Goal: Information Seeking & Learning: Learn about a topic

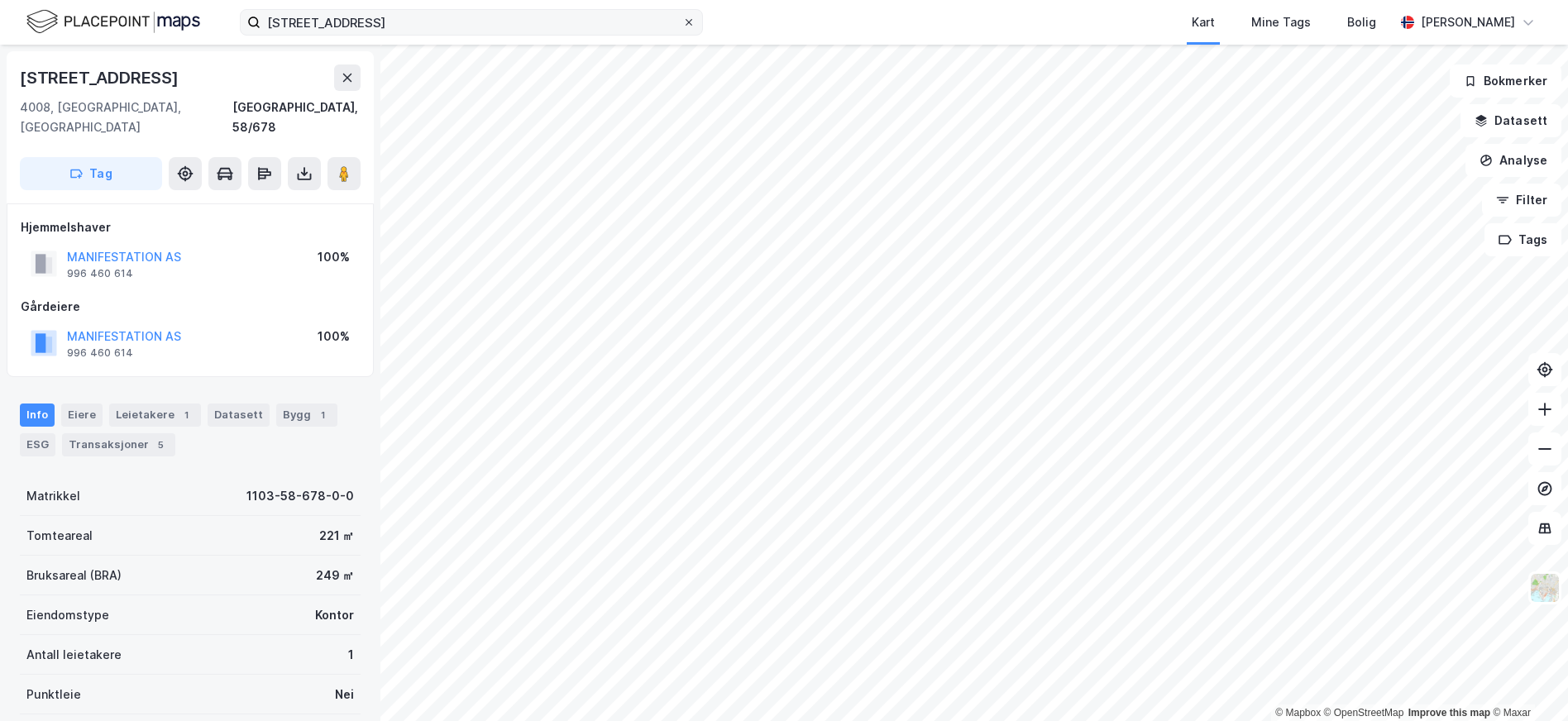
click at [687, 19] on icon at bounding box center [689, 22] width 10 height 10
click at [682, 19] on input "[STREET_ADDRESS]" at bounding box center [471, 22] width 422 height 25
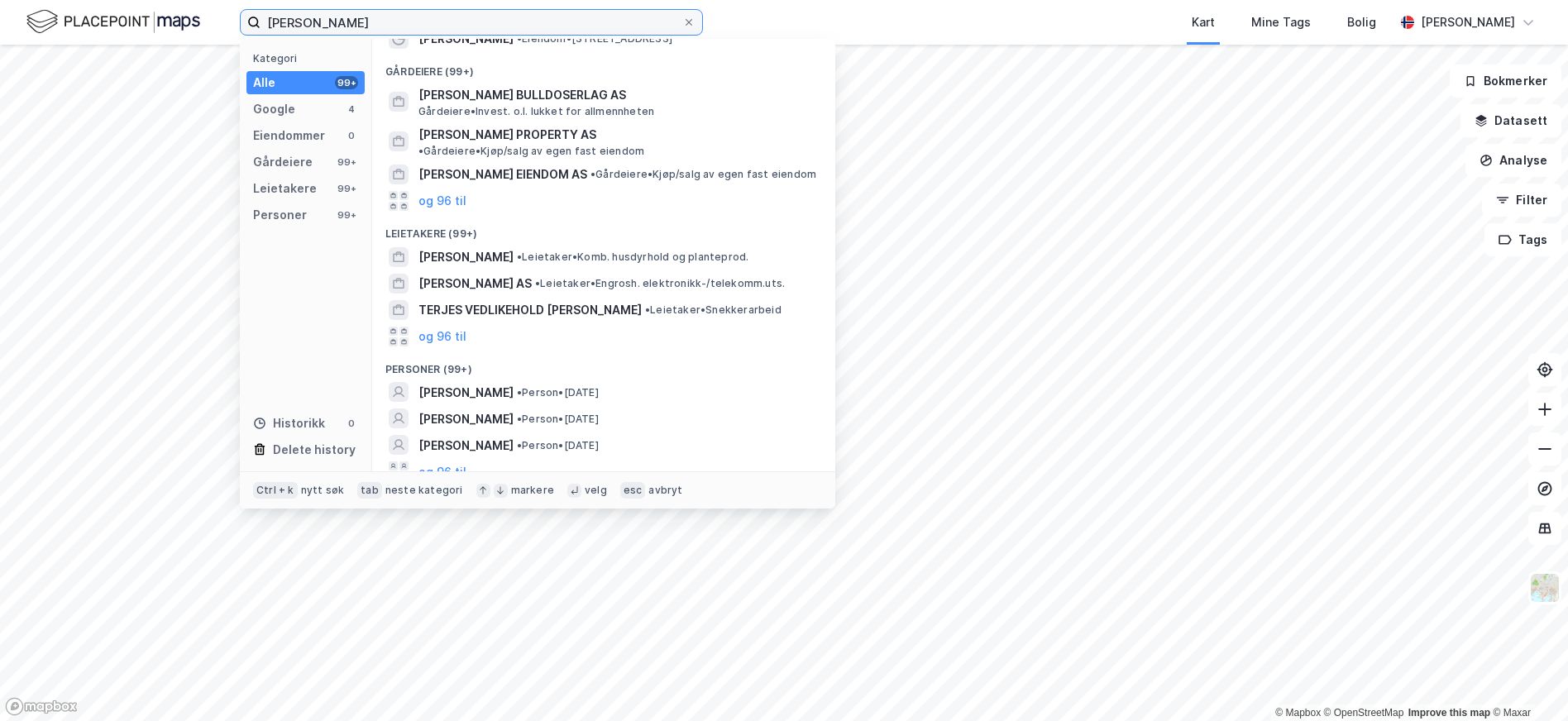
scroll to position [136, 0]
click at [488, 409] on span "[PERSON_NAME]" at bounding box center [466, 418] width 95 height 20
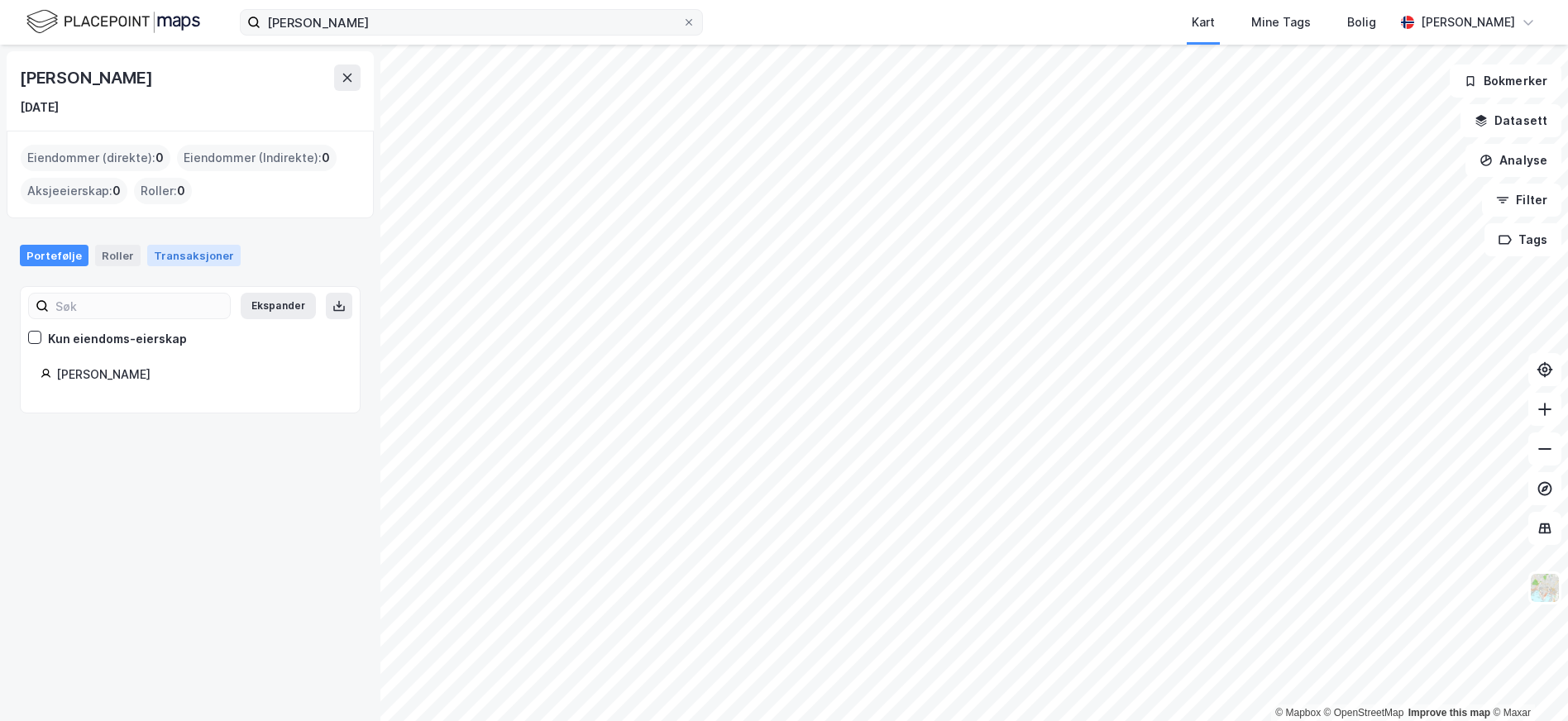
click at [190, 251] on div "Transaksjoner" at bounding box center [194, 255] width 93 height 21
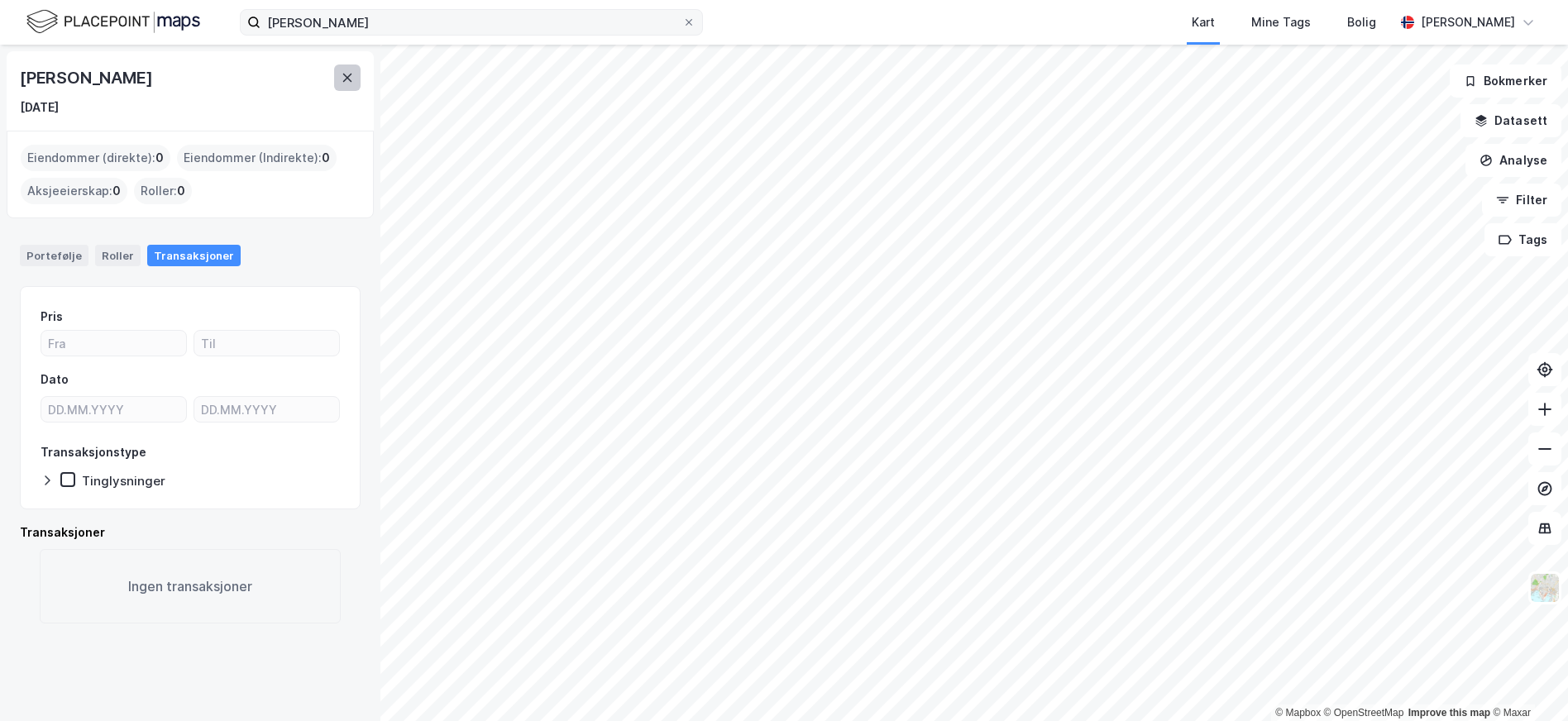
click at [345, 76] on icon at bounding box center [348, 77] width 9 height 8
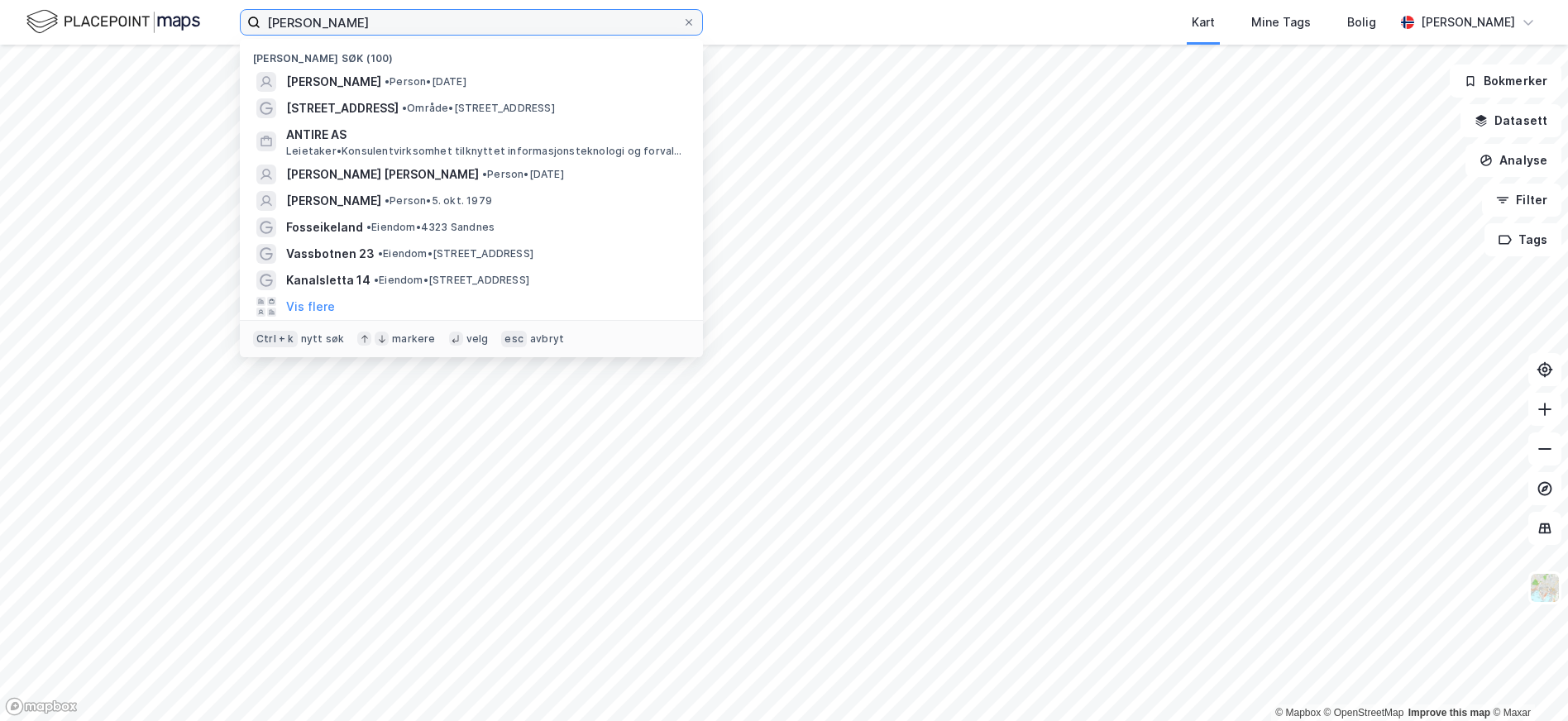
click at [378, 23] on input "[PERSON_NAME]" at bounding box center [471, 22] width 422 height 25
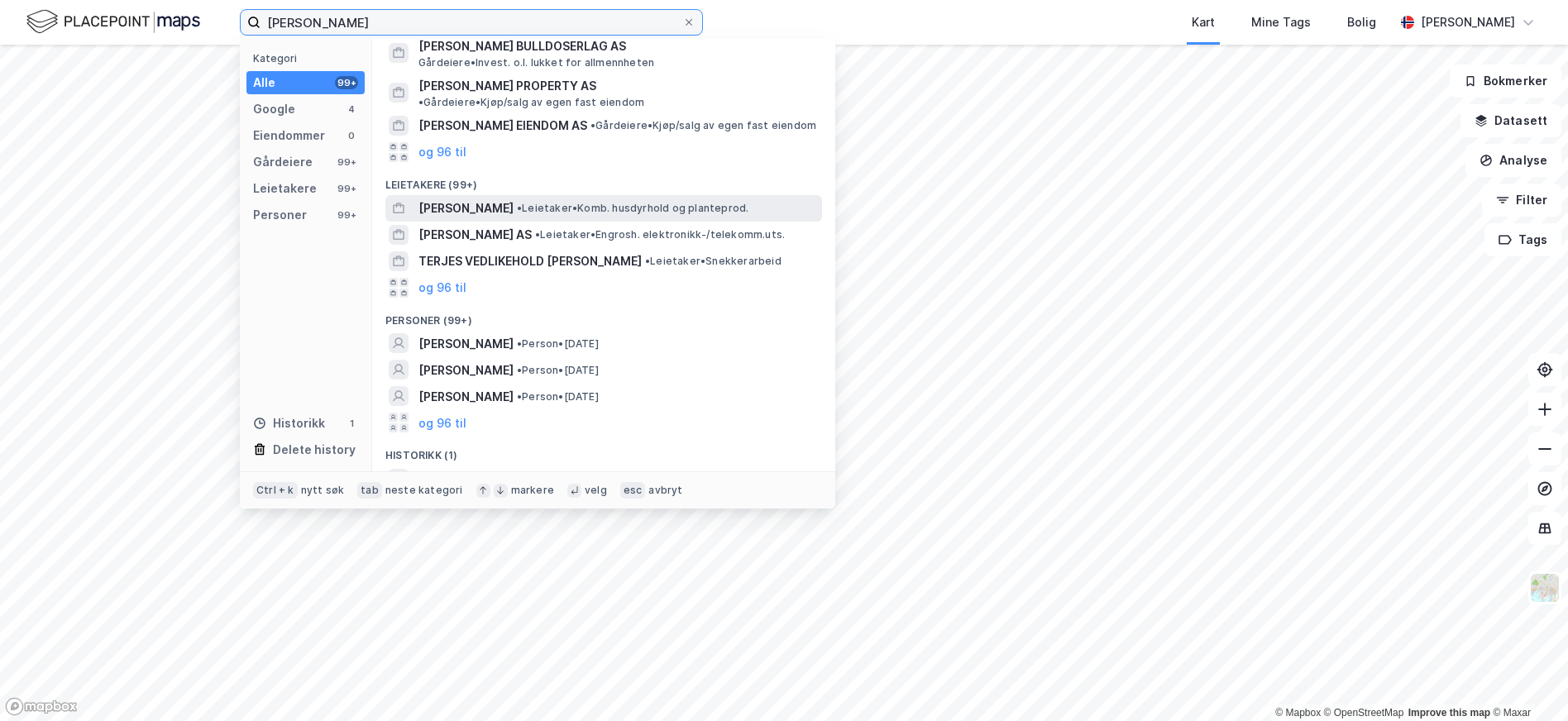
scroll to position [192, 0]
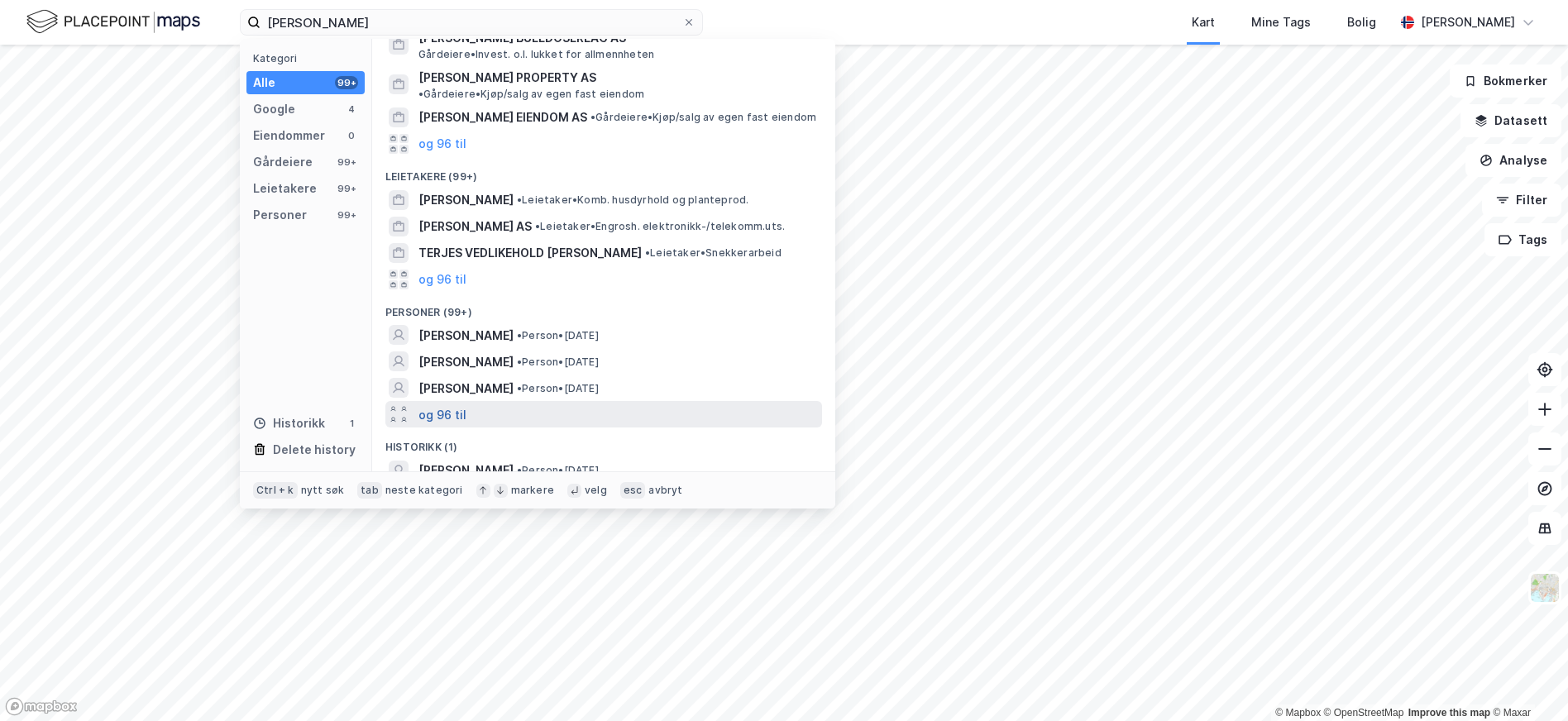
click at [457, 404] on button "og 96 til" at bounding box center [441, 413] width 48 height 20
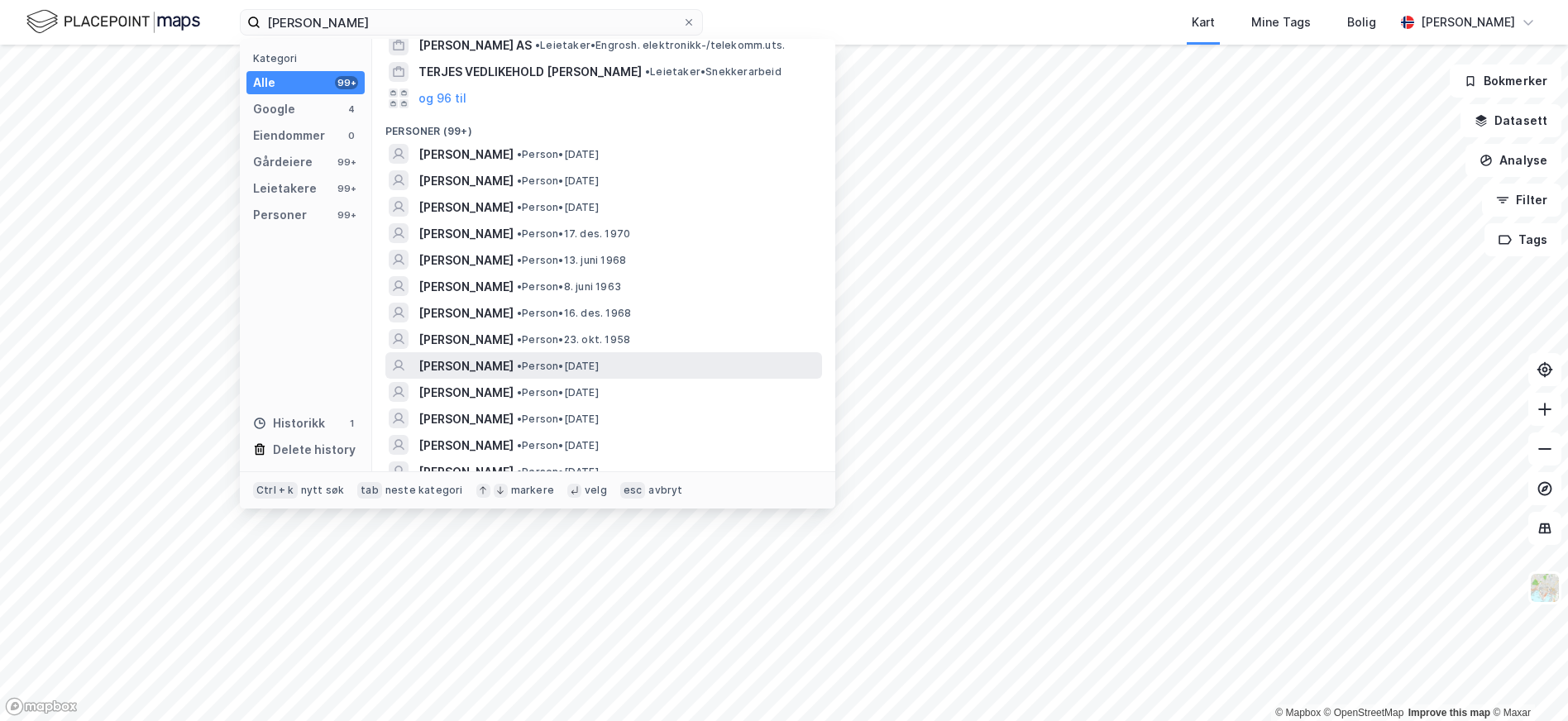
scroll to position [358, 0]
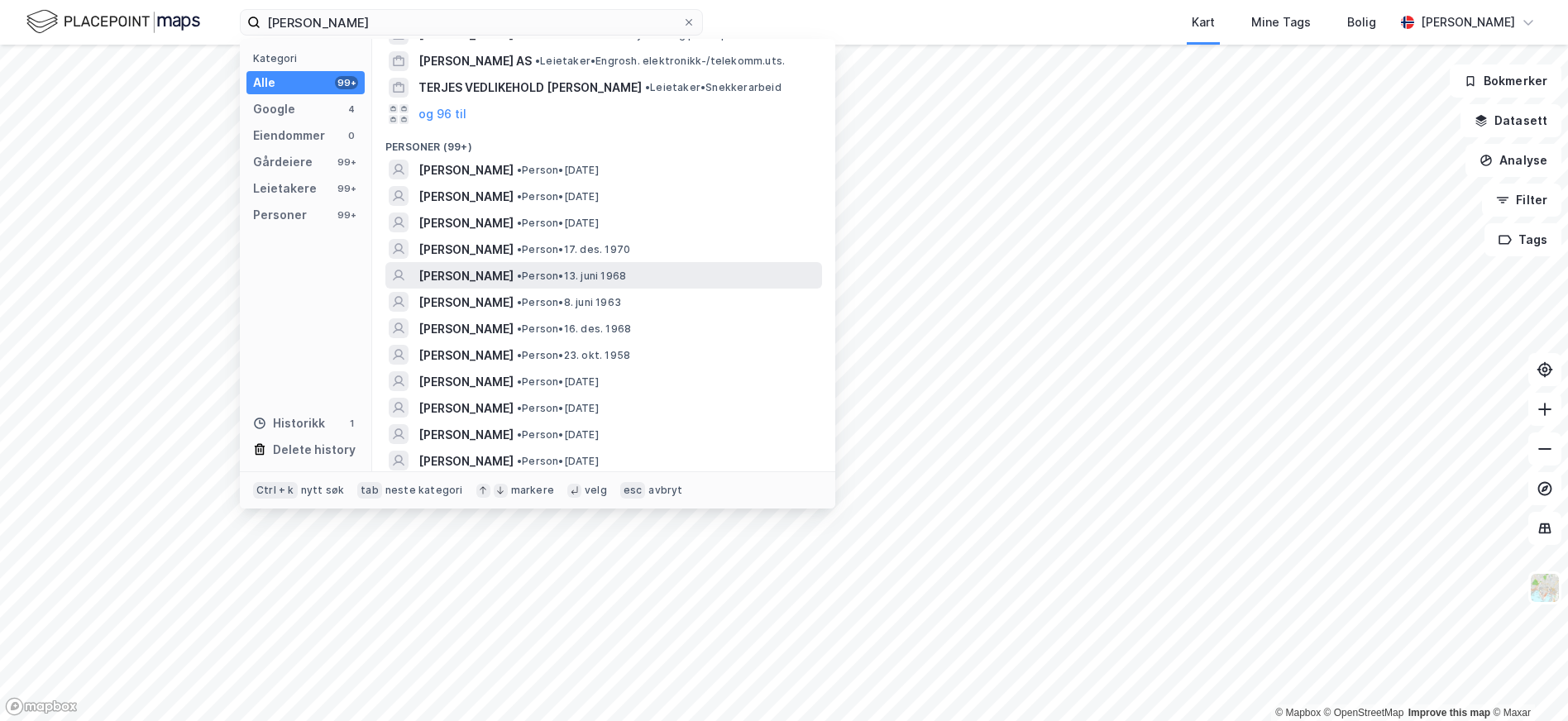
click at [544, 270] on span "• Person • 13. juni 1968" at bounding box center [571, 276] width 109 height 13
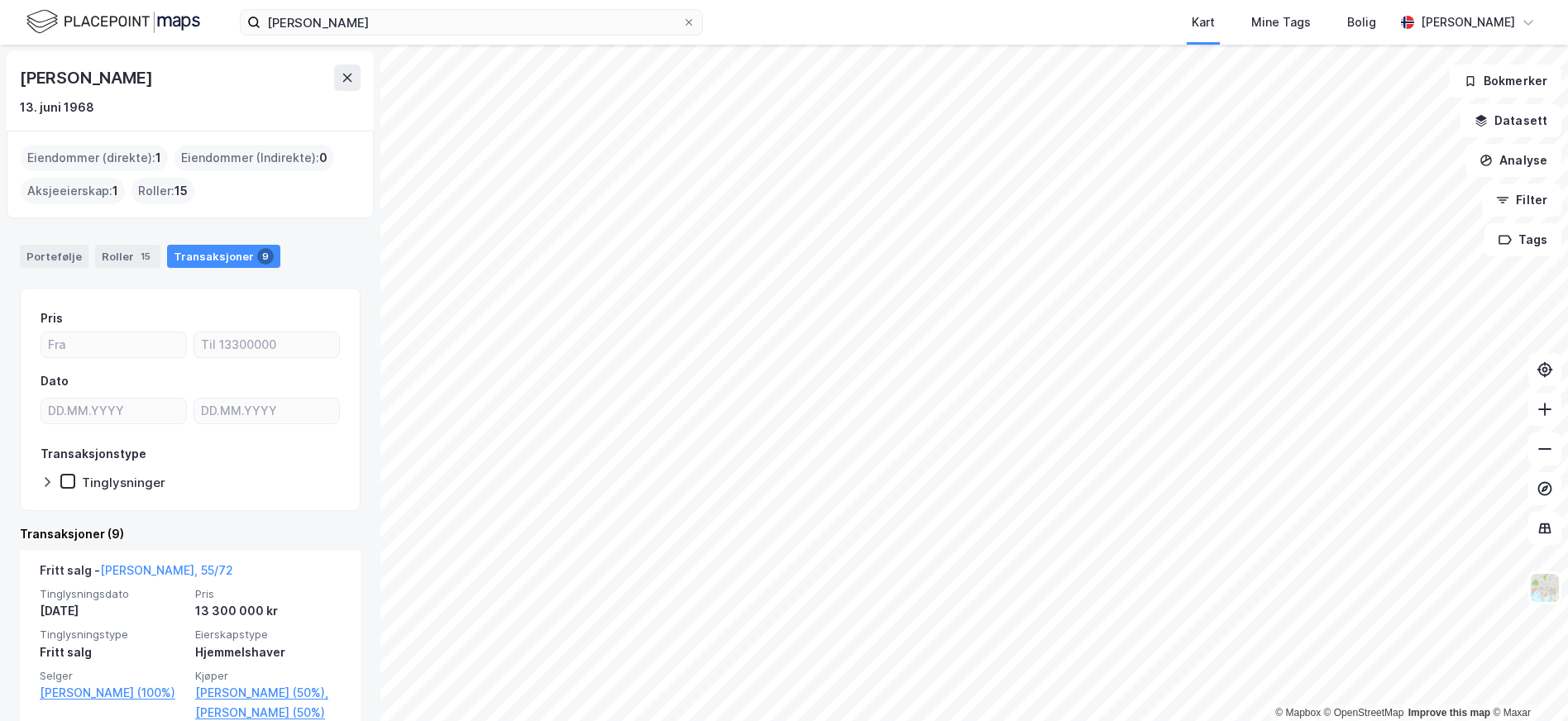
click at [162, 189] on div "Roller : 15" at bounding box center [162, 191] width 63 height 26
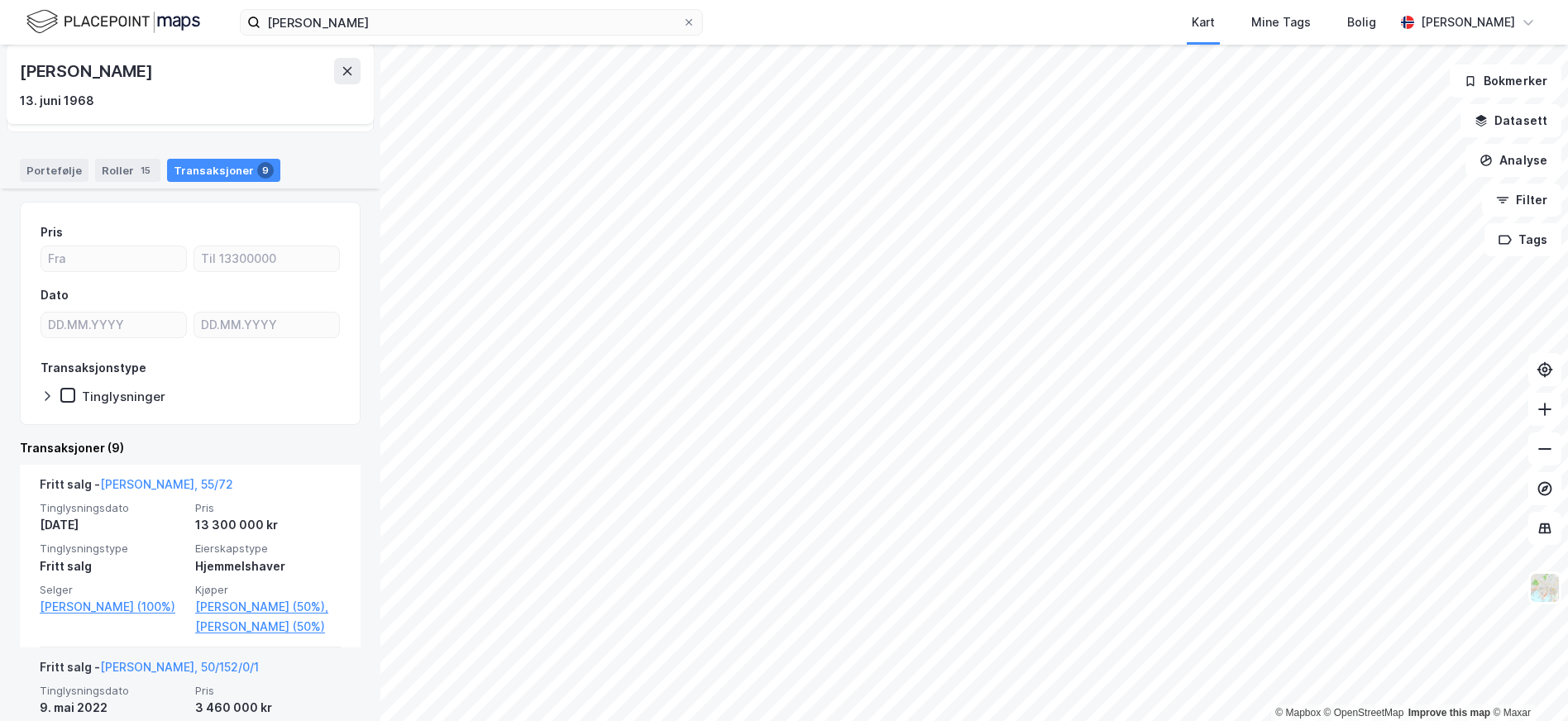
scroll to position [83, 0]
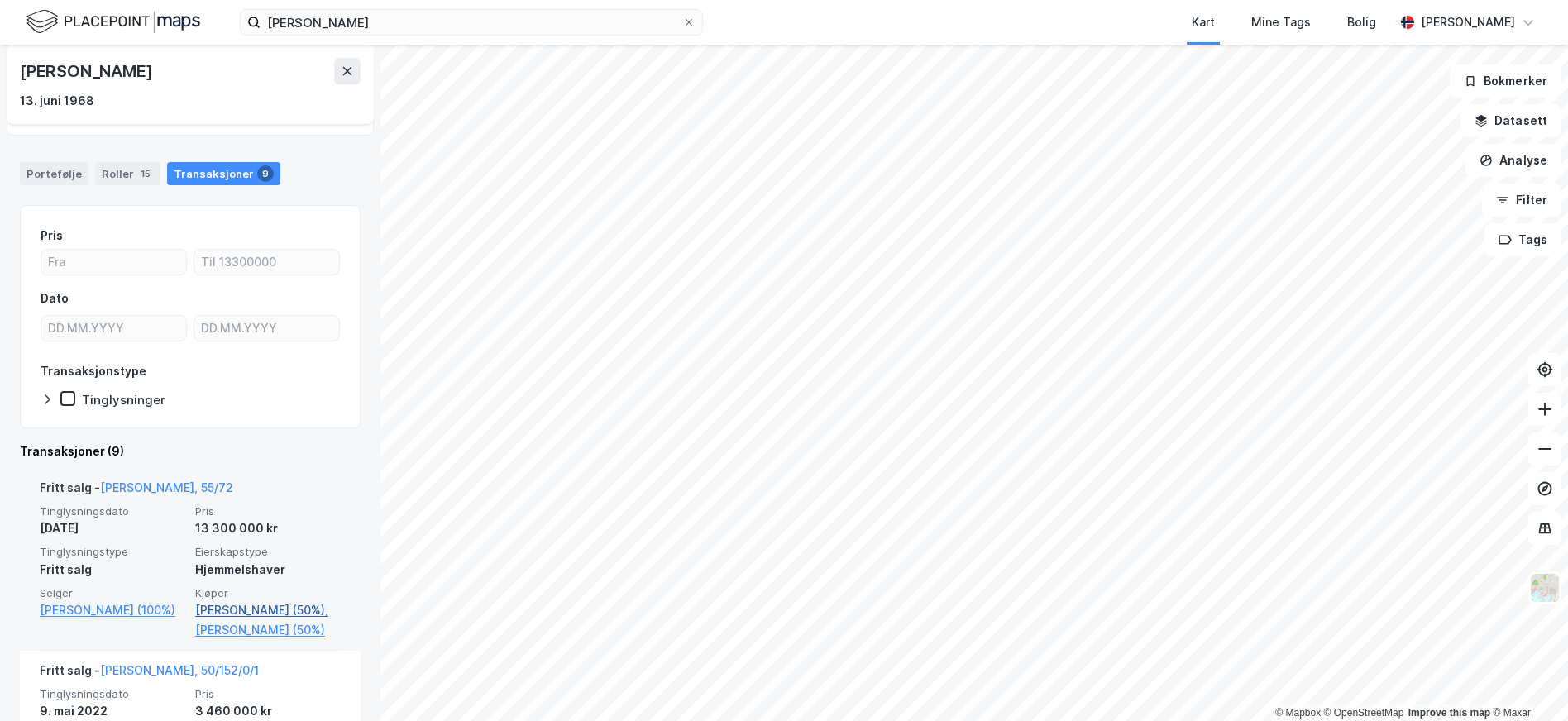
click at [235, 613] on link "[PERSON_NAME] (50%)," at bounding box center [268, 609] width 146 height 20
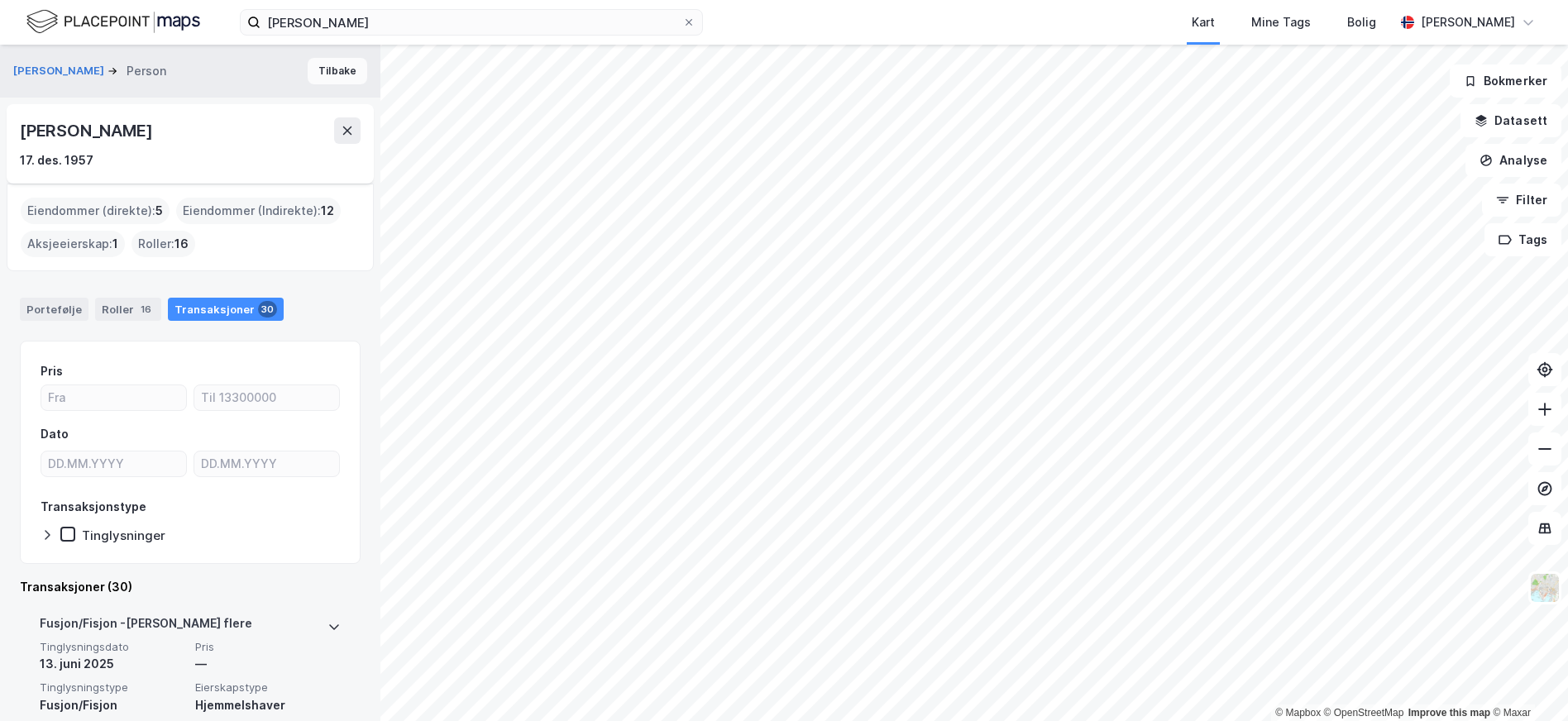
click at [324, 72] on button "Tilbake" at bounding box center [338, 71] width 60 height 26
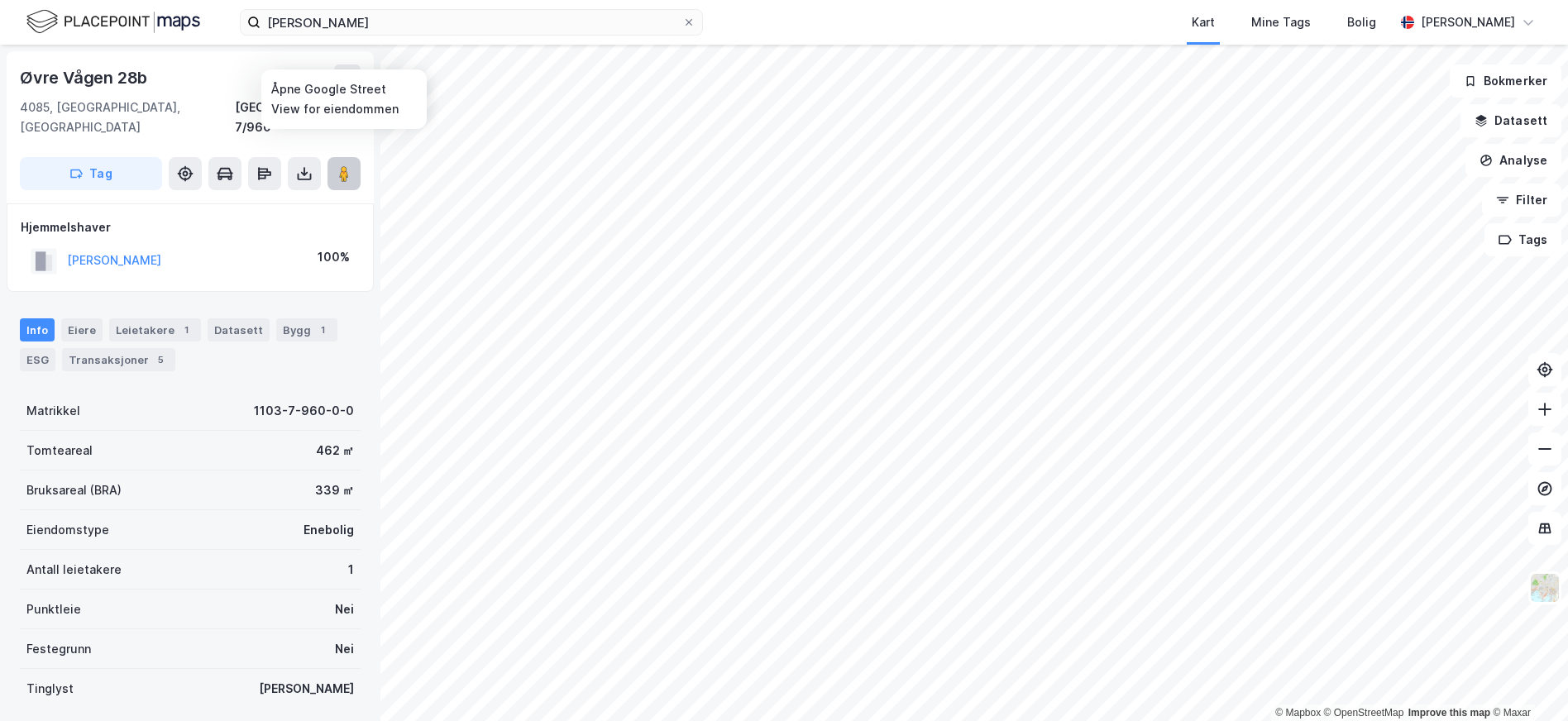
click at [341, 163] on button at bounding box center [343, 173] width 33 height 33
click at [0, 0] on button "[PERSON_NAME]" at bounding box center [0, 0] width 0 height 0
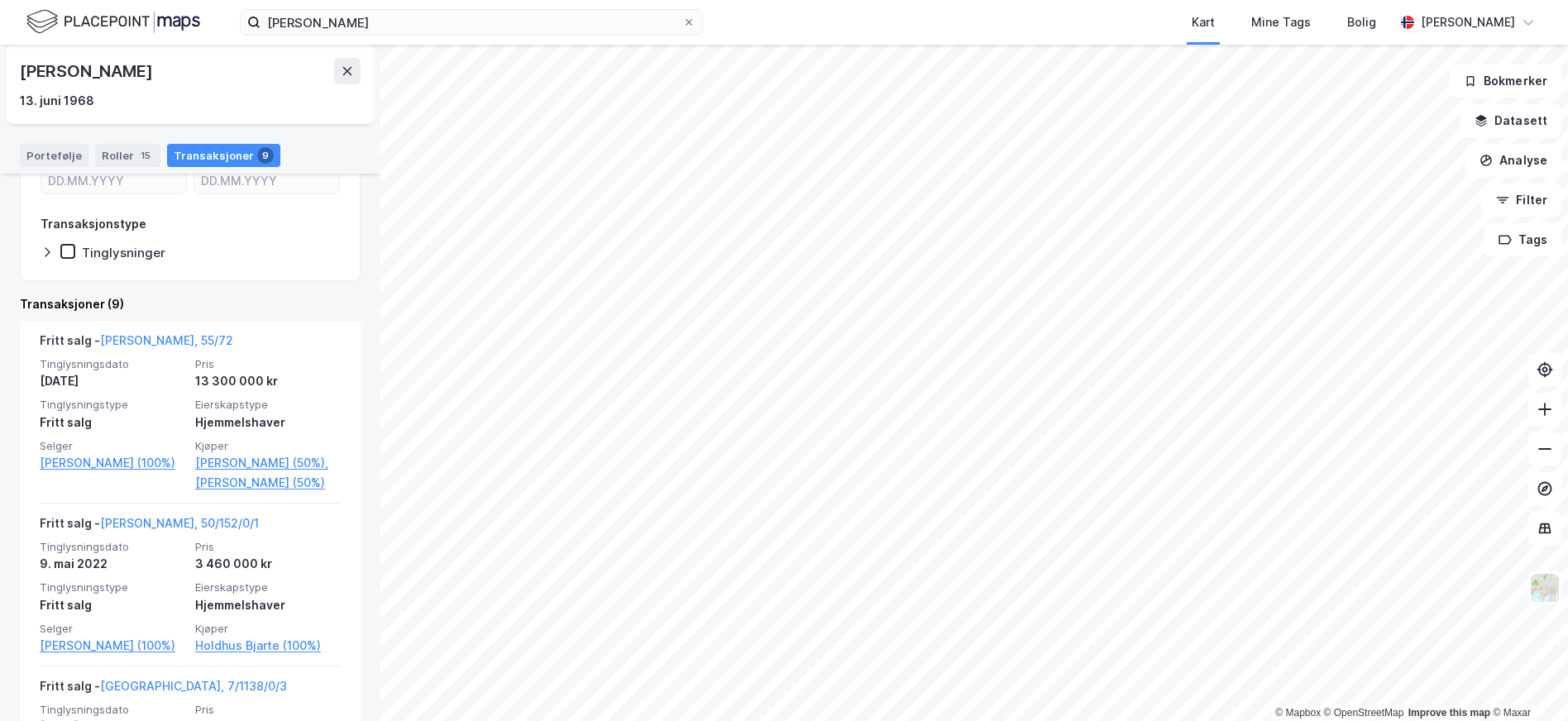
scroll to position [165, 0]
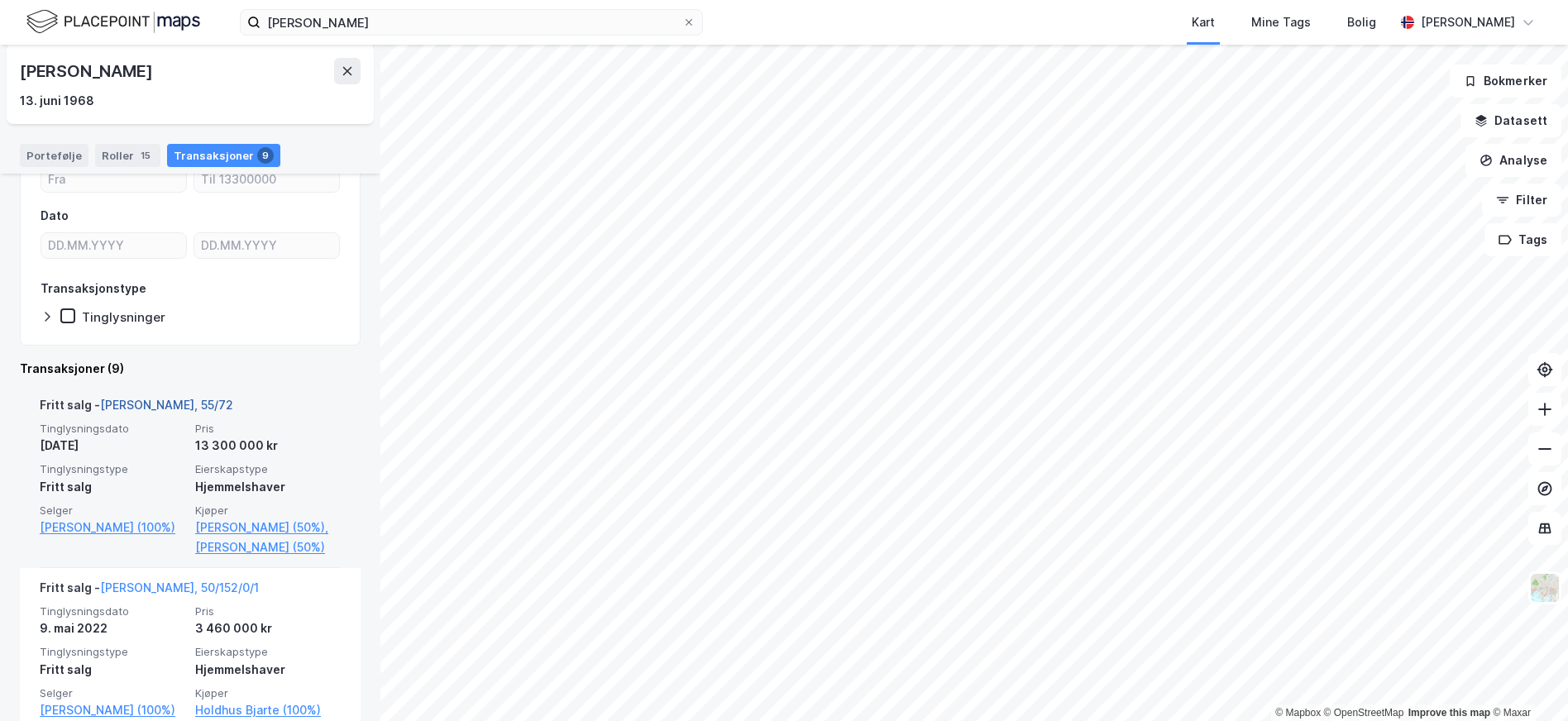
click at [139, 402] on link "[PERSON_NAME], 55/72" at bounding box center [166, 404] width 133 height 14
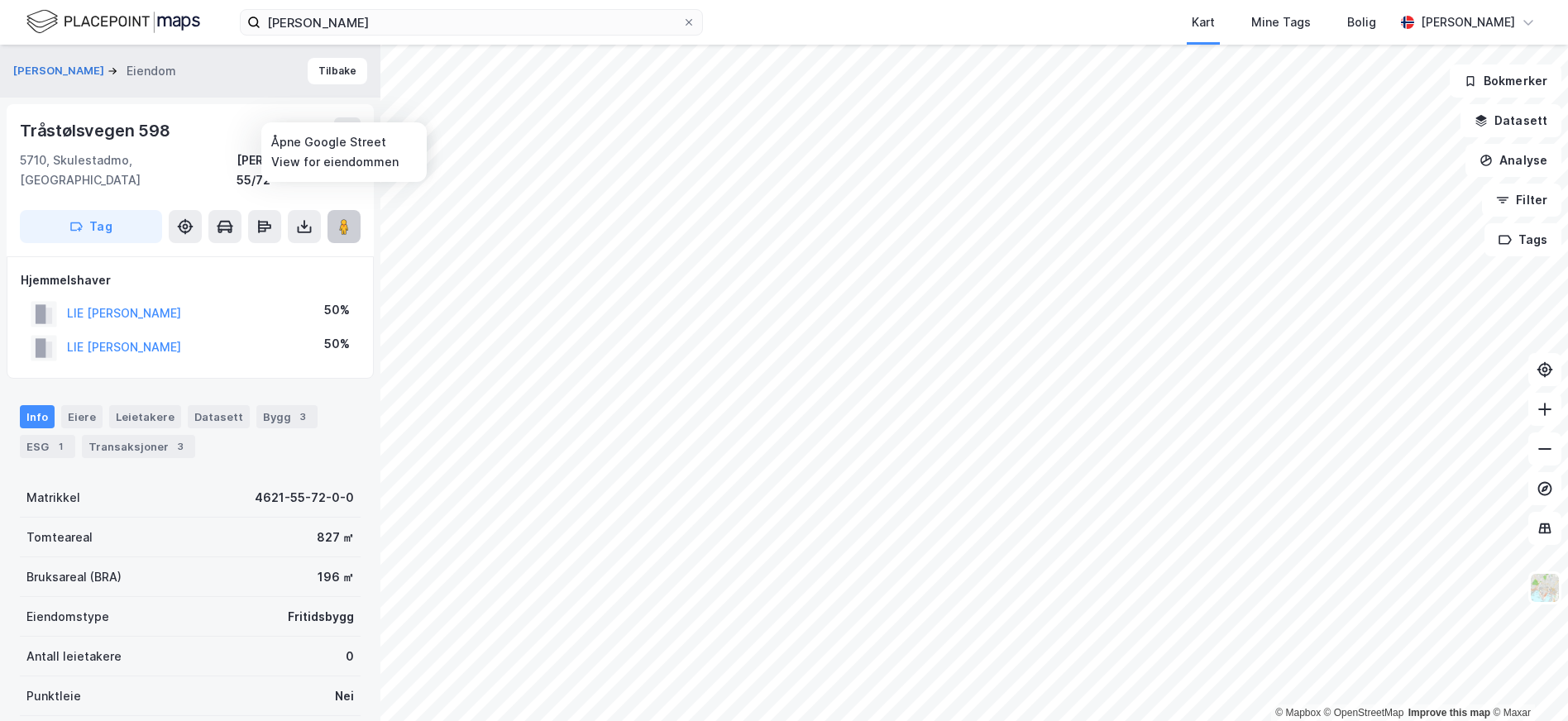
click at [357, 212] on button at bounding box center [343, 226] width 33 height 33
click at [312, 67] on button "Tilbake" at bounding box center [338, 71] width 60 height 26
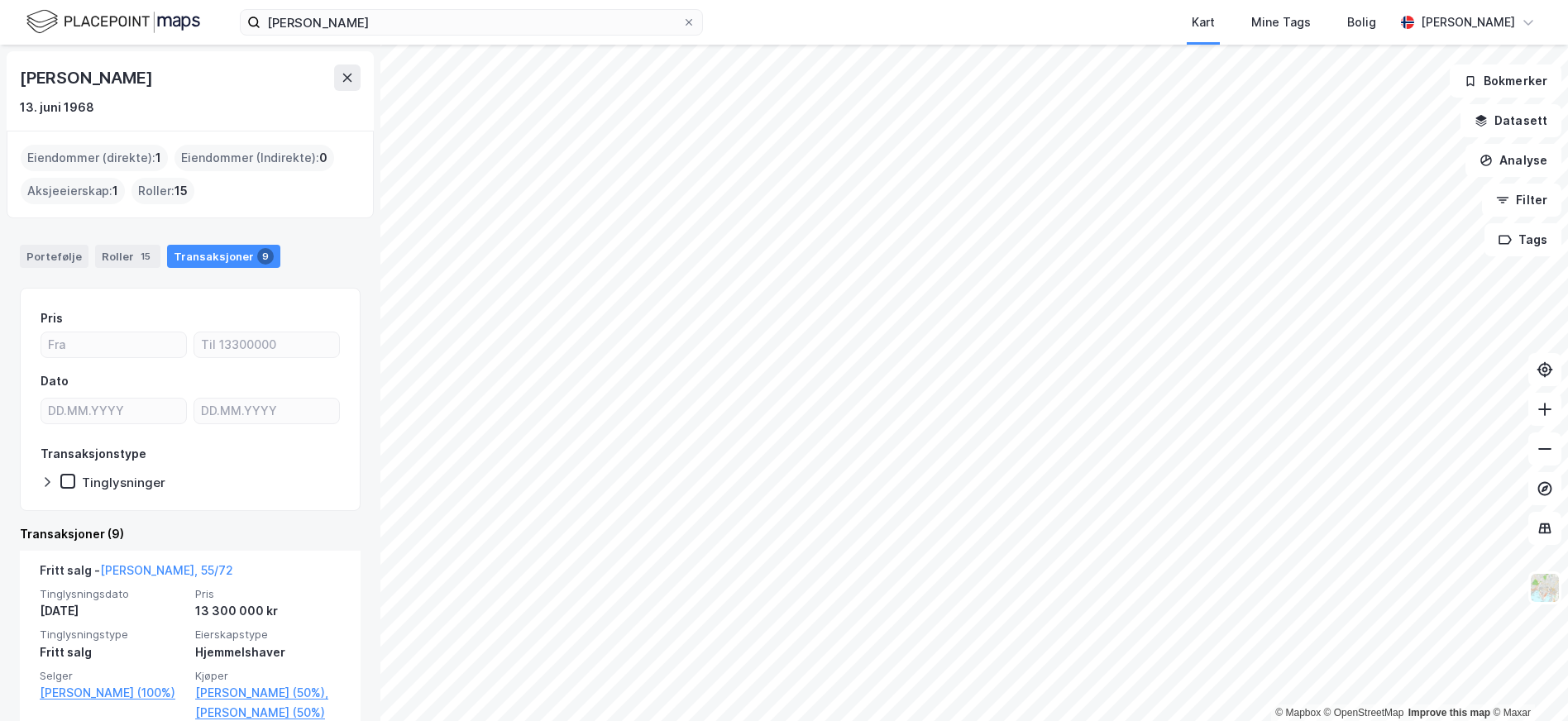
click at [944, 720] on html "[PERSON_NAME] Kart Mine Tags [PERSON_NAME] [PERSON_NAME] © Mapbox © OpenStreetM…" at bounding box center [784, 360] width 1568 height 721
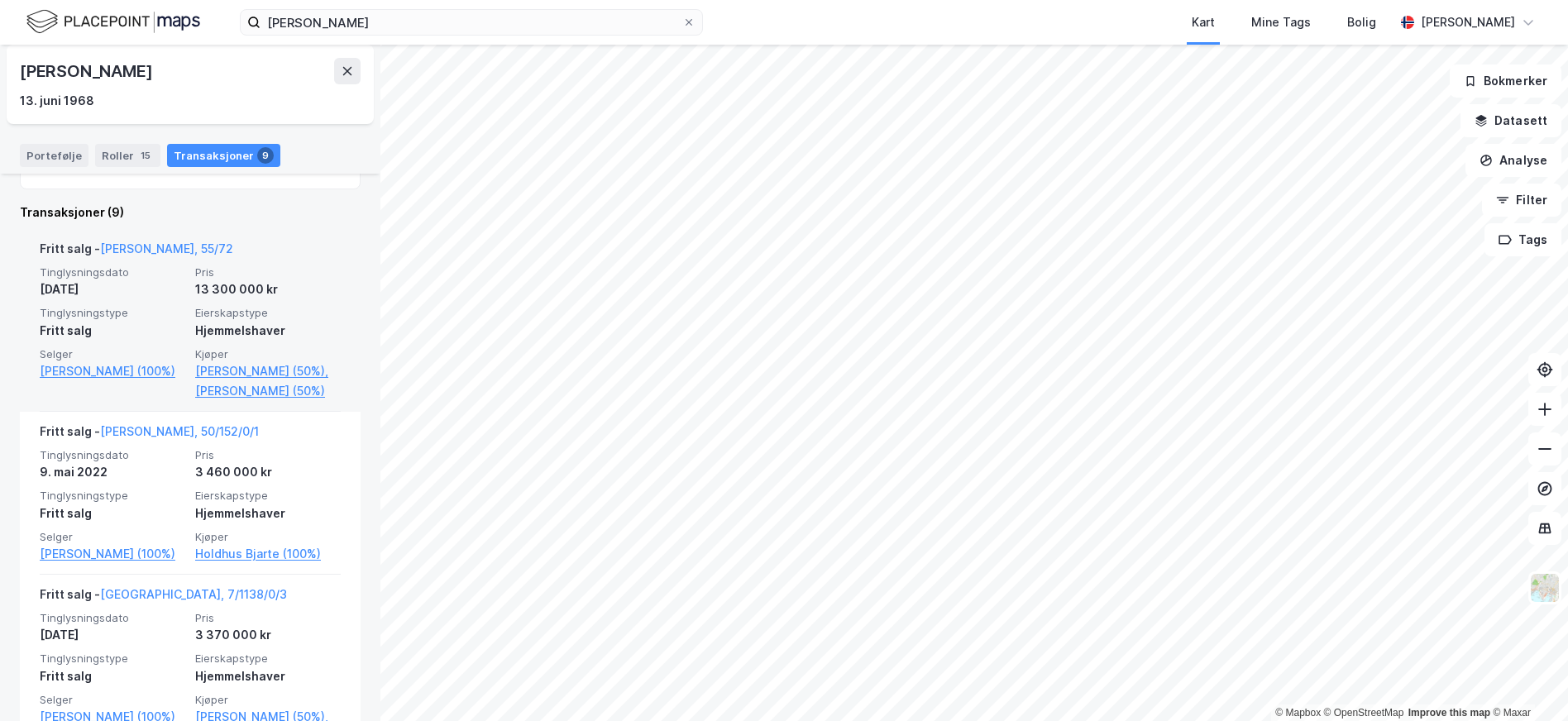
scroll to position [330, 0]
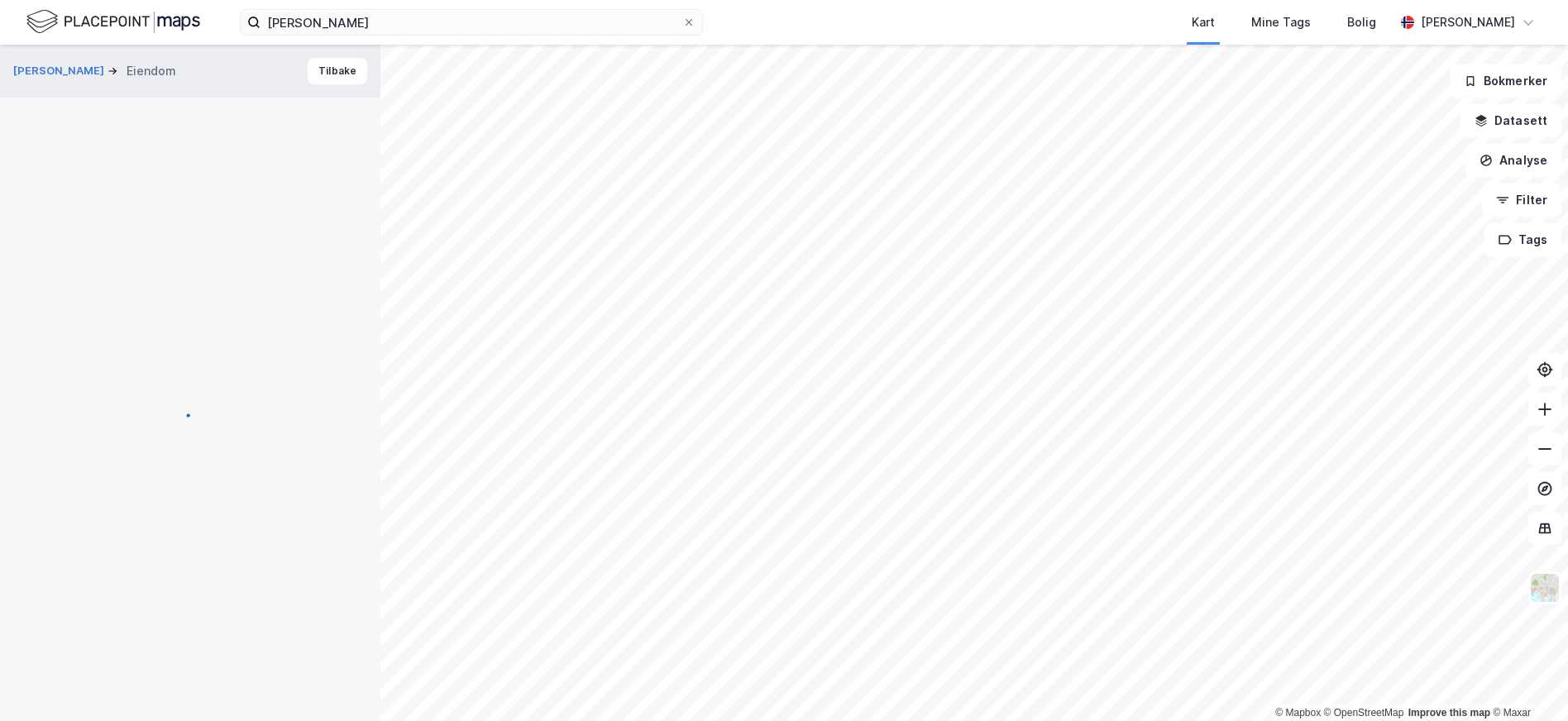
scroll to position [2, 0]
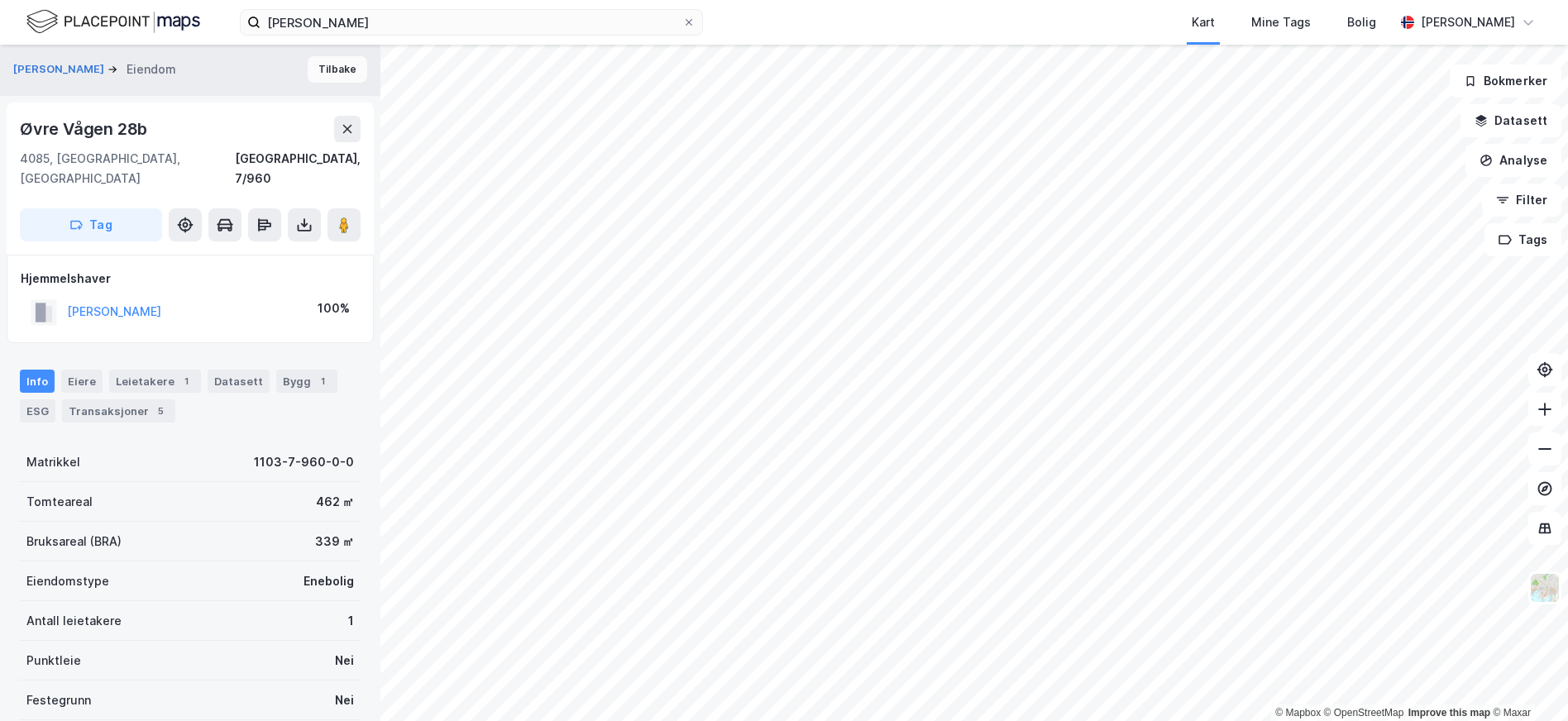
click at [328, 69] on button "Tilbake" at bounding box center [338, 69] width 60 height 26
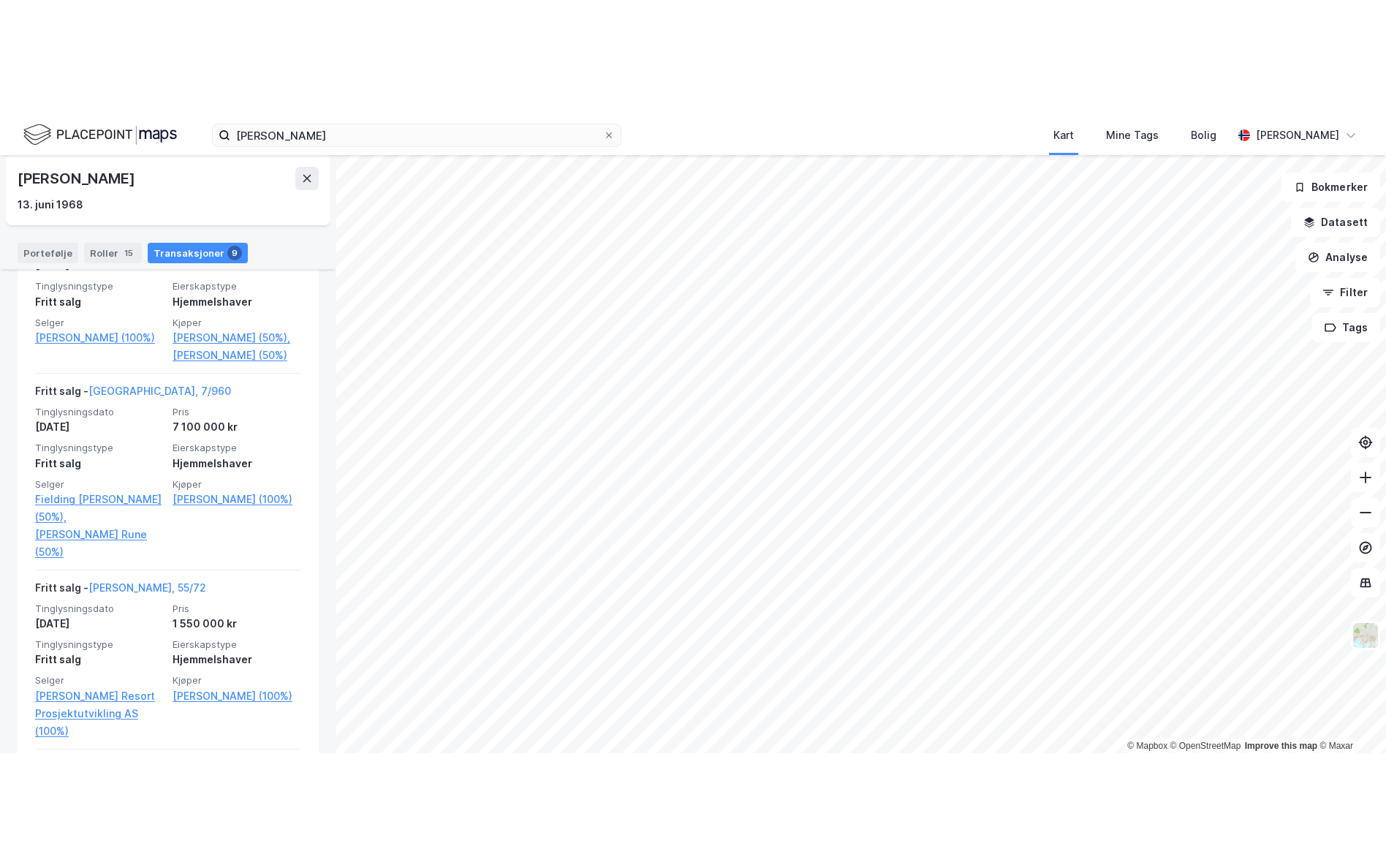
scroll to position [677, 0]
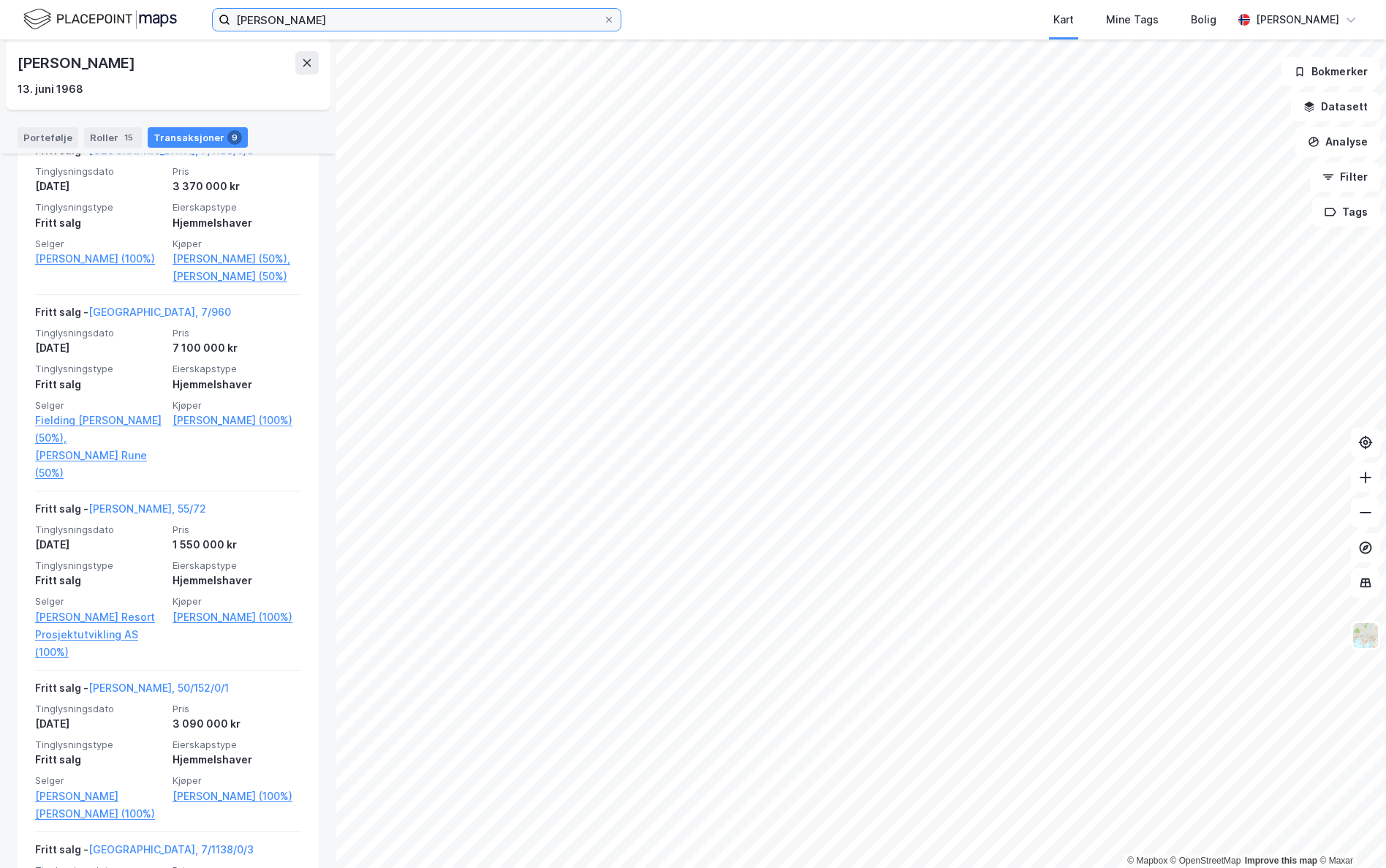
click at [398, 21] on input "[PERSON_NAME]" at bounding box center [417, 20] width 373 height 22
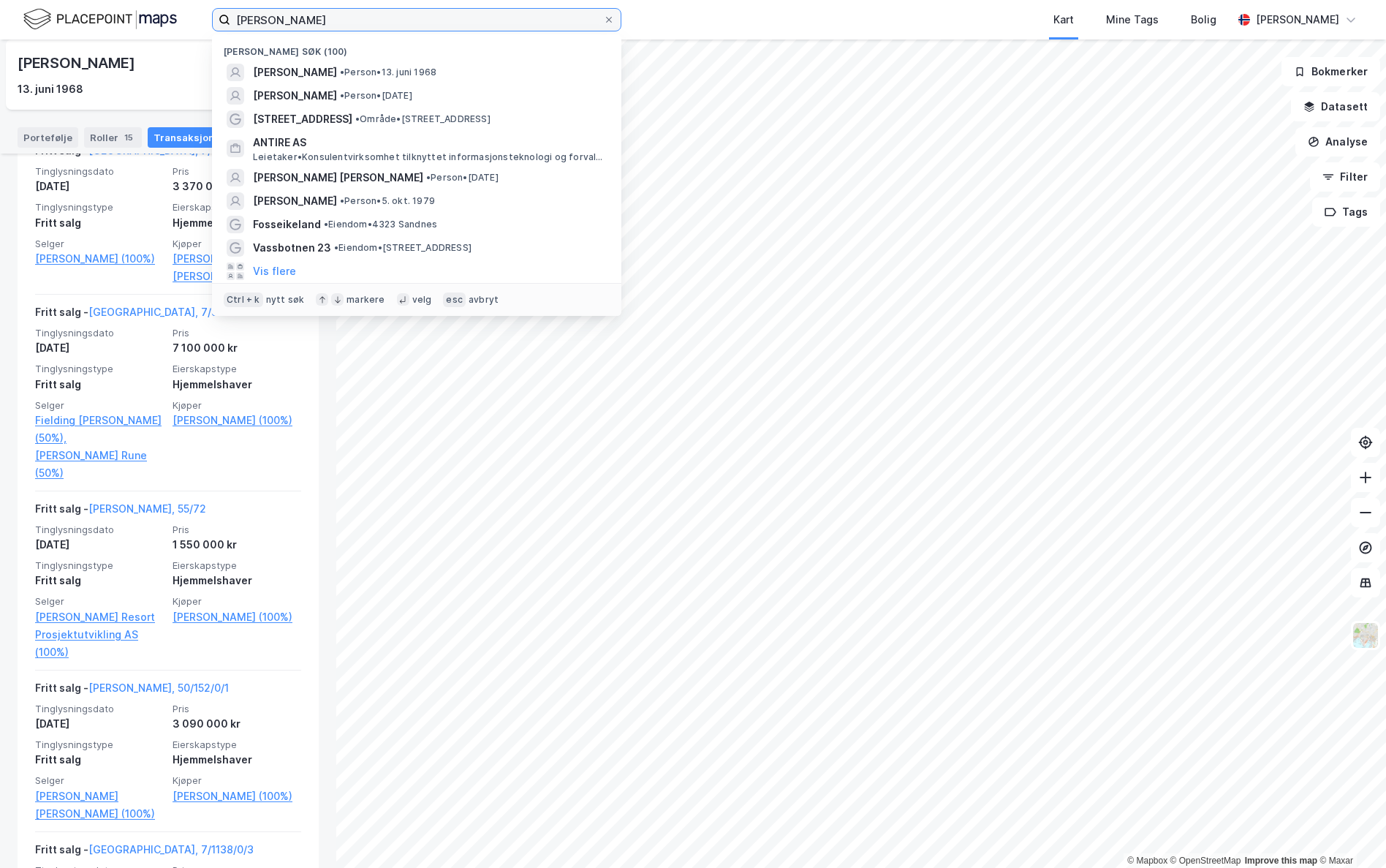
drag, startPoint x: 455, startPoint y: 18, endPoint x: 201, endPoint y: 14, distance: 254.0
click at [201, 14] on div "[PERSON_NAME] søk (100) [PERSON_NAME] • Person • 13. juni 1968 [PERSON_NAME] • …" at bounding box center [693, 20] width 1386 height 40
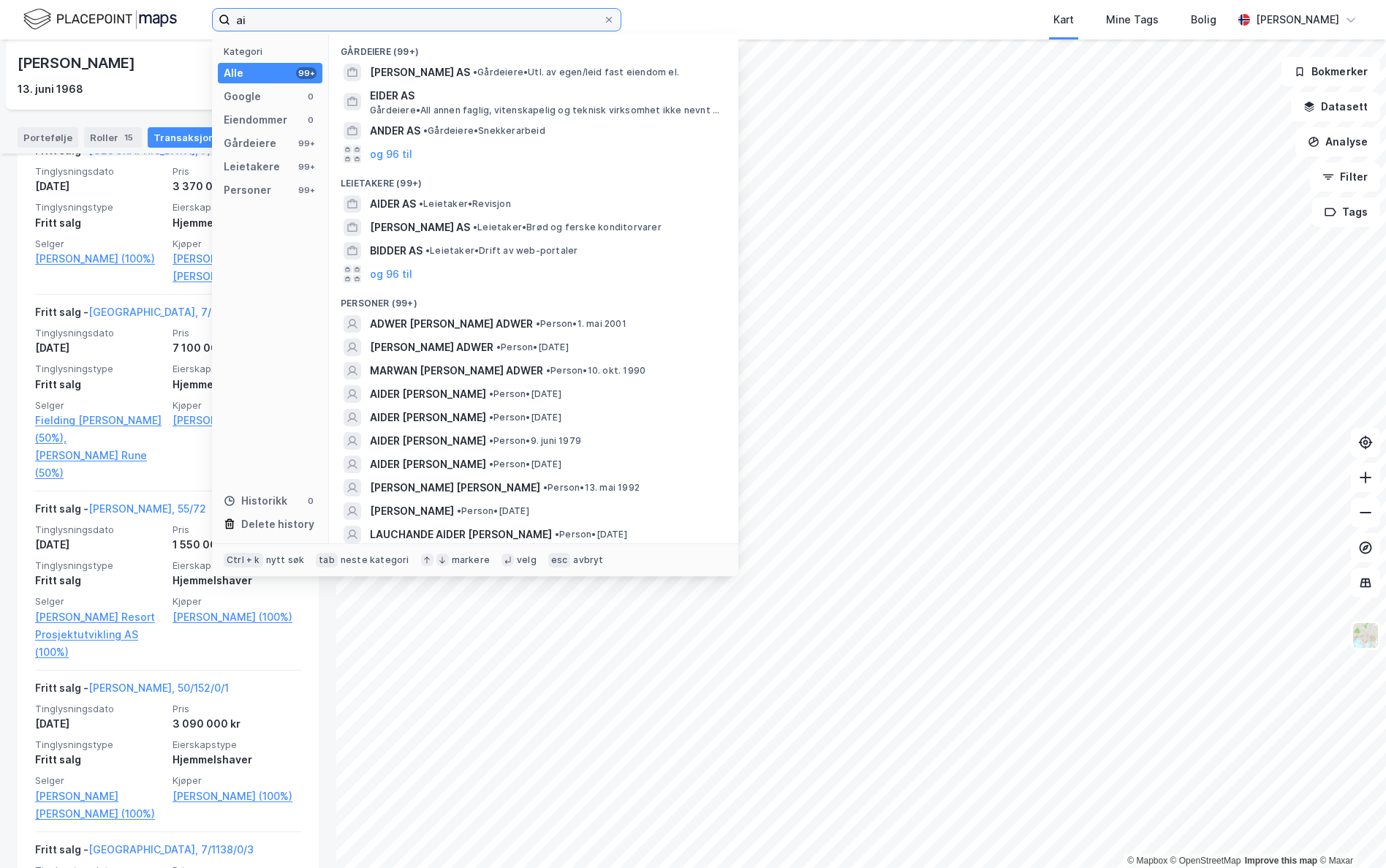
type input "a"
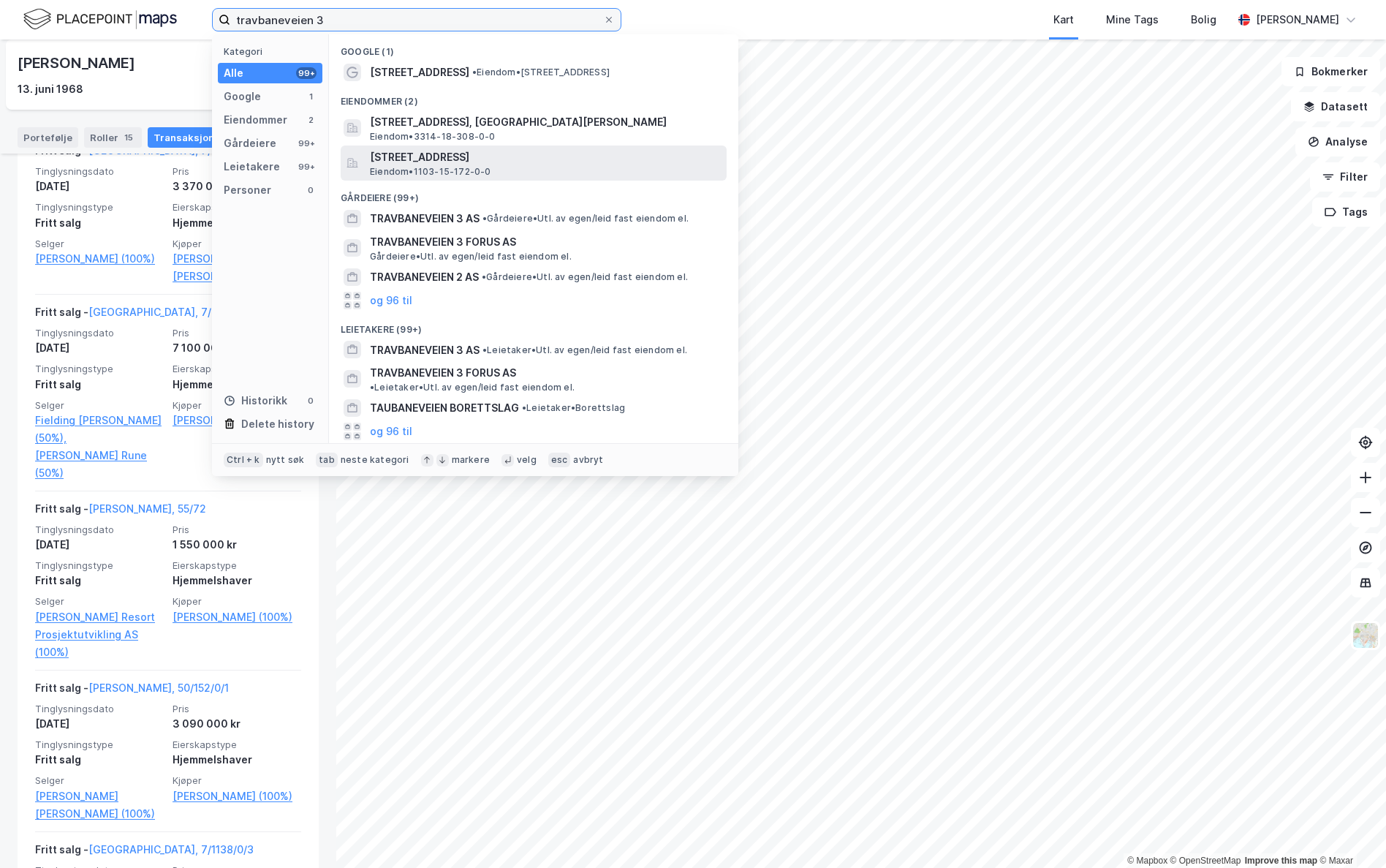
type input "travbaneveien 3"
click at [411, 158] on span "[STREET_ADDRESS]" at bounding box center [544, 157] width 351 height 17
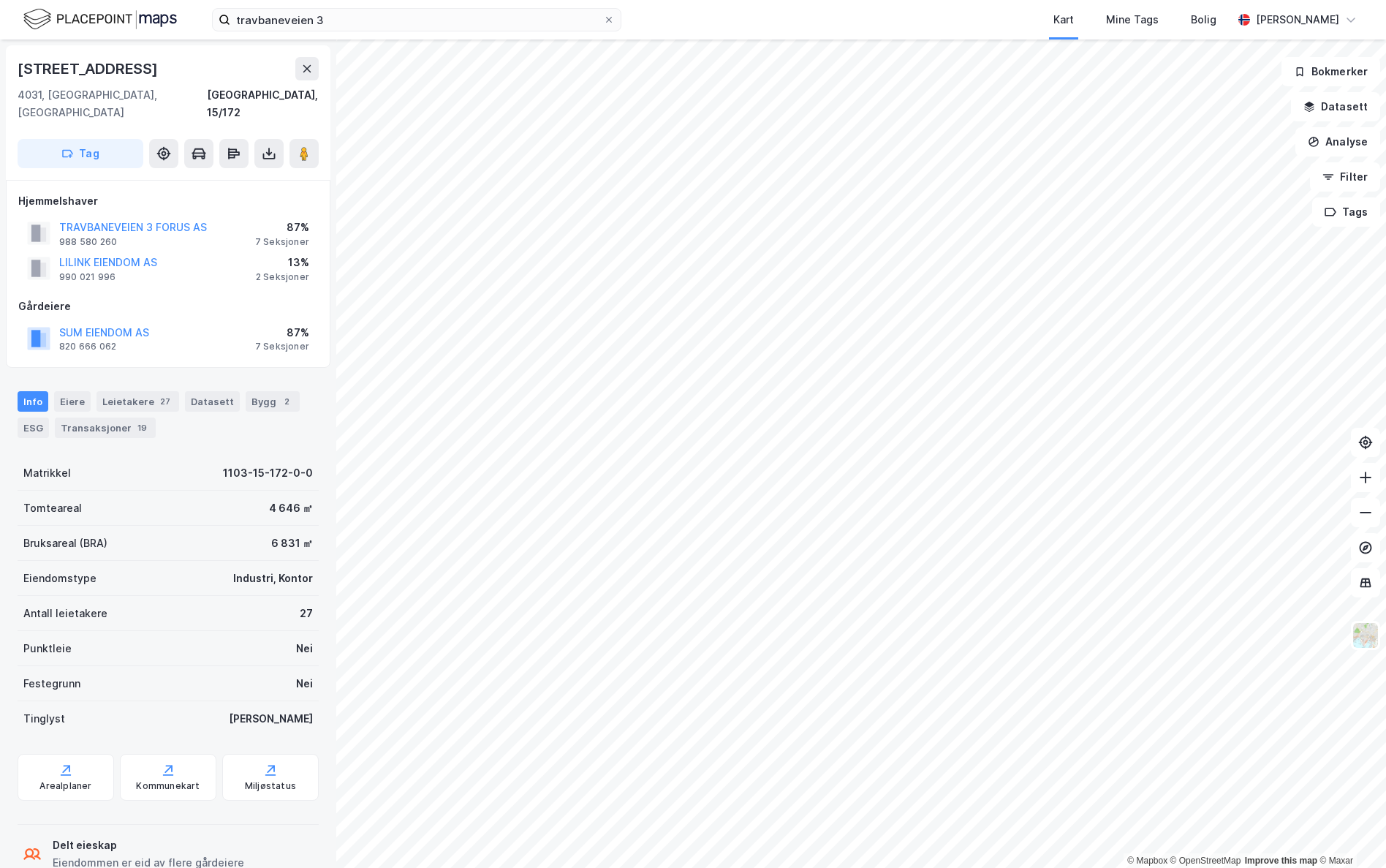
scroll to position [2, 0]
click at [139, 389] on div "Leietakere 27" at bounding box center [138, 399] width 82 height 21
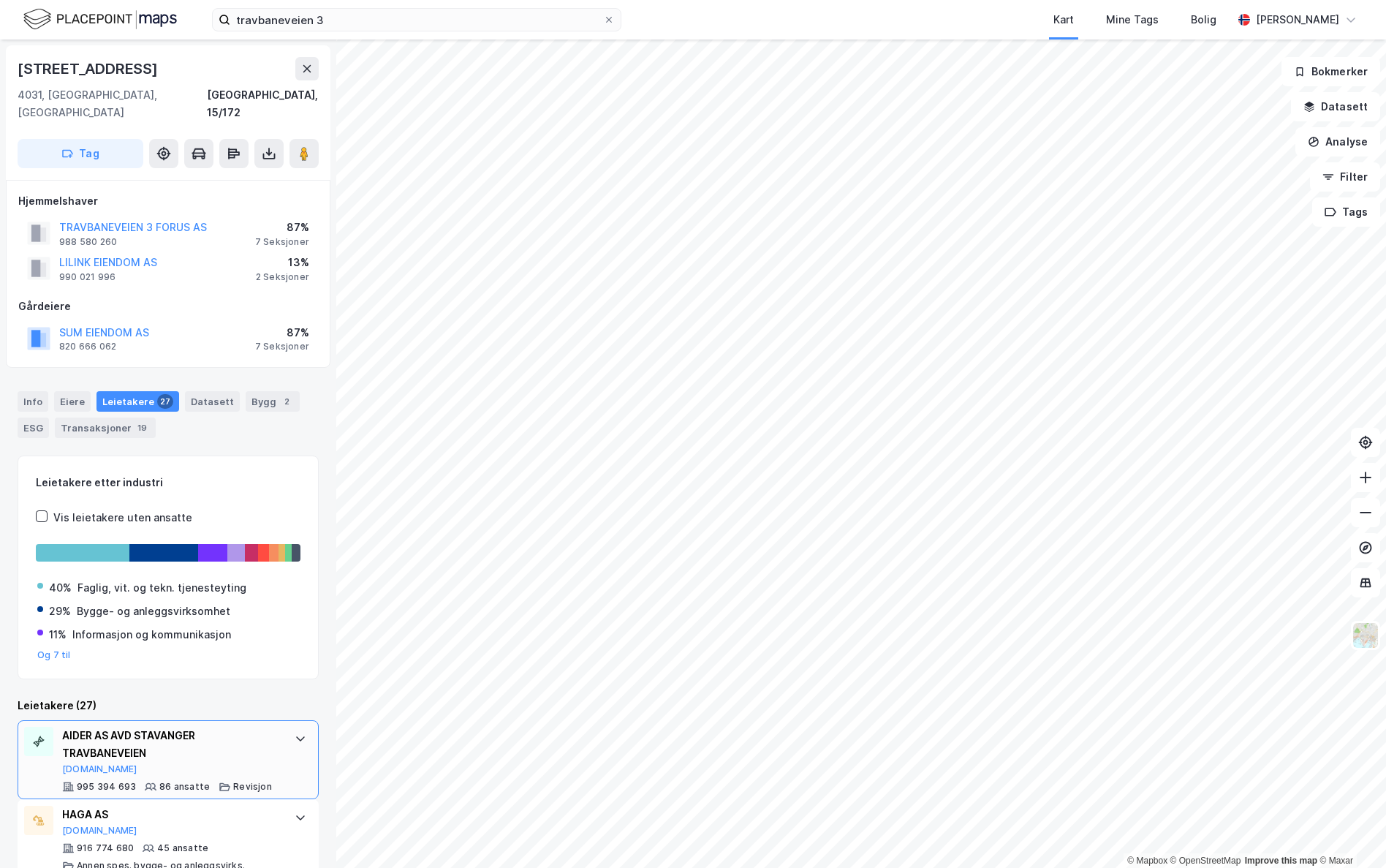
click at [210, 637] on div "AIDER AS AVD STAVANGER TRAVBANEVEIEN" at bounding box center [171, 744] width 218 height 35
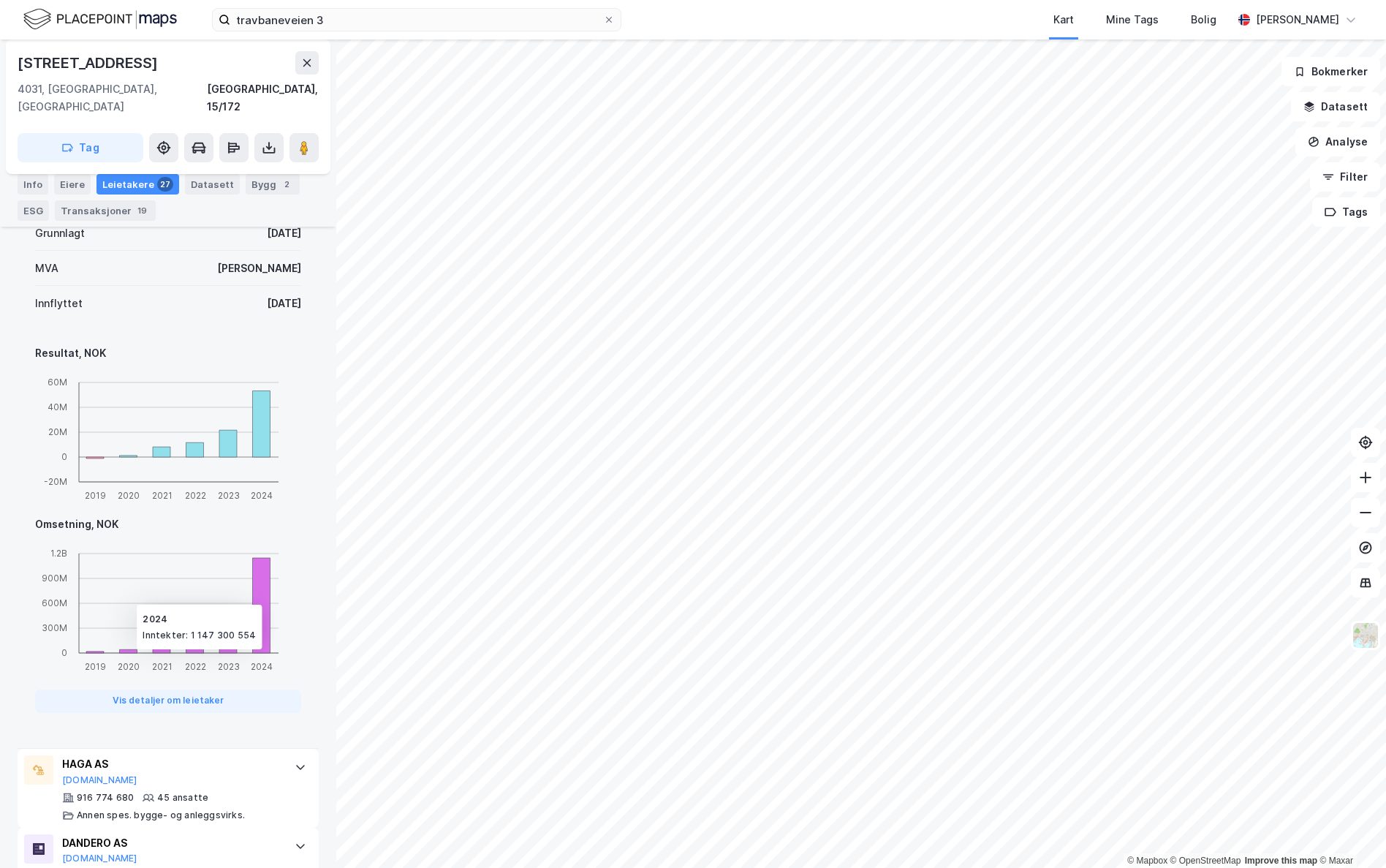
scroll to position [804, 0]
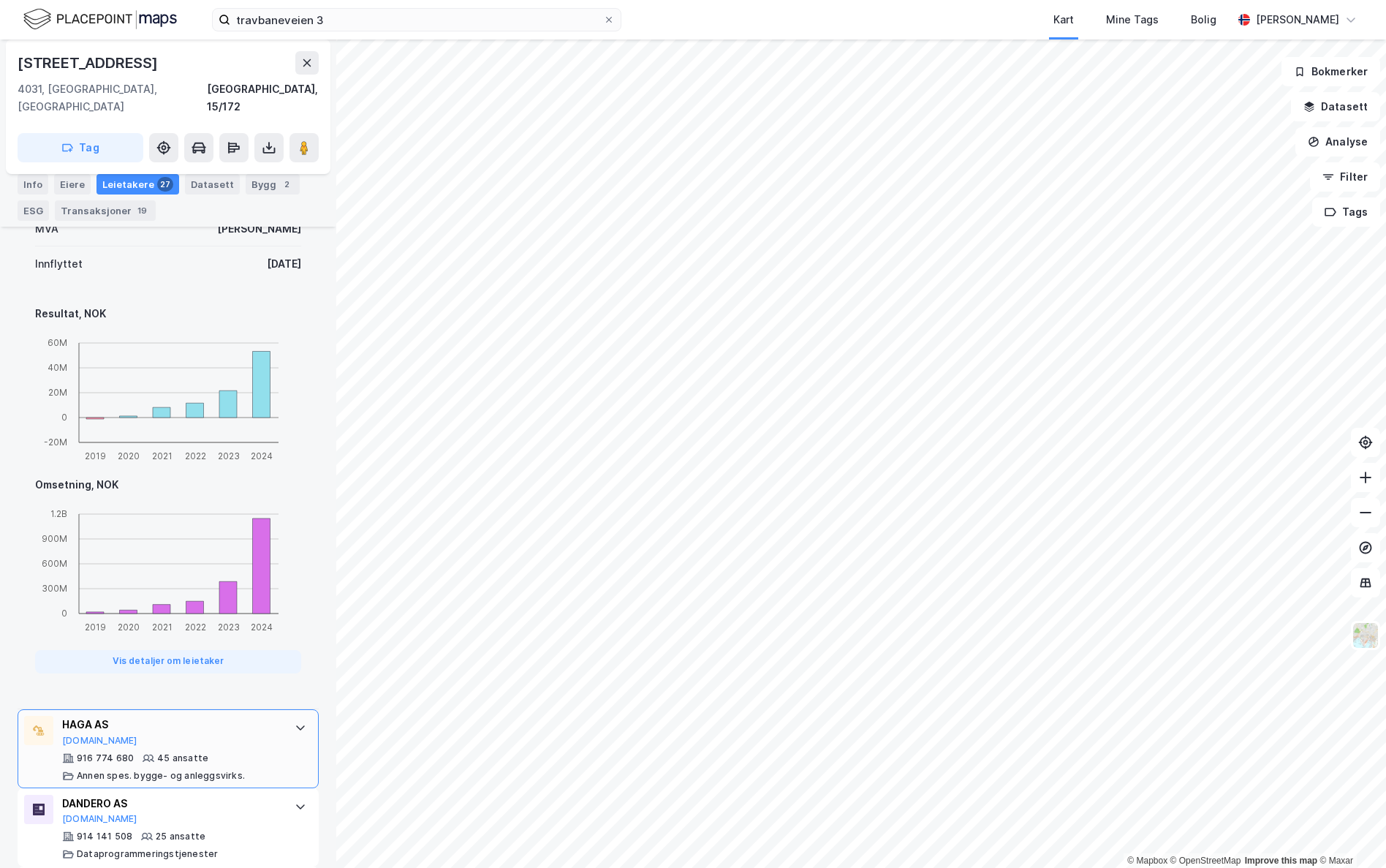
click at [295, 637] on icon at bounding box center [300, 728] width 12 height 12
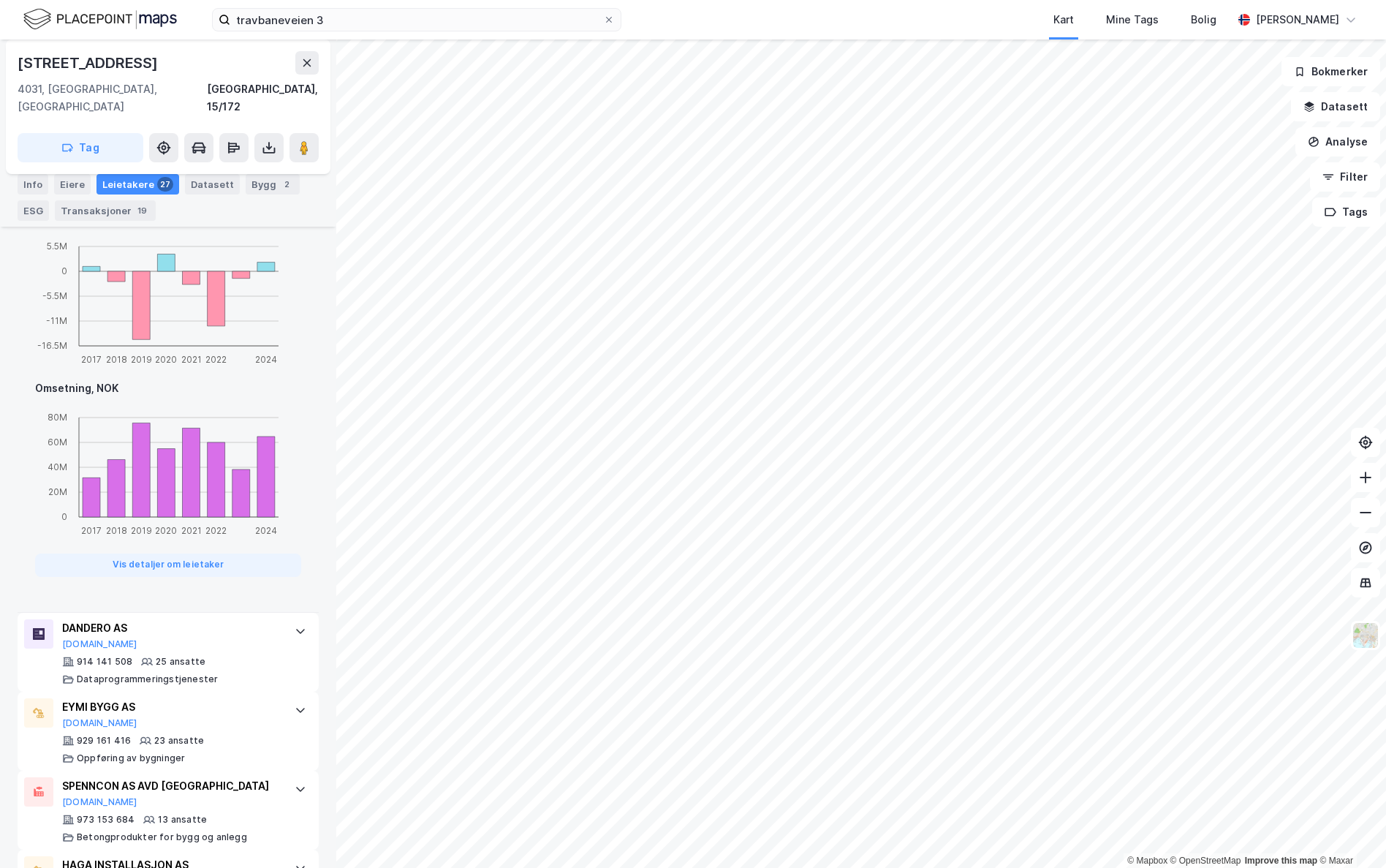
scroll to position [1243, 0]
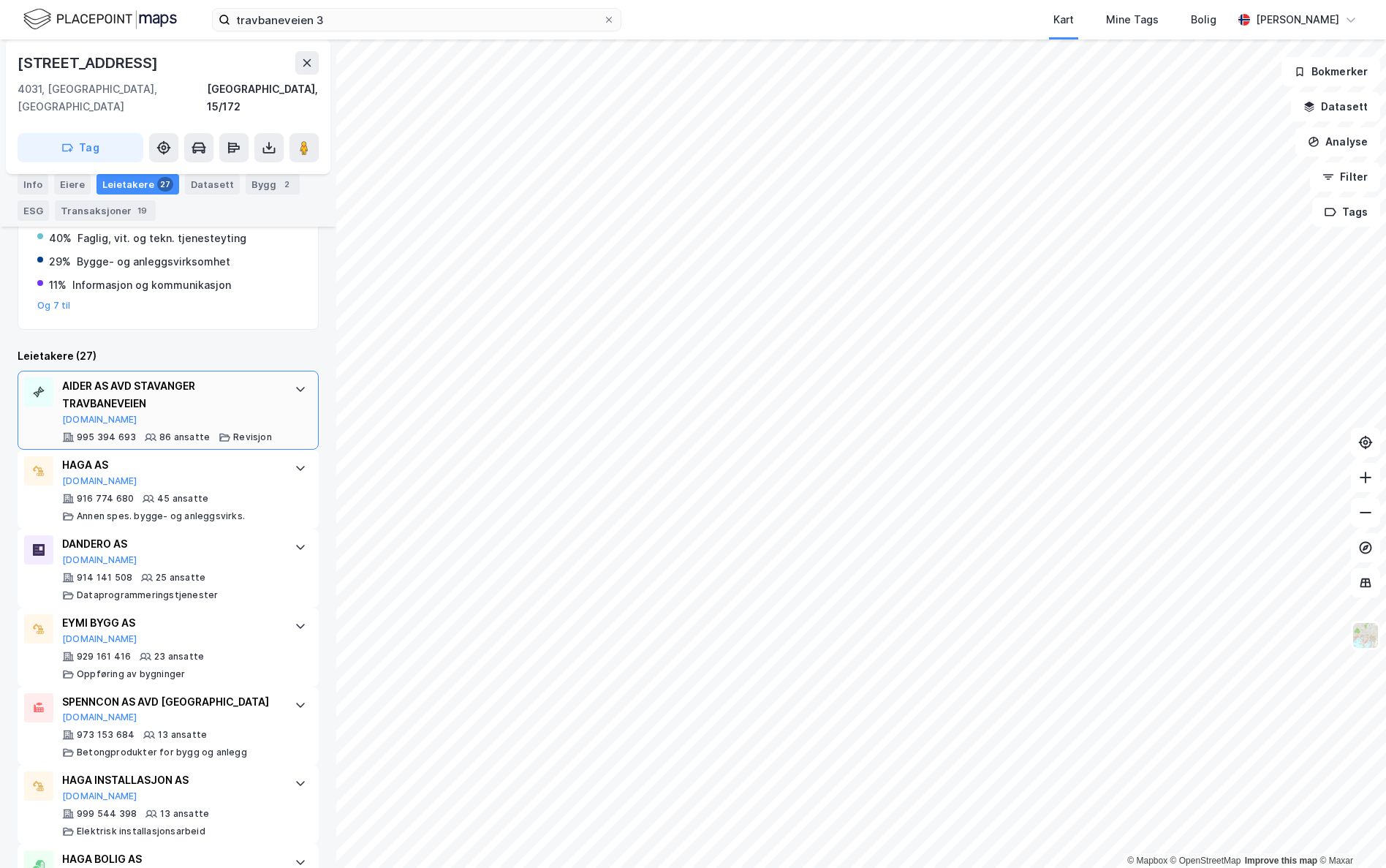
scroll to position [366, 0]
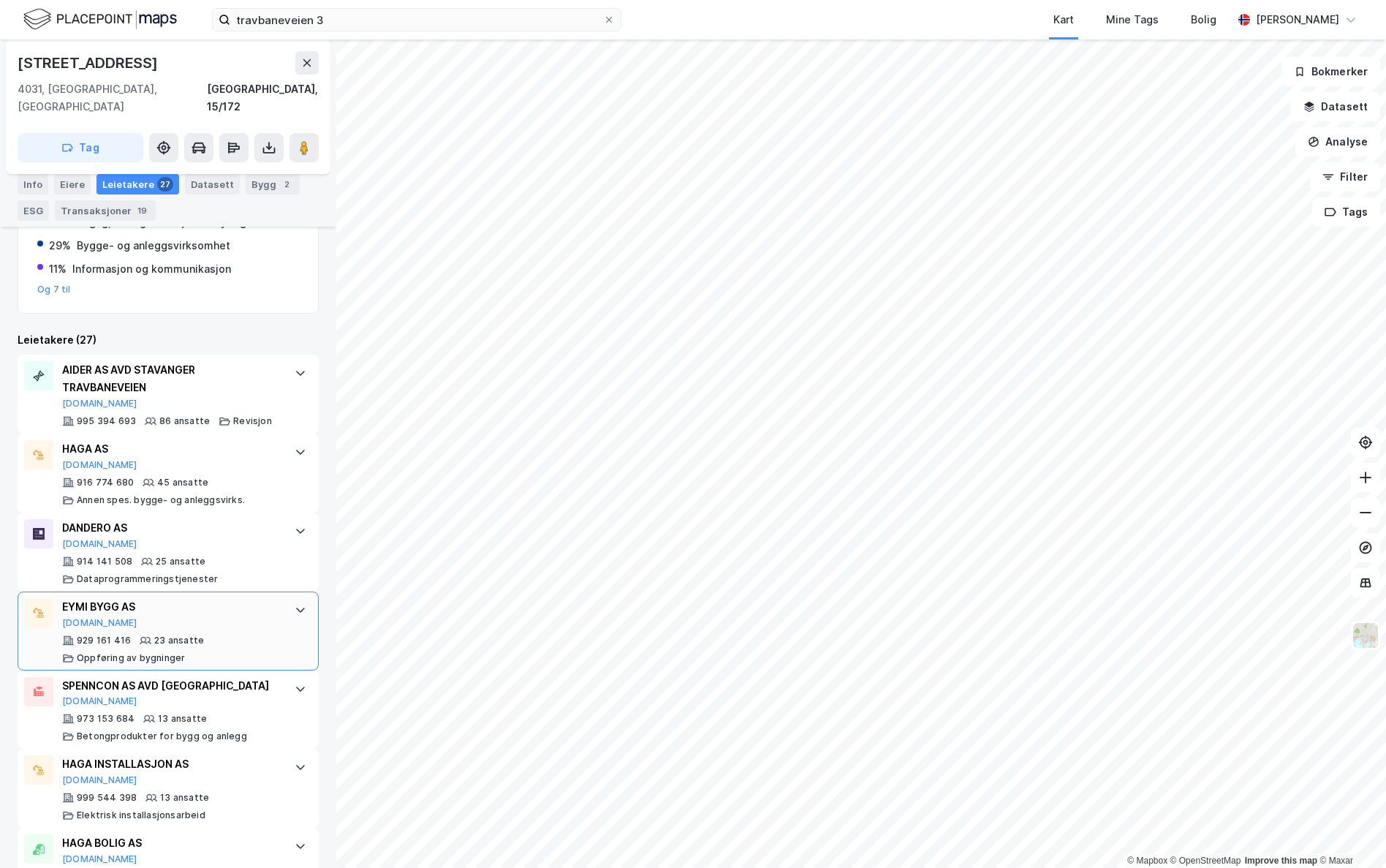
click at [201, 610] on div "EYMI BYGG AS [DOMAIN_NAME]" at bounding box center [171, 613] width 218 height 31
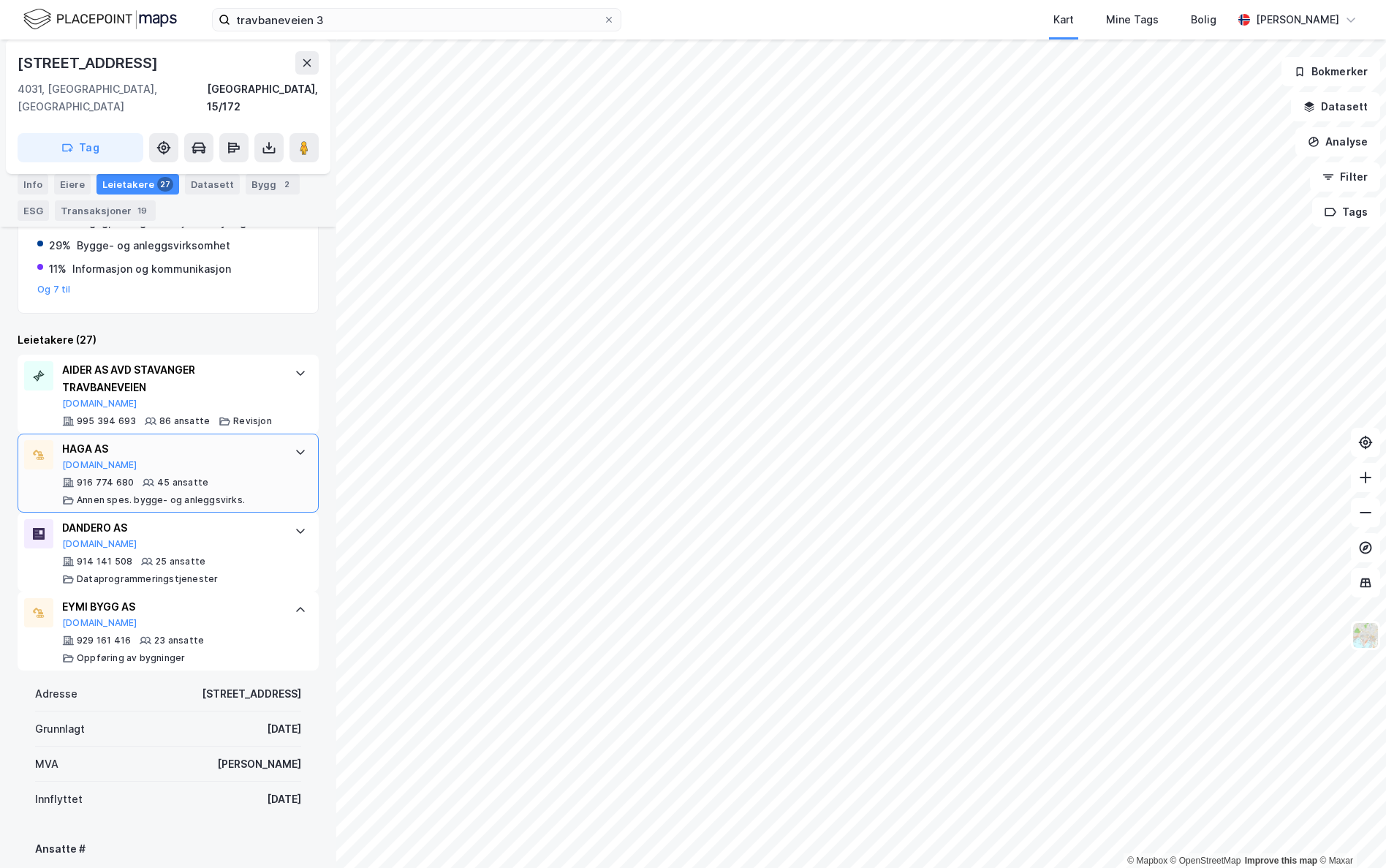
click at [177, 494] on div "Annen spes. bygge- og anleggsvirks." at bounding box center [161, 500] width 168 height 12
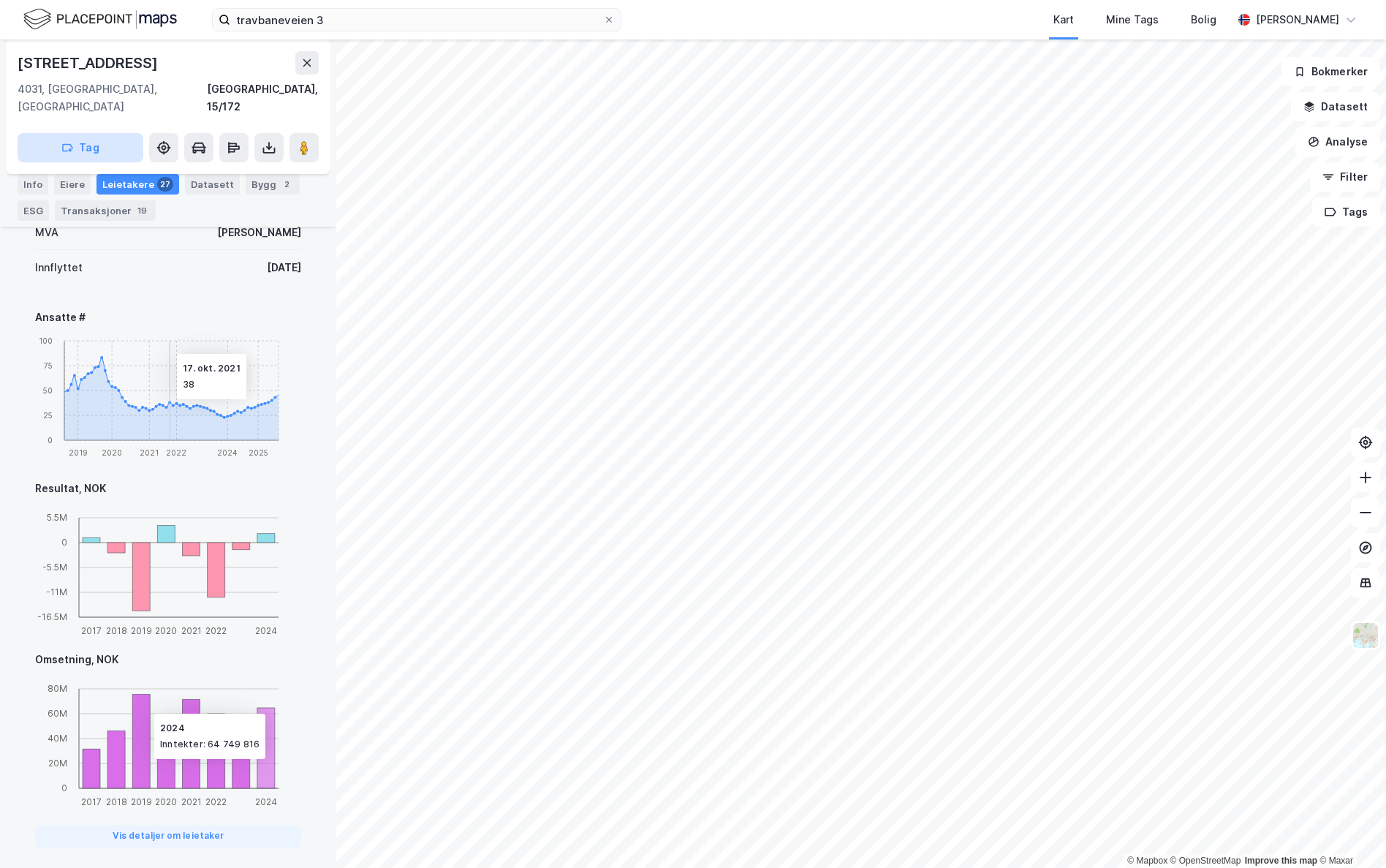
scroll to position [585, 0]
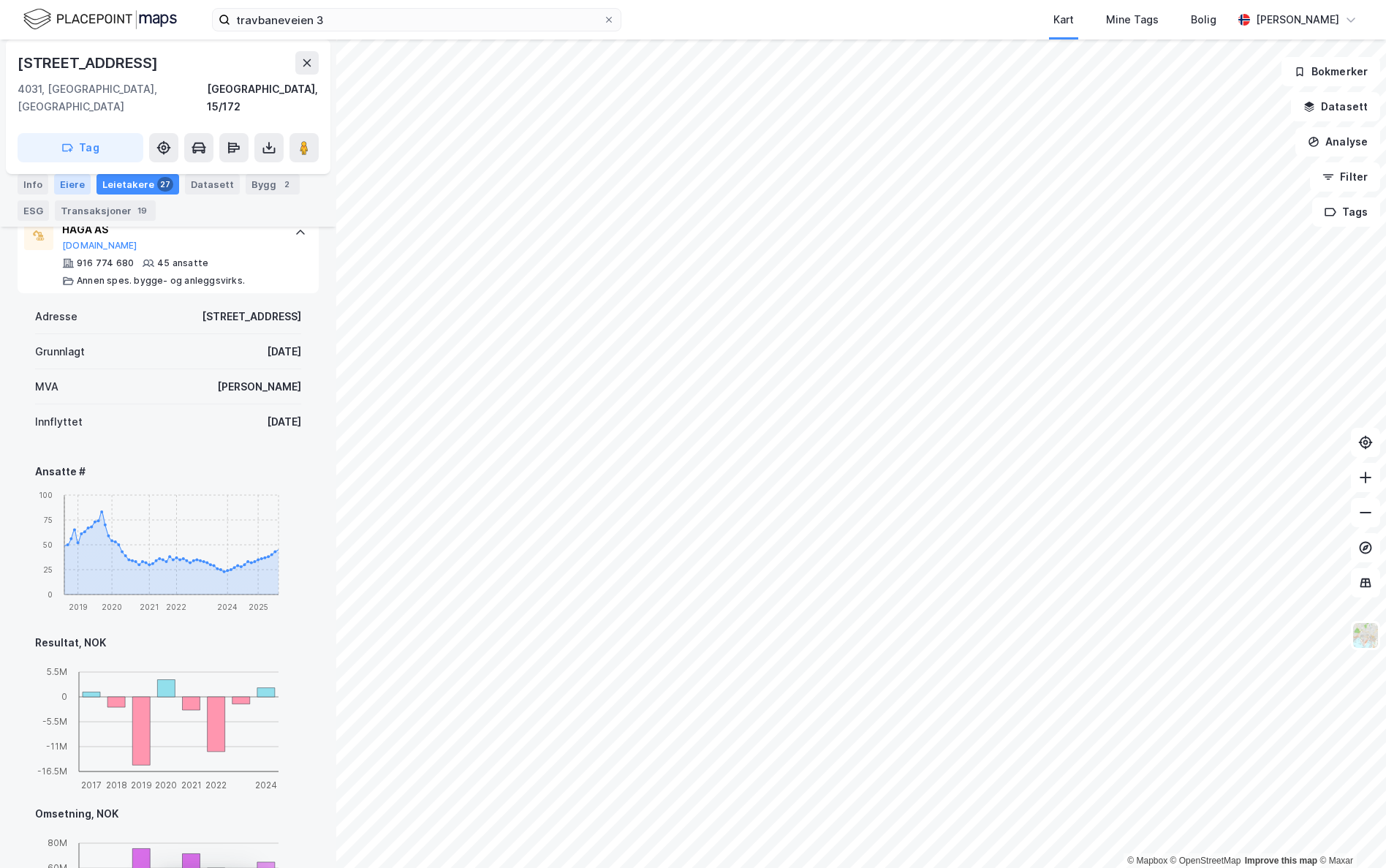
click at [73, 183] on div "Eiere" at bounding box center [73, 184] width 36 height 21
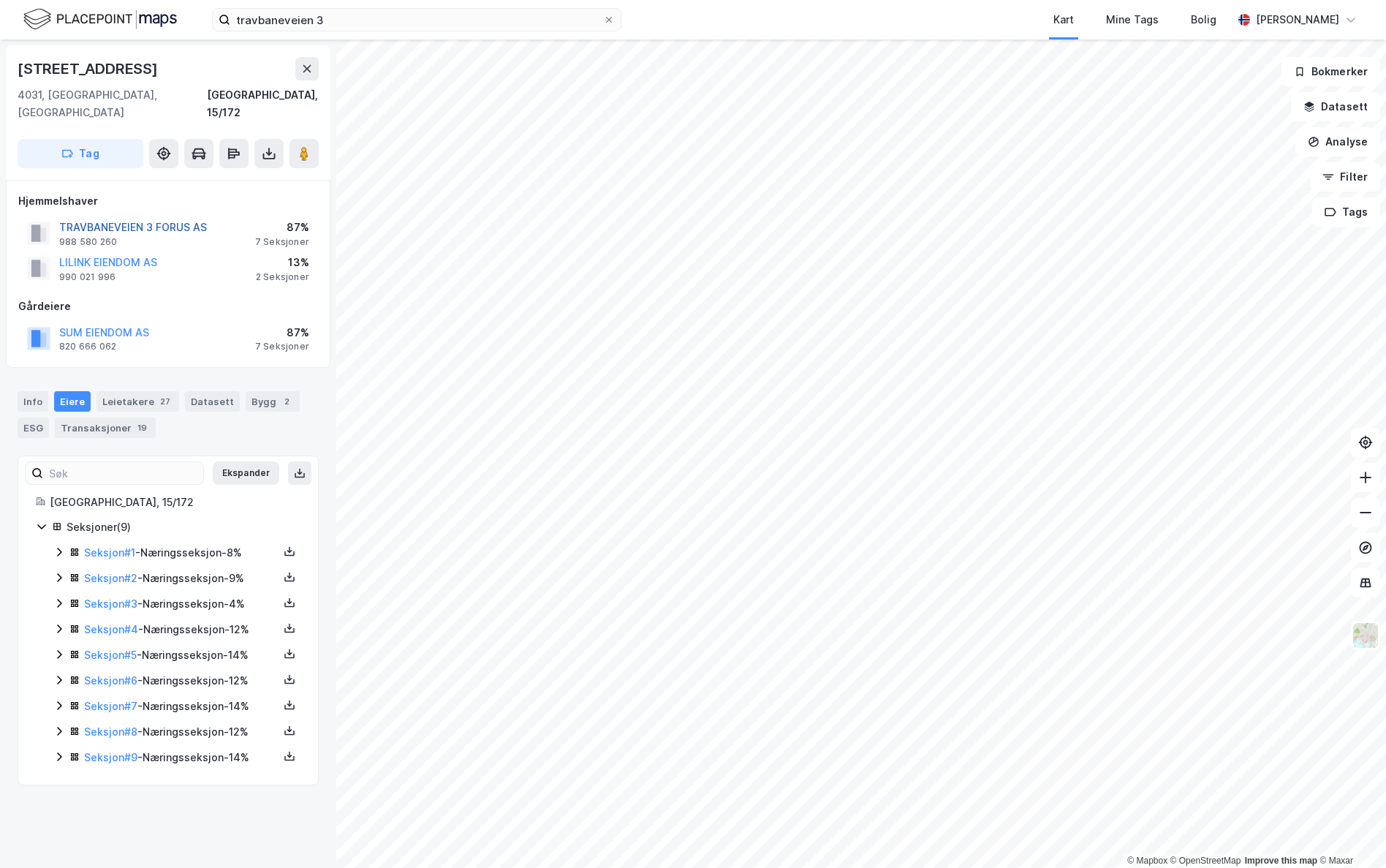
click at [0, 0] on button "TRAVBANEVEIEN 3 FORUS AS" at bounding box center [0, 0] width 0 height 0
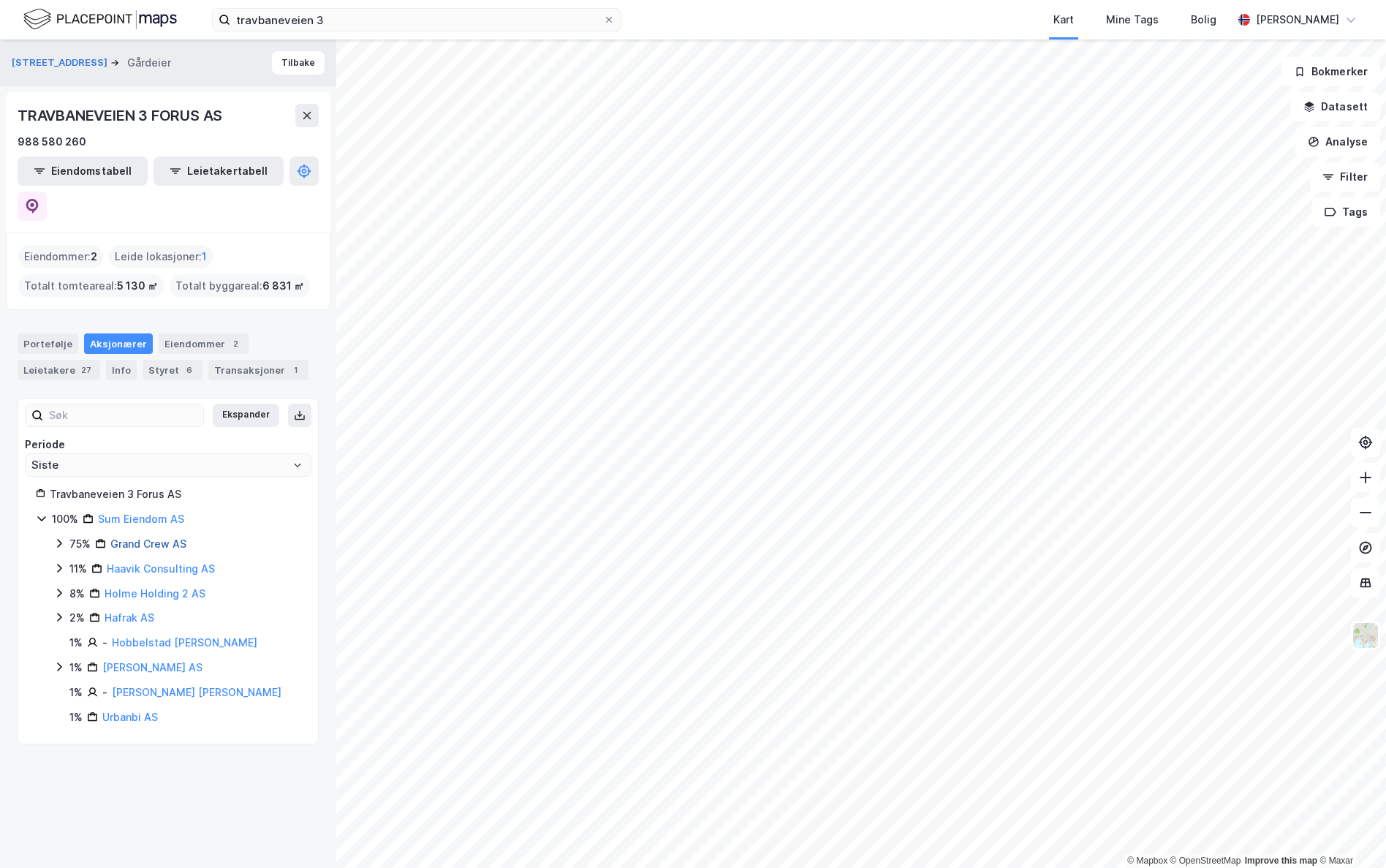
click at [158, 537] on link "Grand Crew AS" at bounding box center [148, 543] width 76 height 12
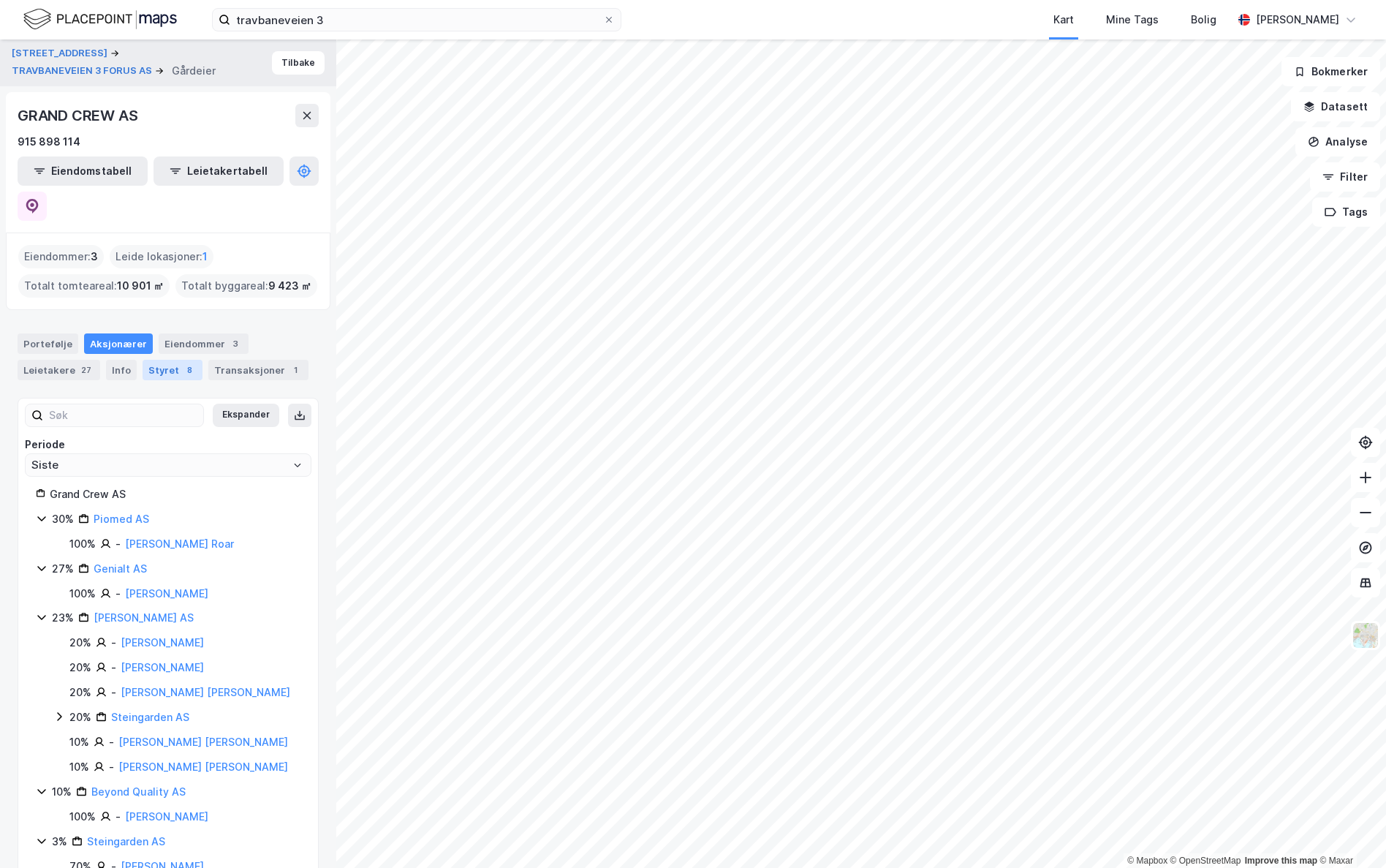
click at [182, 363] on div "8" at bounding box center [190, 370] width 15 height 15
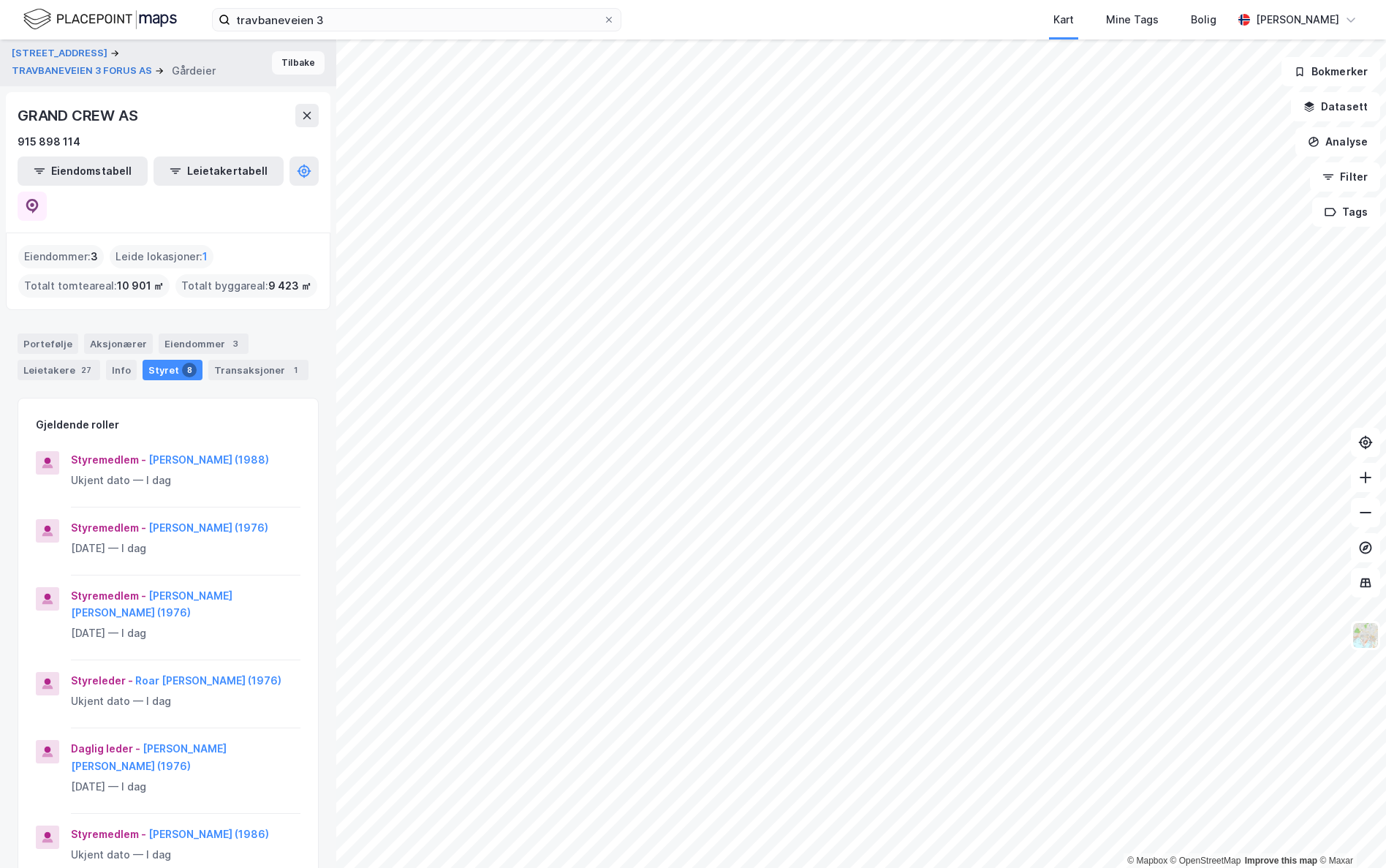
click at [285, 67] on button "Tilbake" at bounding box center [299, 63] width 53 height 23
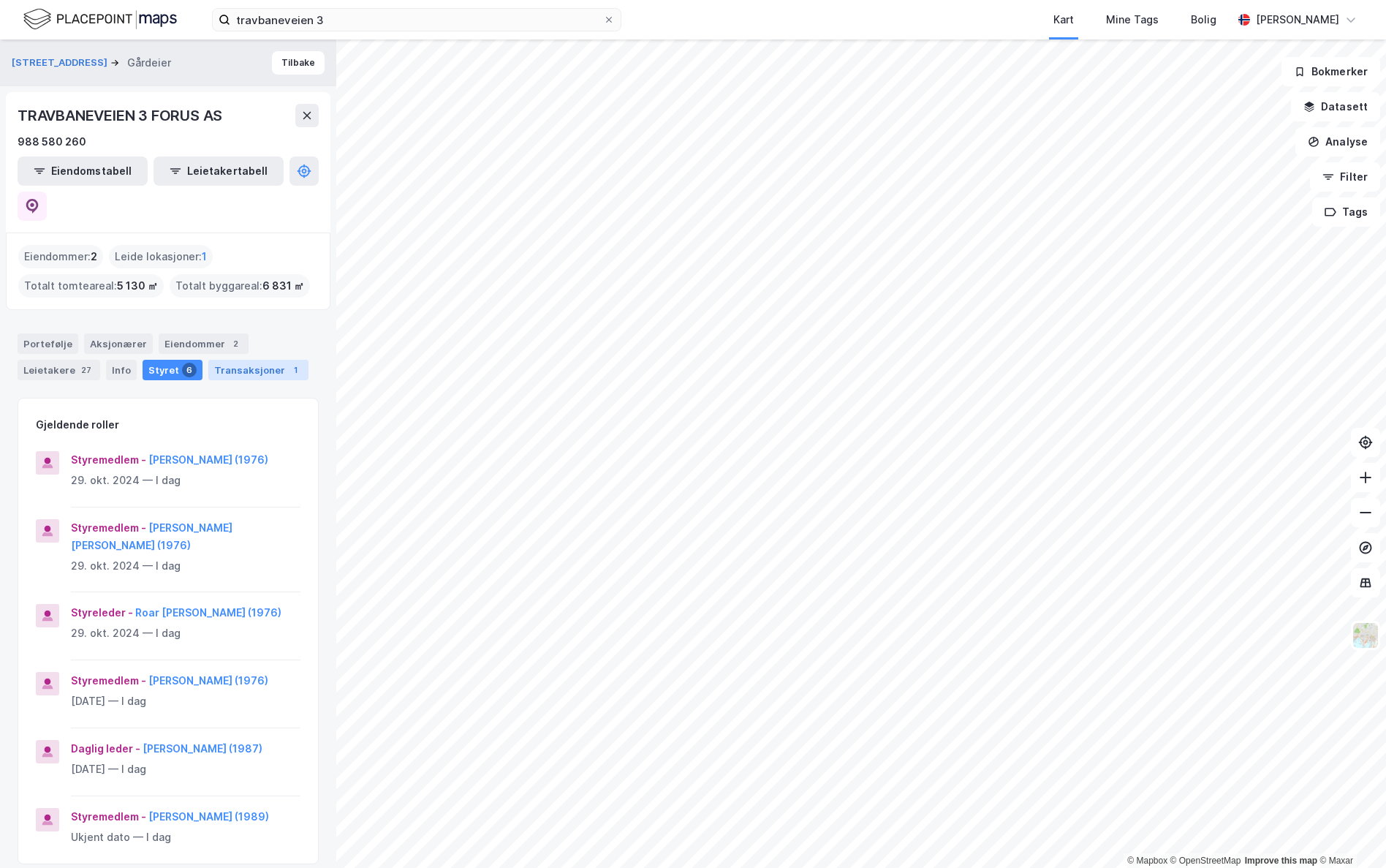
click at [262, 360] on div "Transaksjoner 1" at bounding box center [258, 370] width 100 height 21
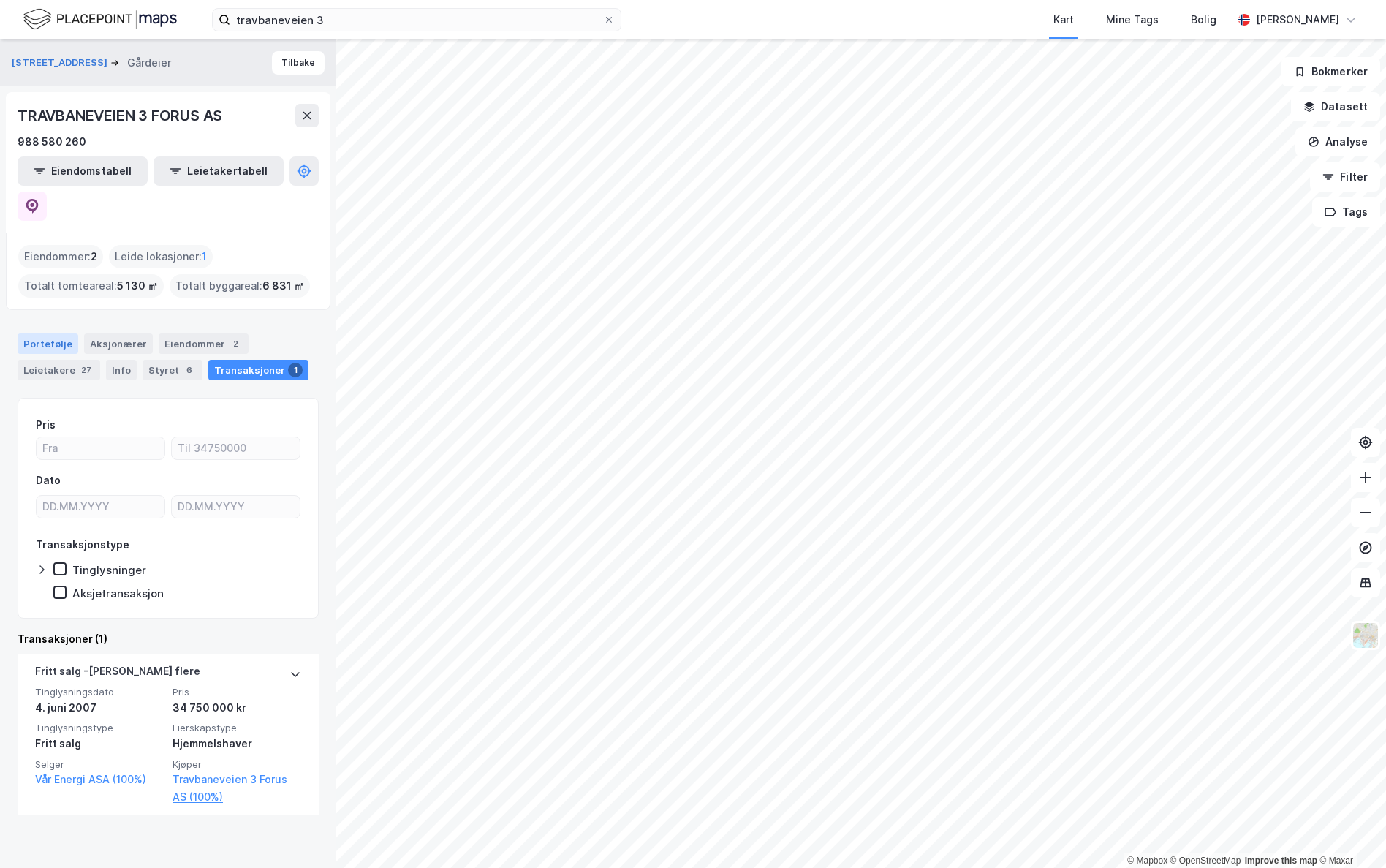
click at [64, 333] on div "Portefølje" at bounding box center [48, 343] width 61 height 21
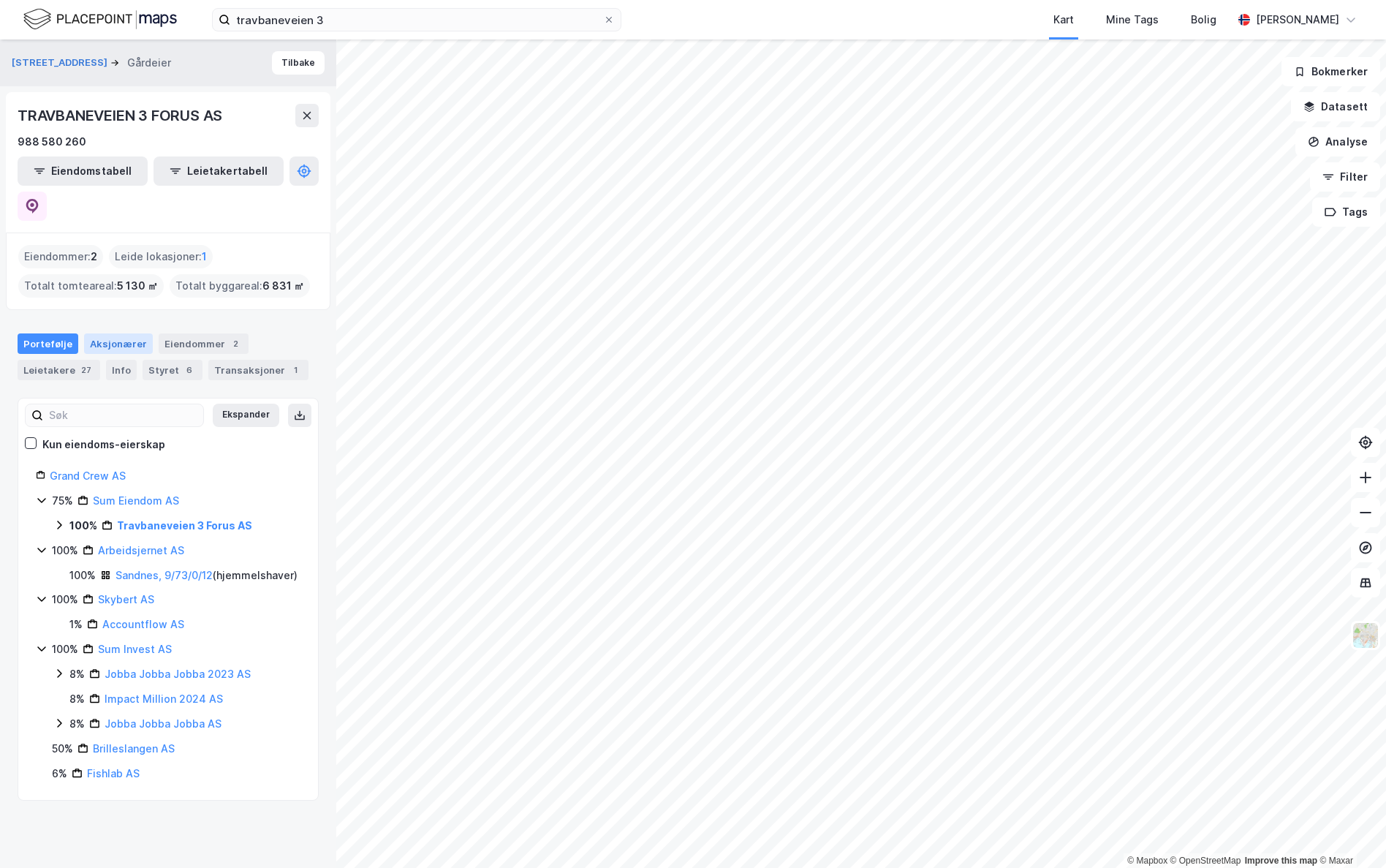
click at [100, 333] on div "Aksjonærer" at bounding box center [118, 343] width 68 height 21
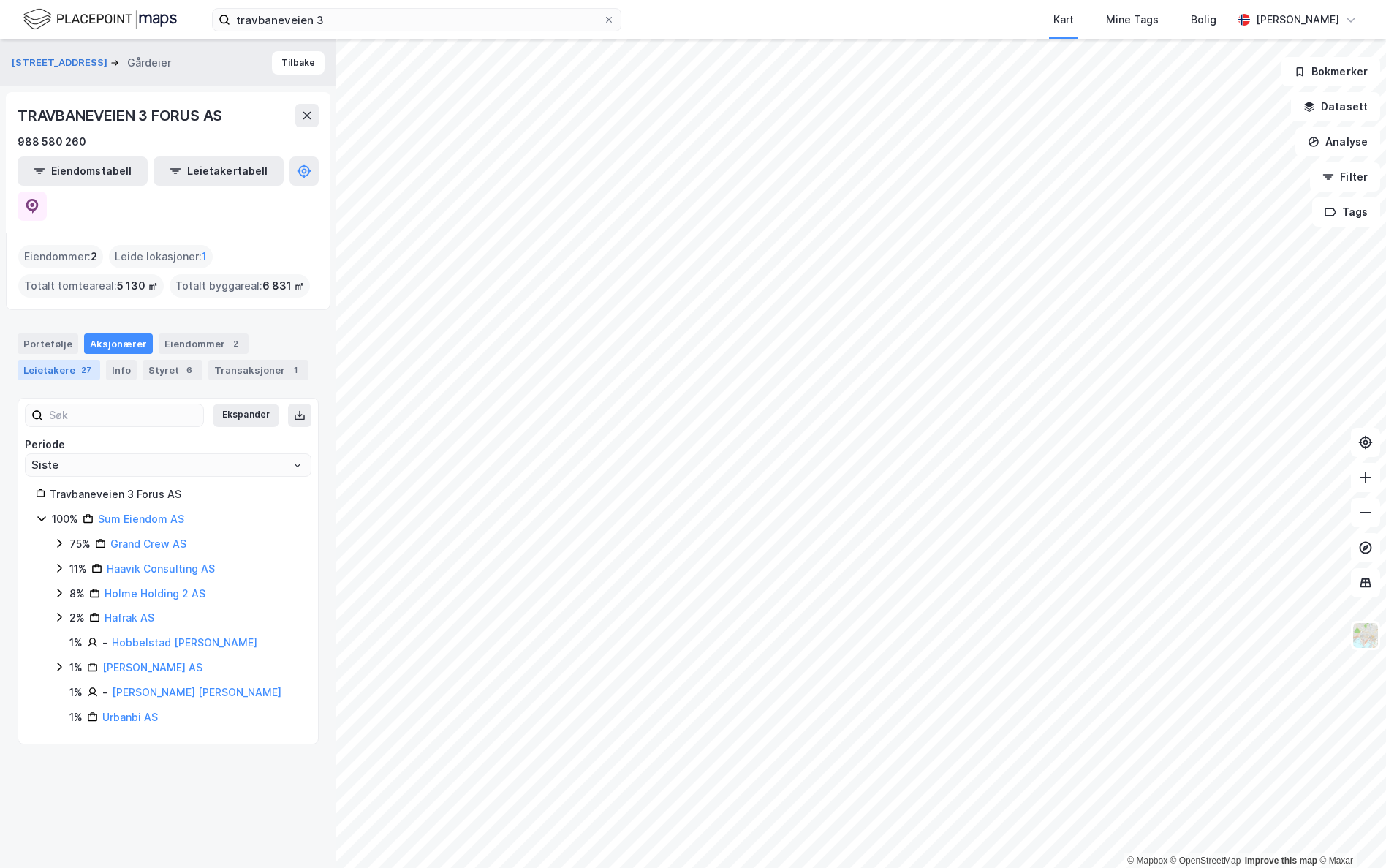
click at [80, 363] on div "27" at bounding box center [86, 370] width 16 height 15
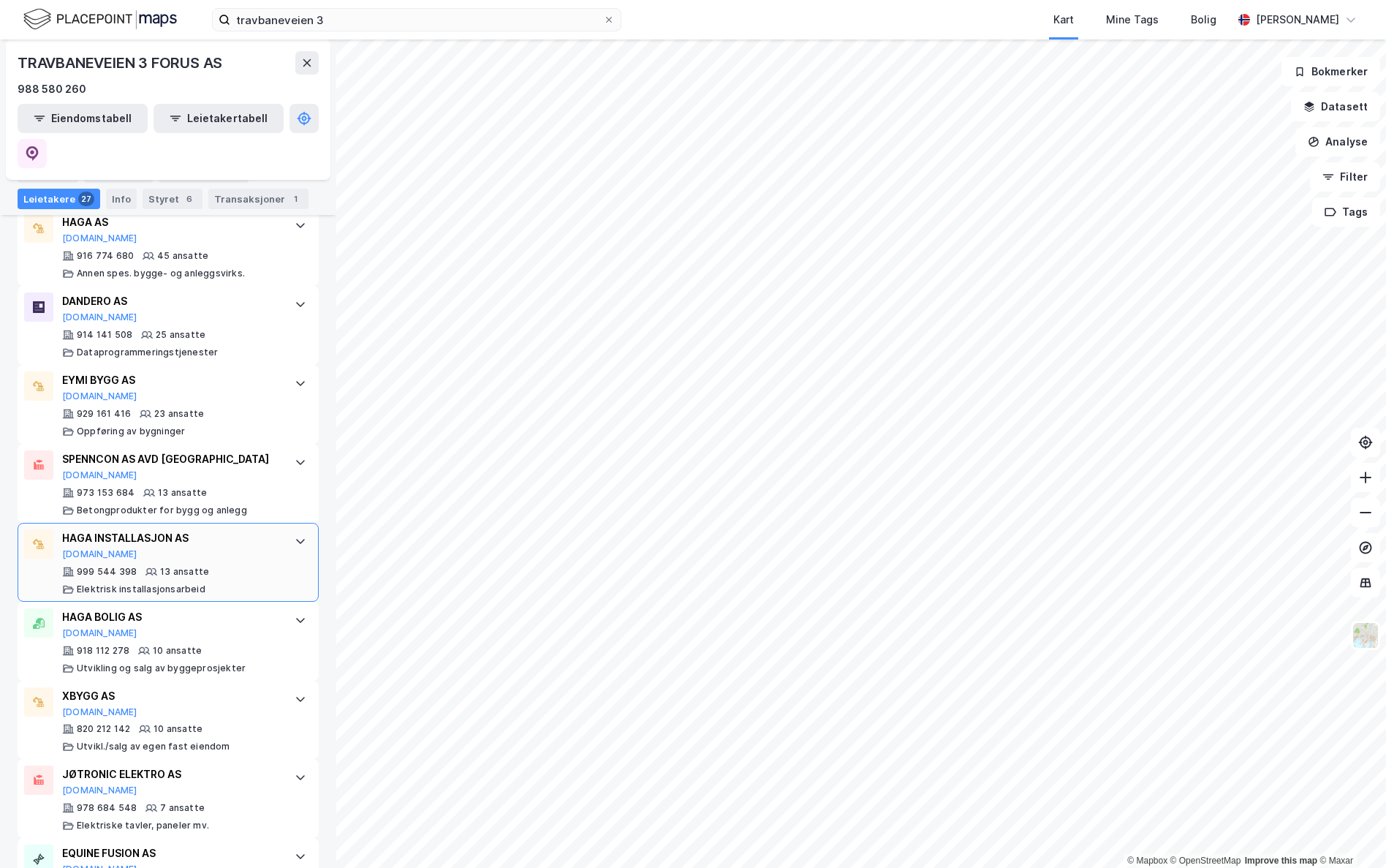
scroll to position [512, 0]
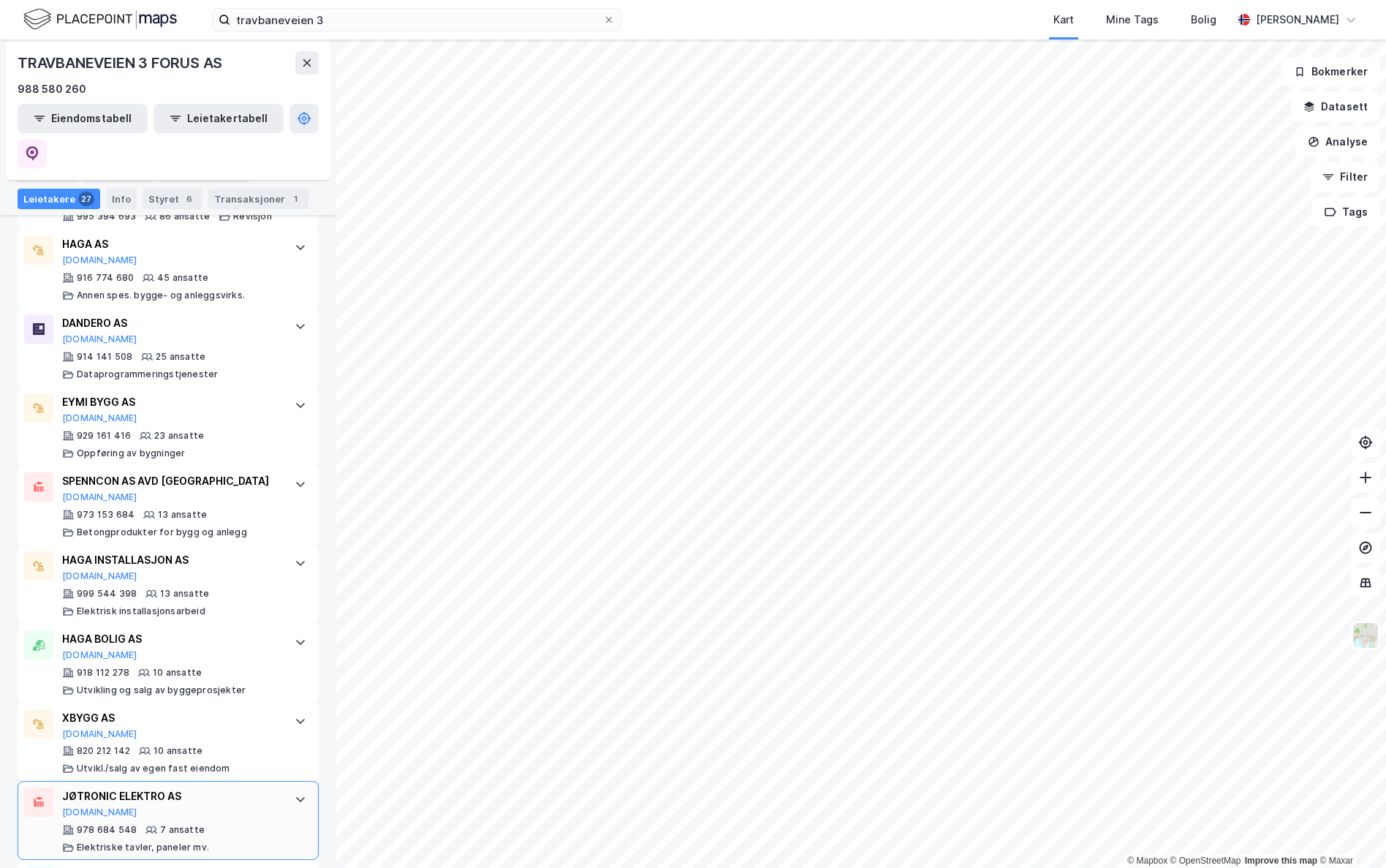
click at [202, 637] on div "© Mapbox © OpenStreetMap Improve this map © Maxar Travbaneveien 3 Gårdeier Tilb…" at bounding box center [693, 454] width 1386 height 828
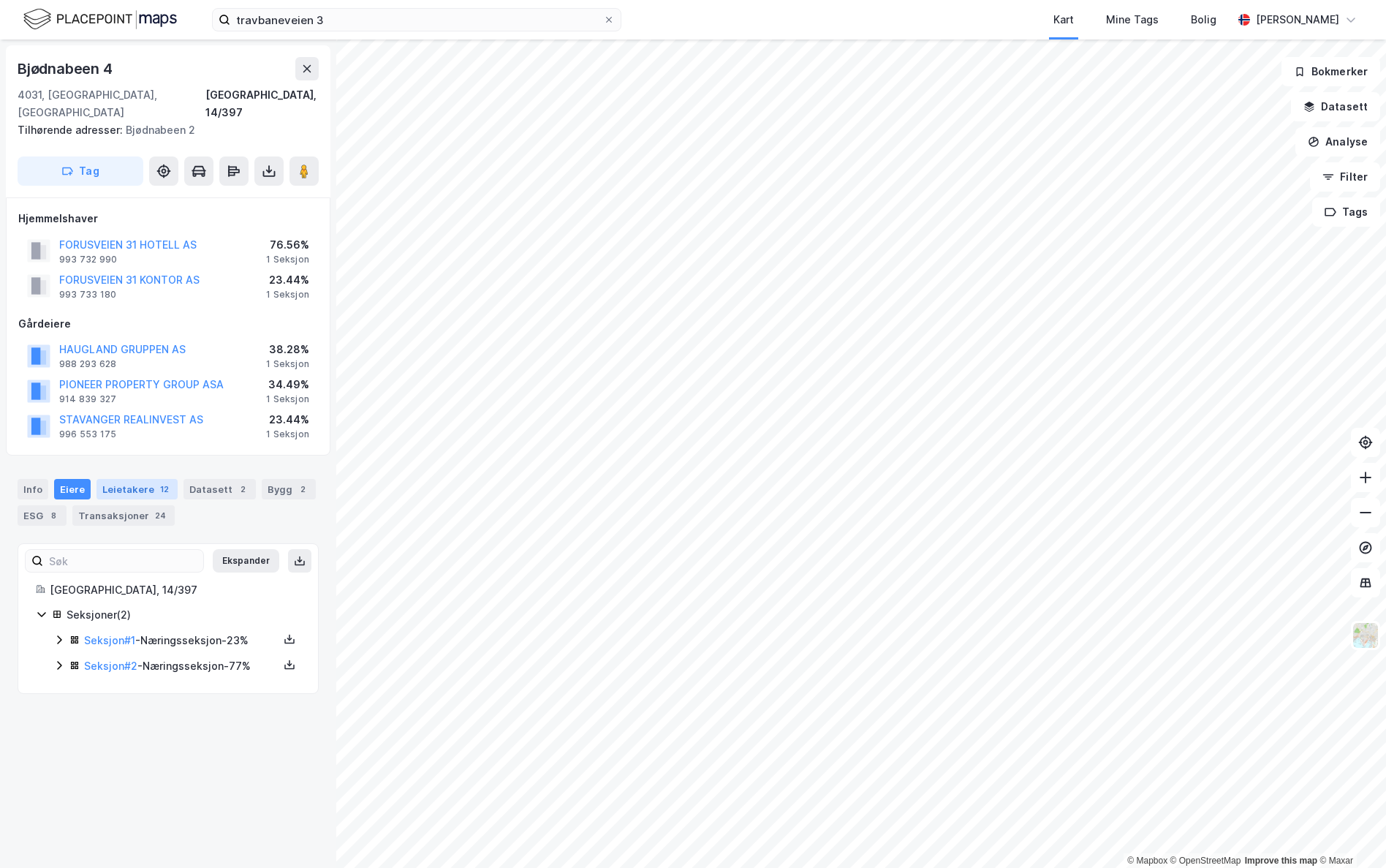
click at [137, 479] on div "Leietakere 12" at bounding box center [137, 488] width 81 height 21
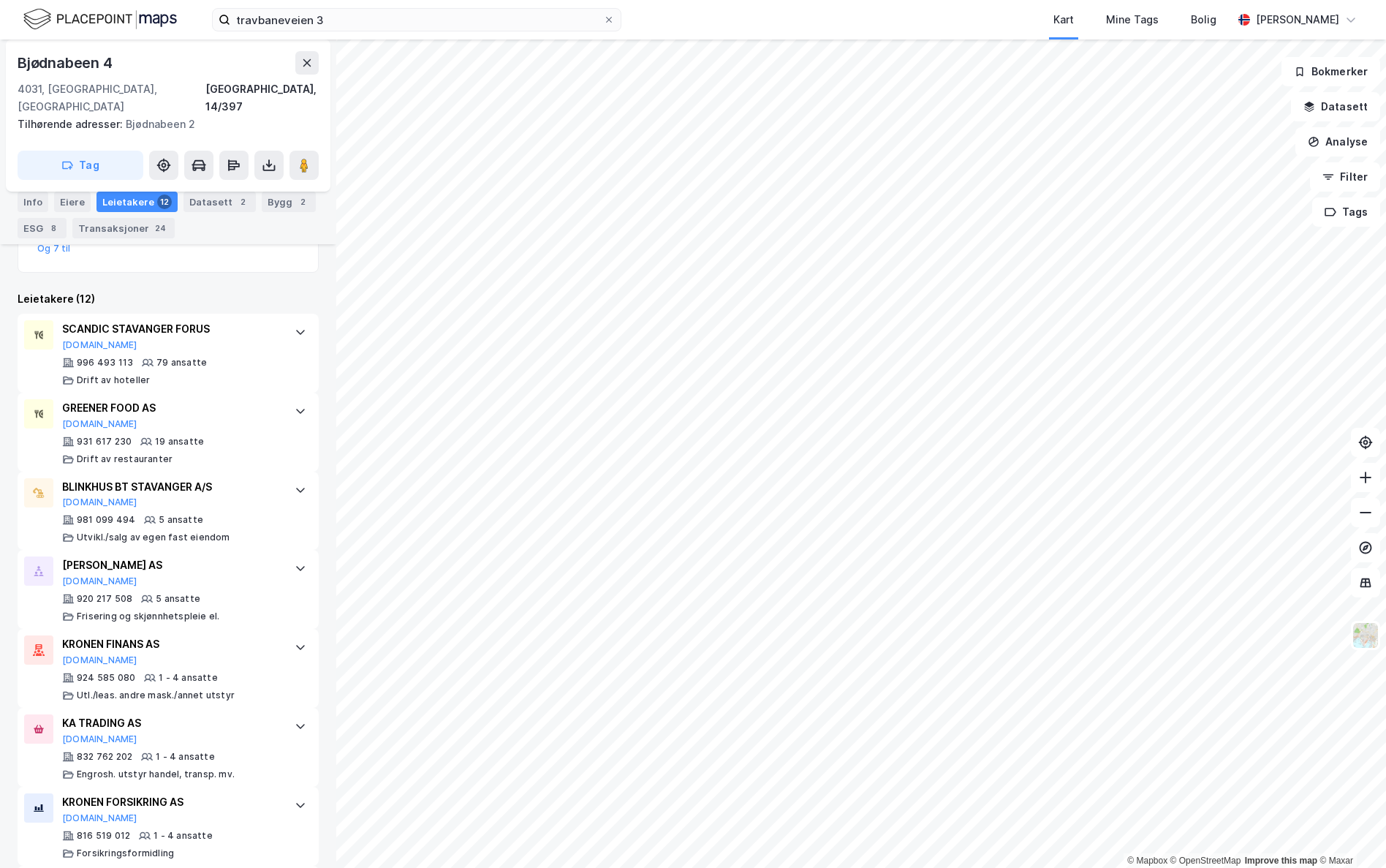
scroll to position [512, 0]
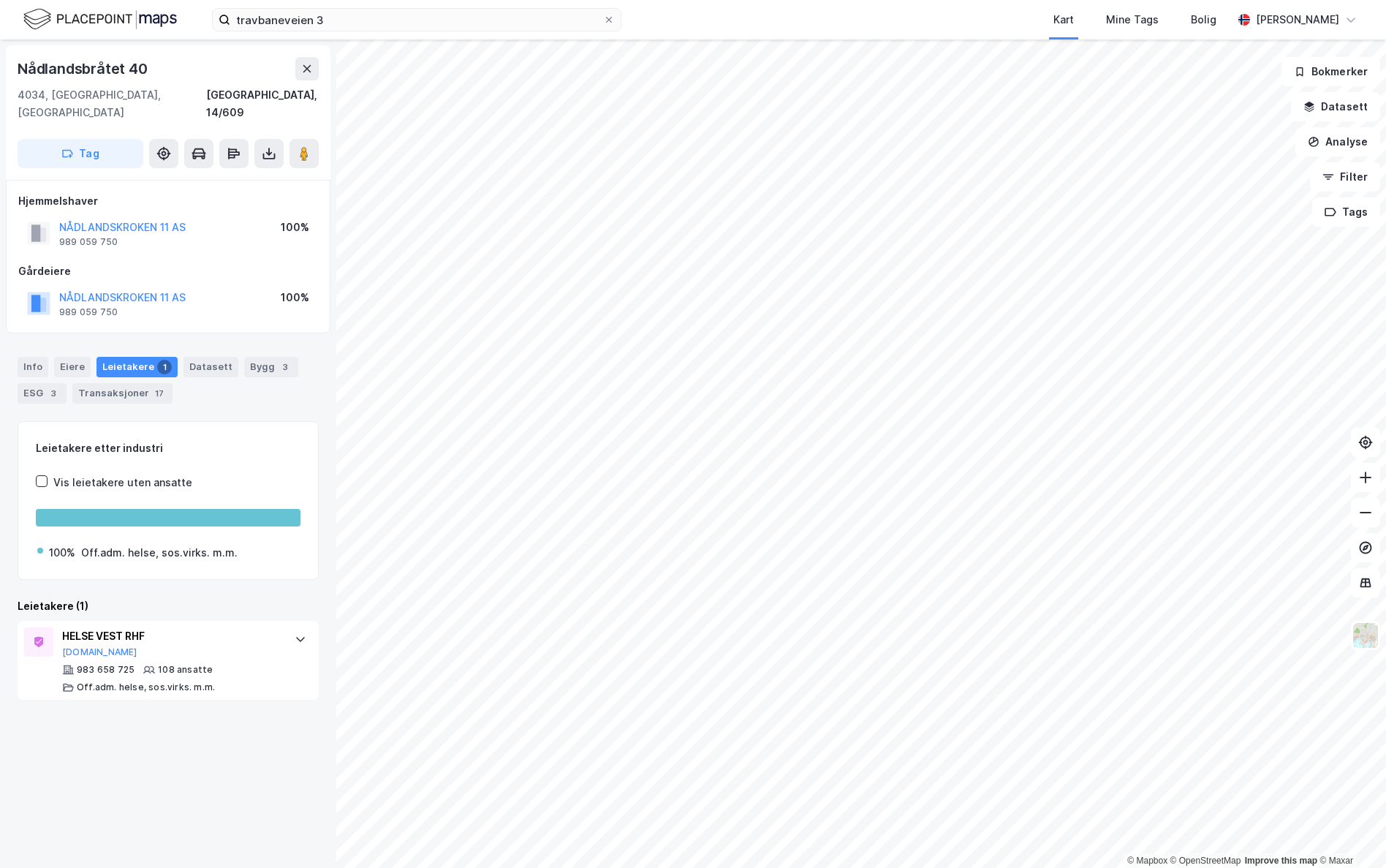
click at [1385, 492] on html "travbaneveien 3 Kart Mine Tags [PERSON_NAME] [PERSON_NAME] © Mapbox © OpenStree…" at bounding box center [693, 434] width 1386 height 868
click at [1138, 637] on html "travbaneveien 3 Kart Mine Tags [PERSON_NAME] [PERSON_NAME] © Mapbox © OpenStree…" at bounding box center [693, 434] width 1386 height 868
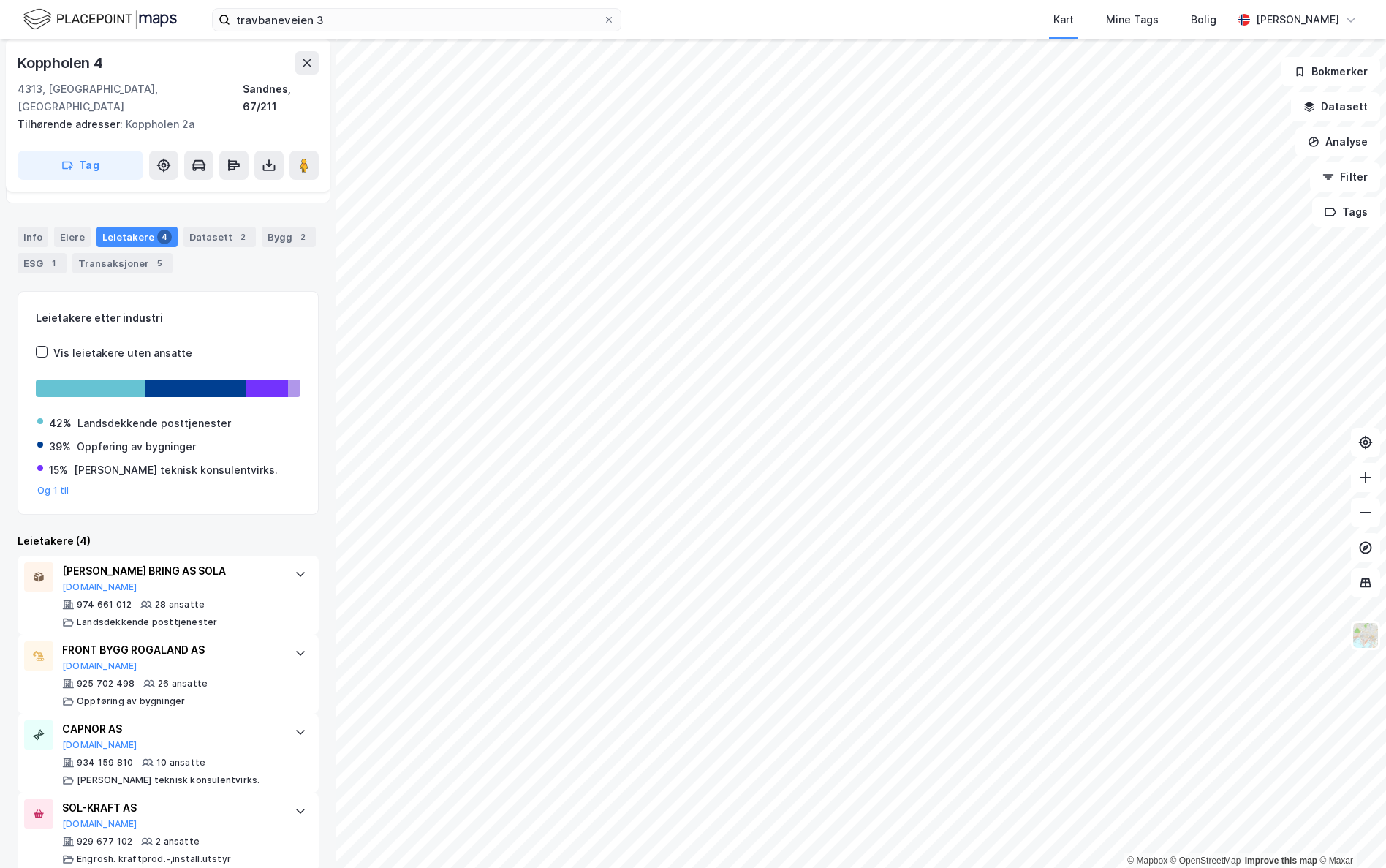
scroll to position [151, 0]
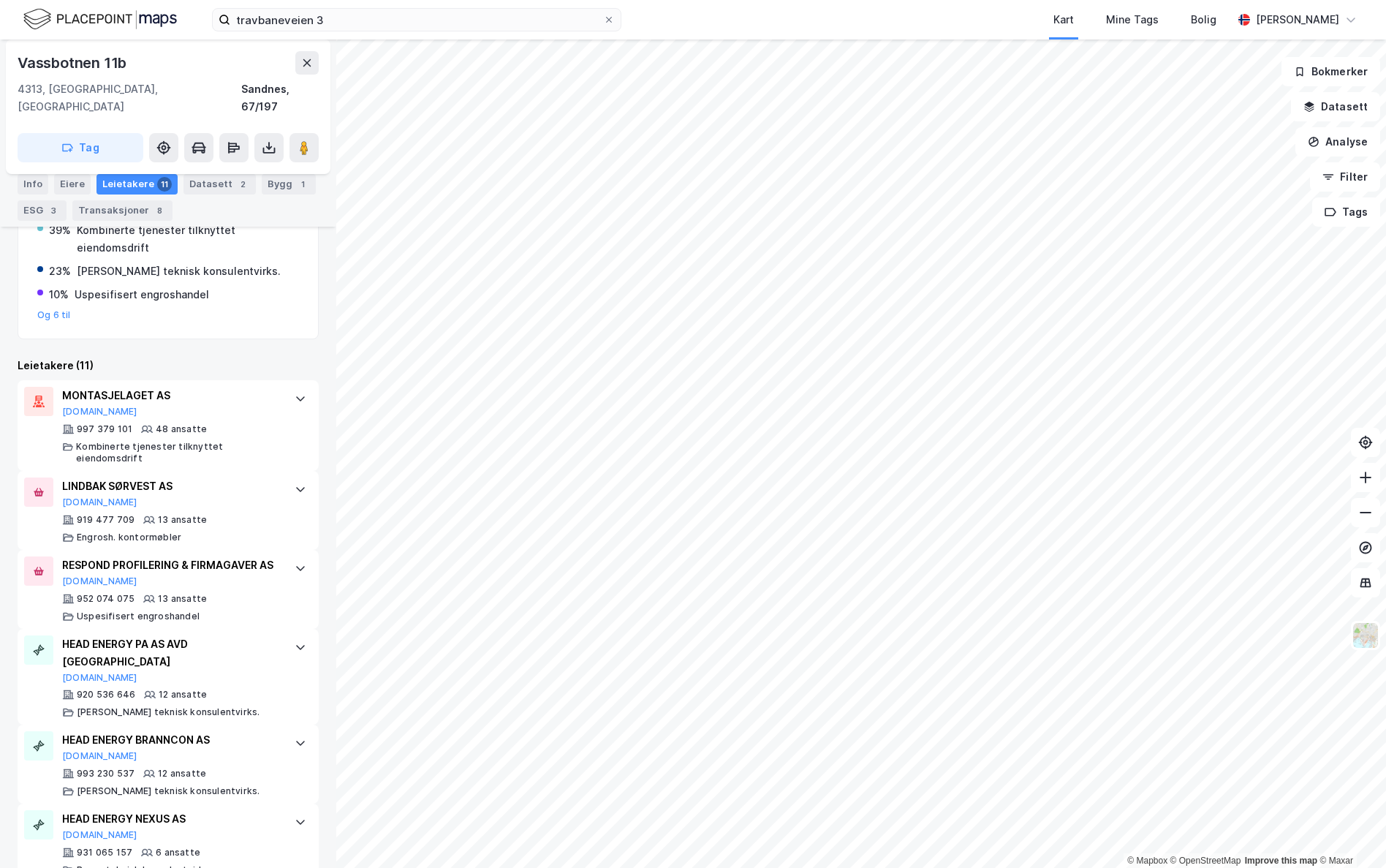
scroll to position [366, 0]
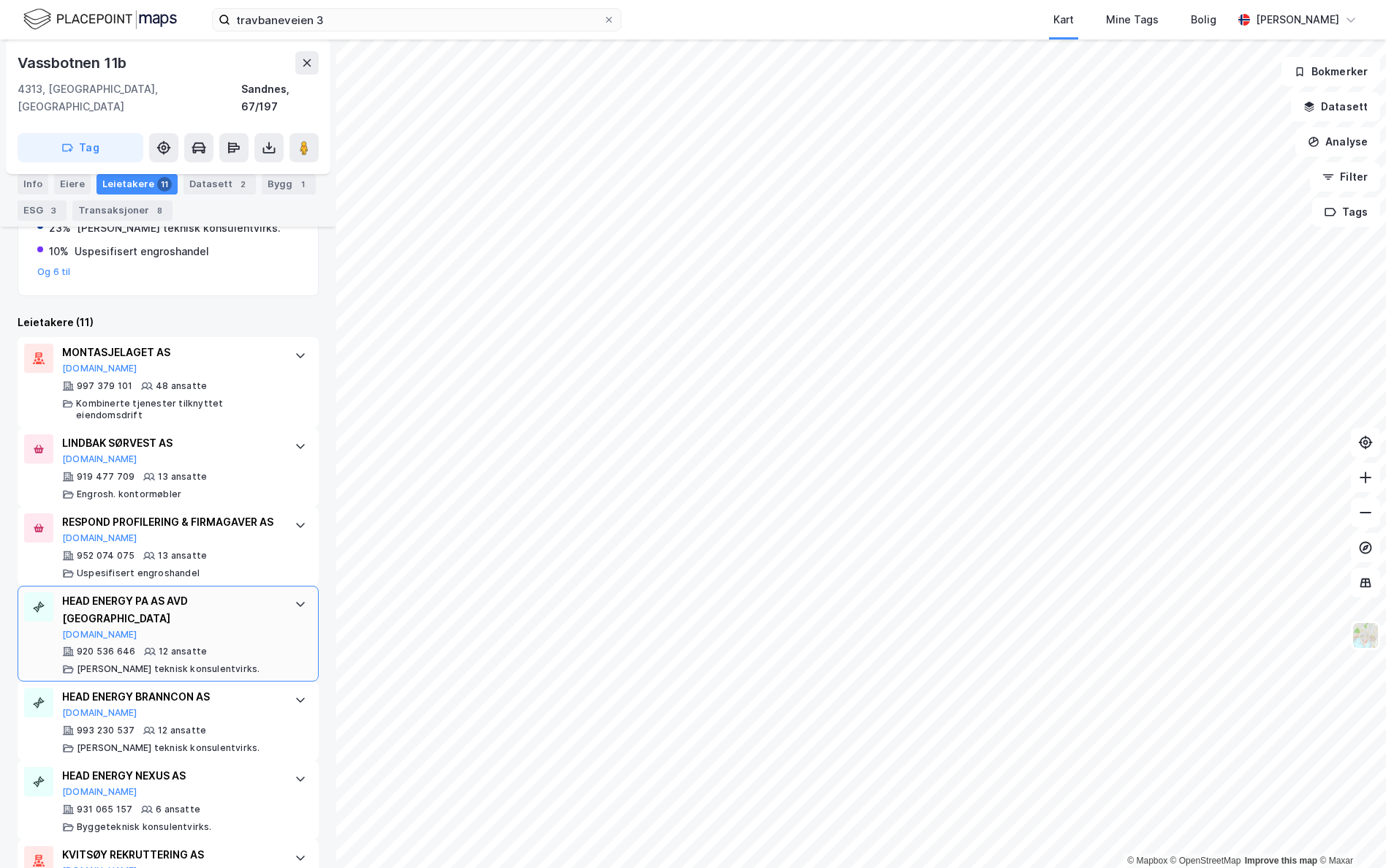
click at [218, 601] on div "HEAD ENERGY PA AS AVD [GEOGRAPHIC_DATA]" at bounding box center [171, 610] width 218 height 35
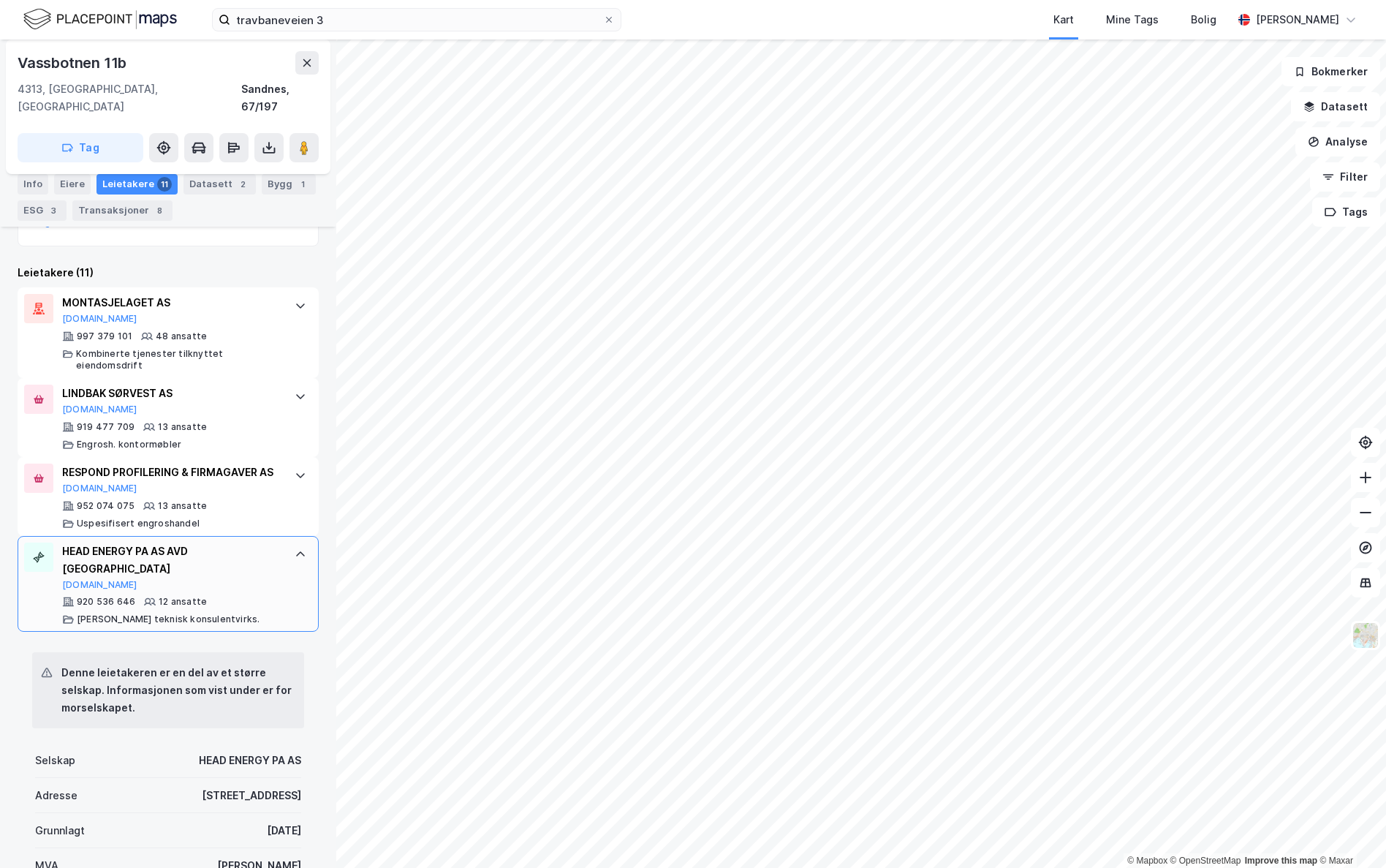
scroll to position [292, 0]
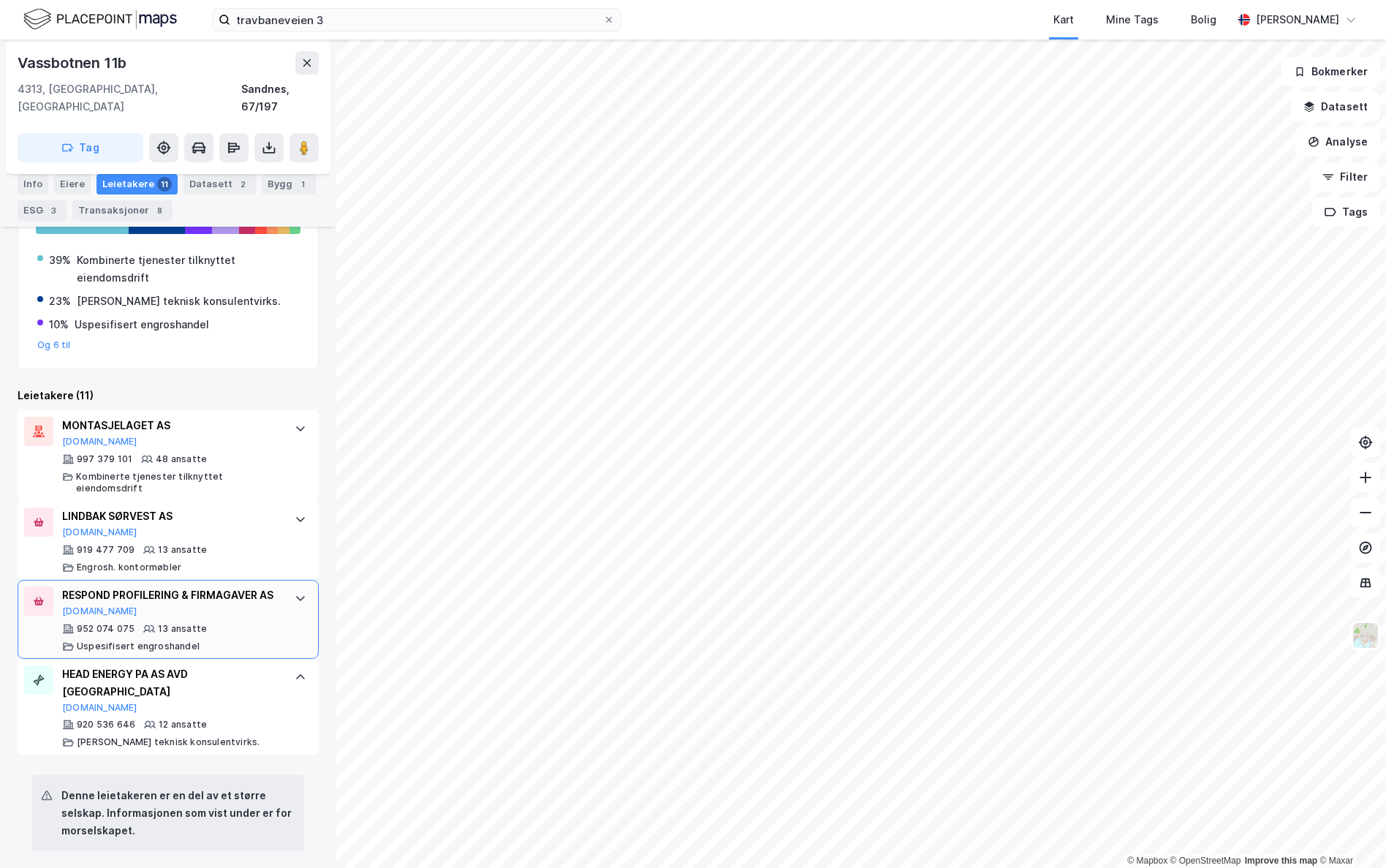
click at [213, 598] on div "RESPOND PROFILERING & FIRMAGAVER AS" at bounding box center [171, 595] width 218 height 17
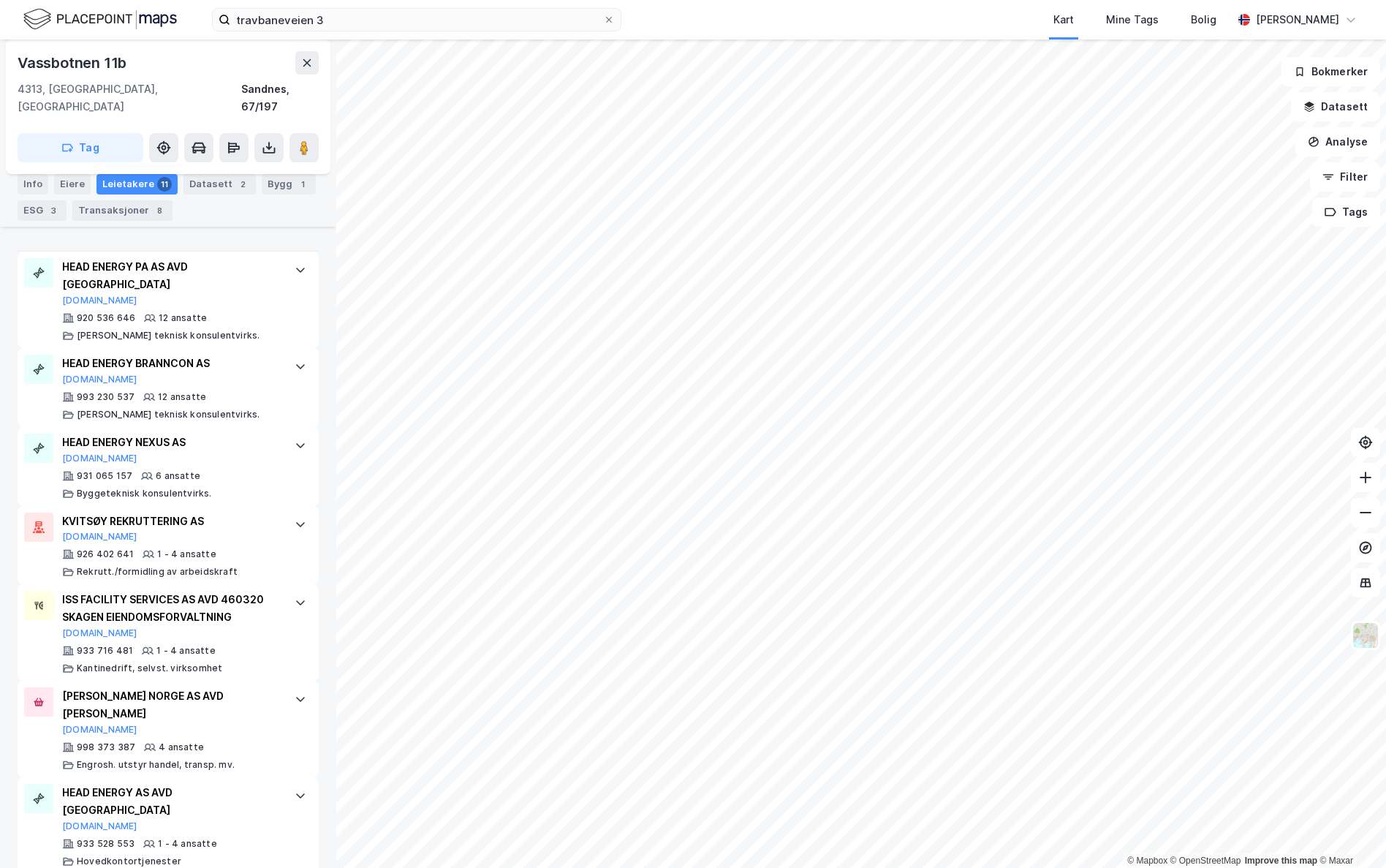
scroll to position [1536, 0]
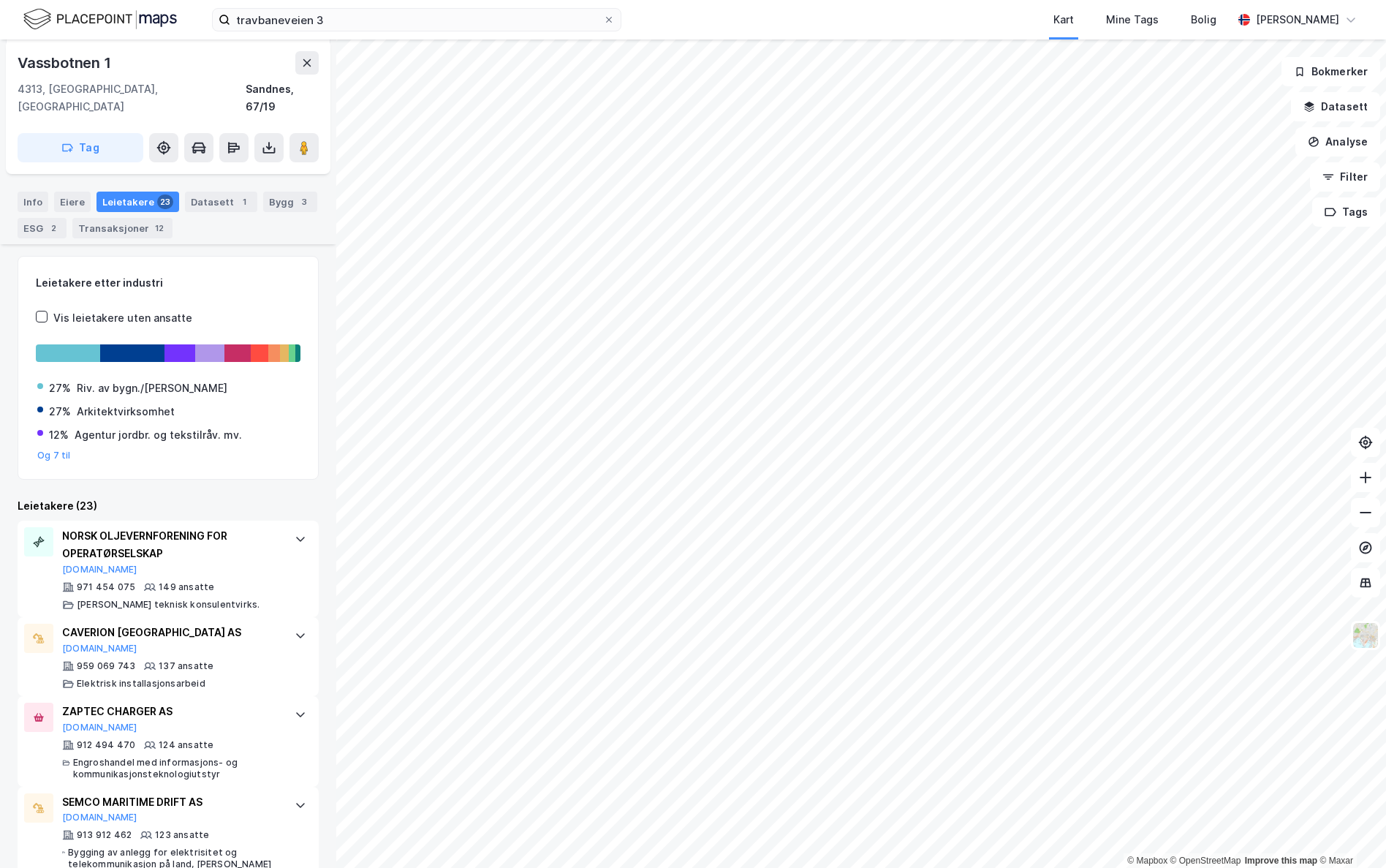
scroll to position [219, 0]
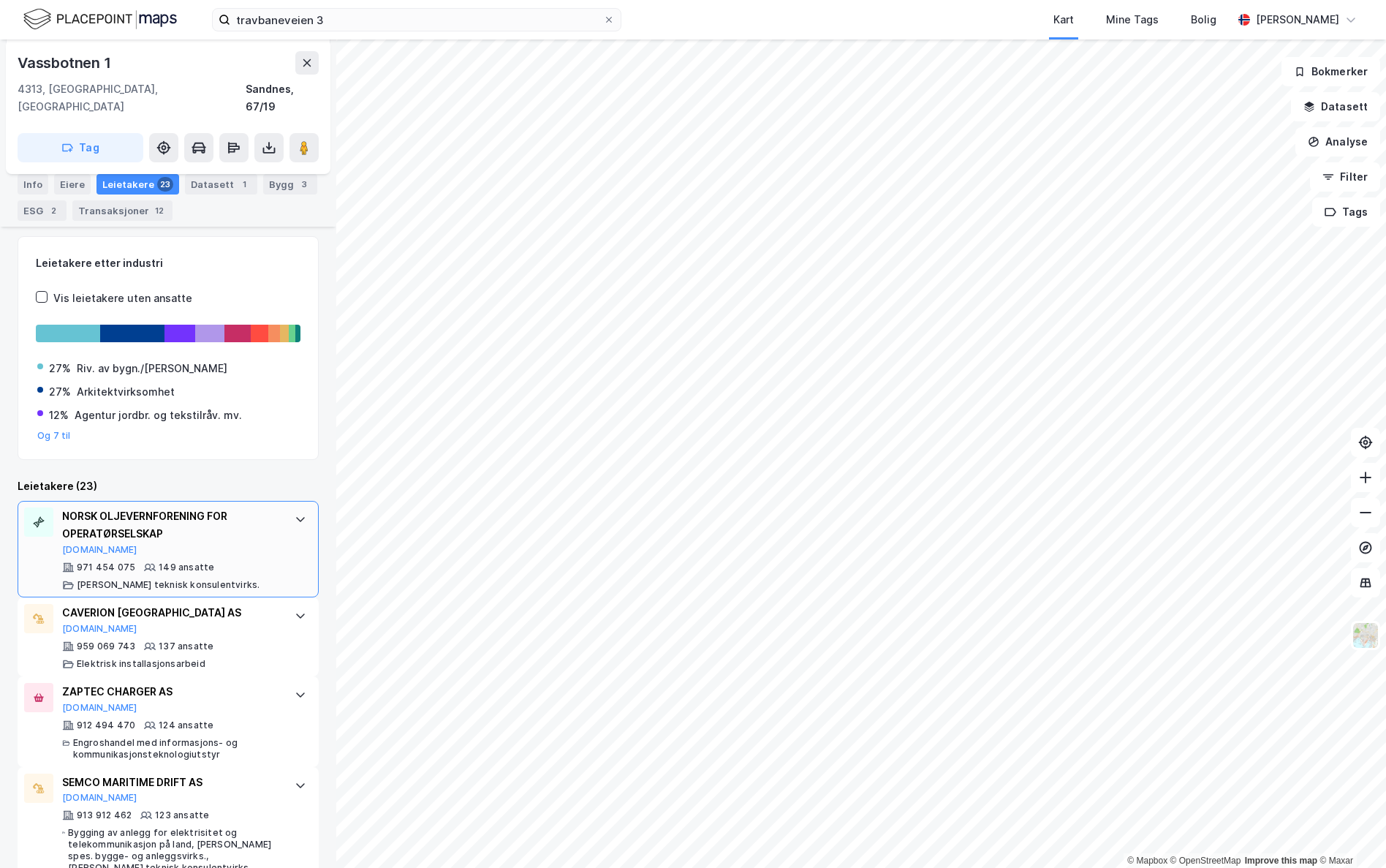
click at [257, 528] on div "NORSK OLJEVERNFORENING FOR OPERATØRSELSKAP [DOMAIN_NAME]" at bounding box center [171, 531] width 218 height 48
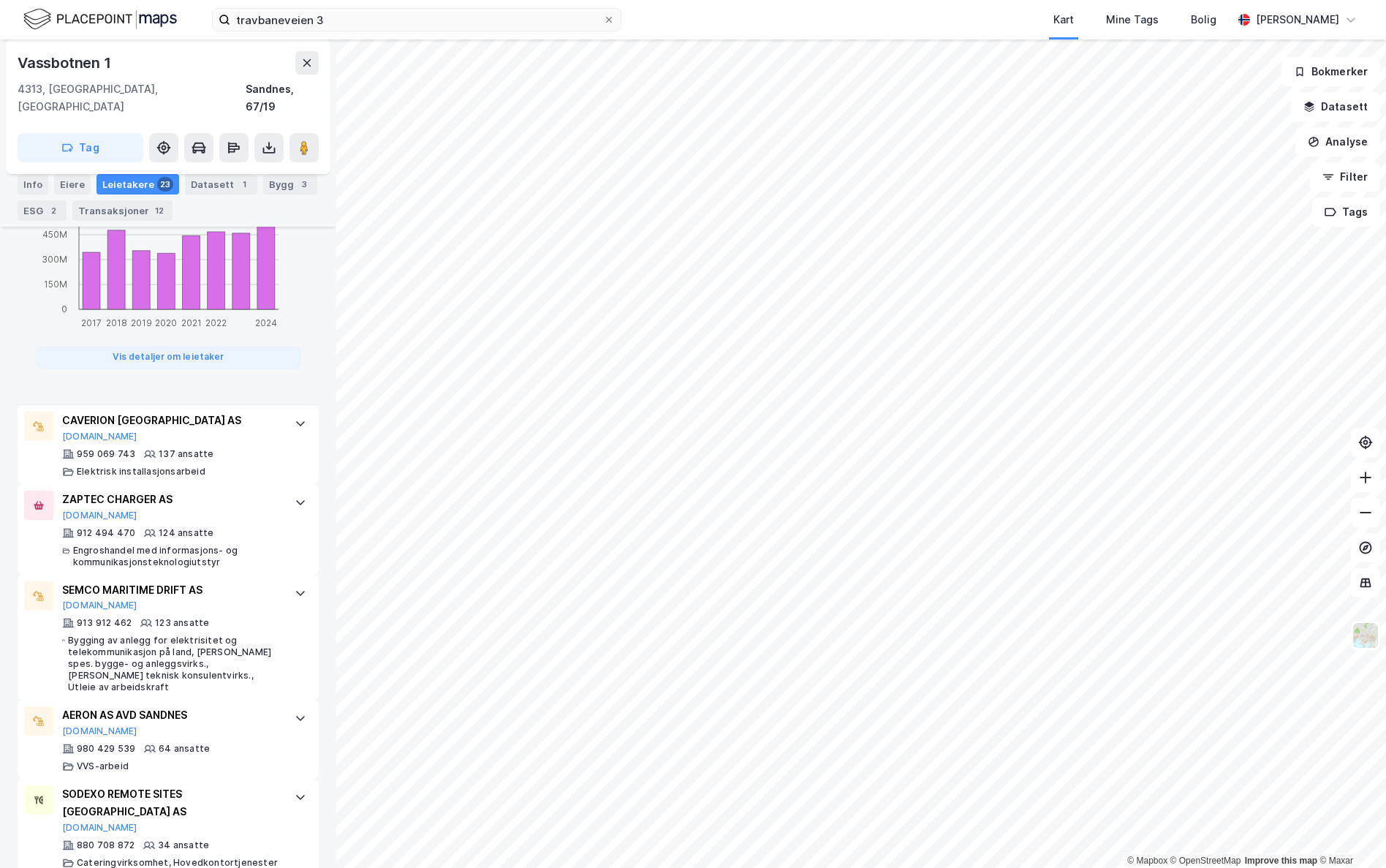
scroll to position [1243, 0]
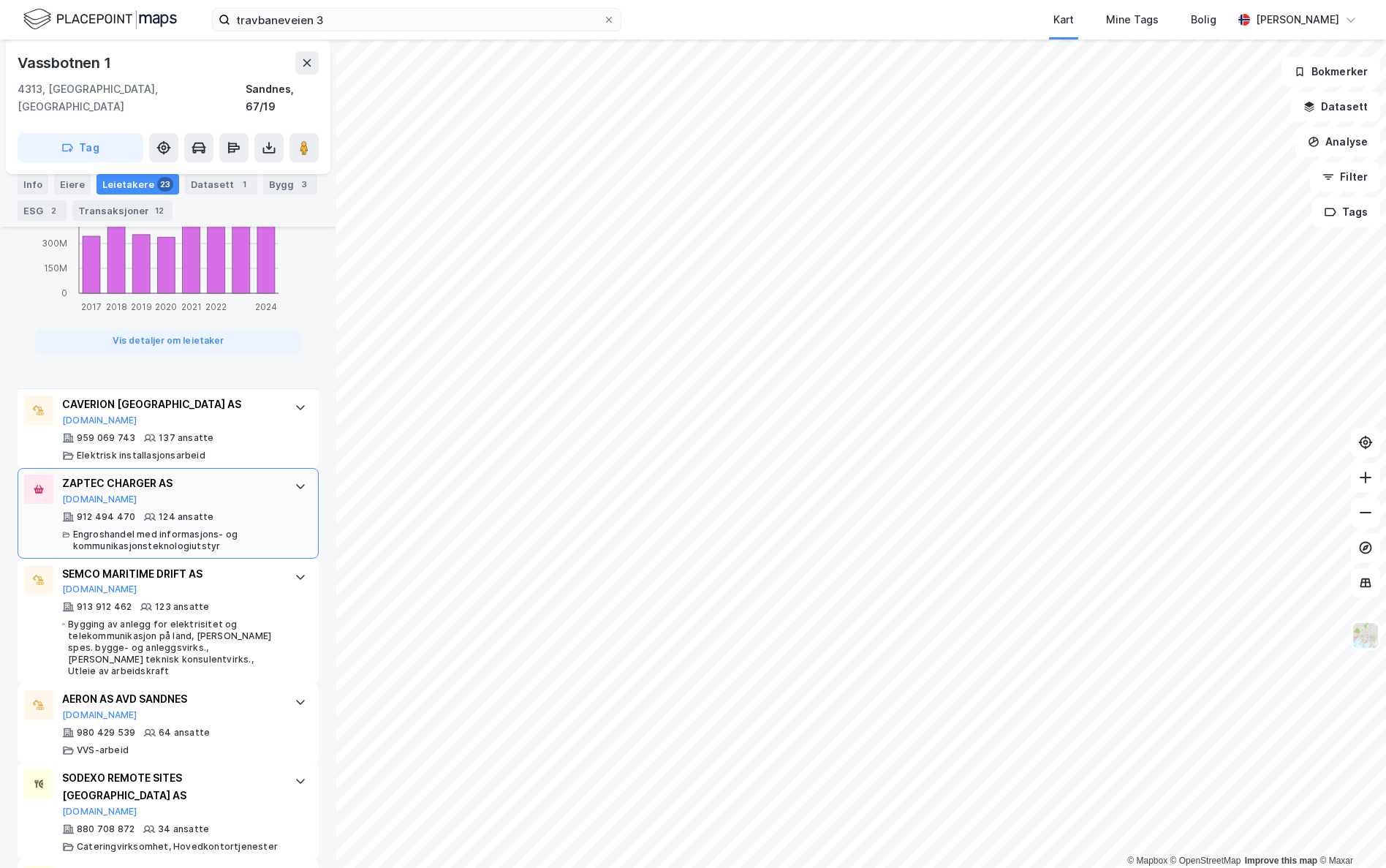
click at [176, 481] on div "ZAPTEC CHARGER AS [DOMAIN_NAME]" at bounding box center [171, 489] width 218 height 31
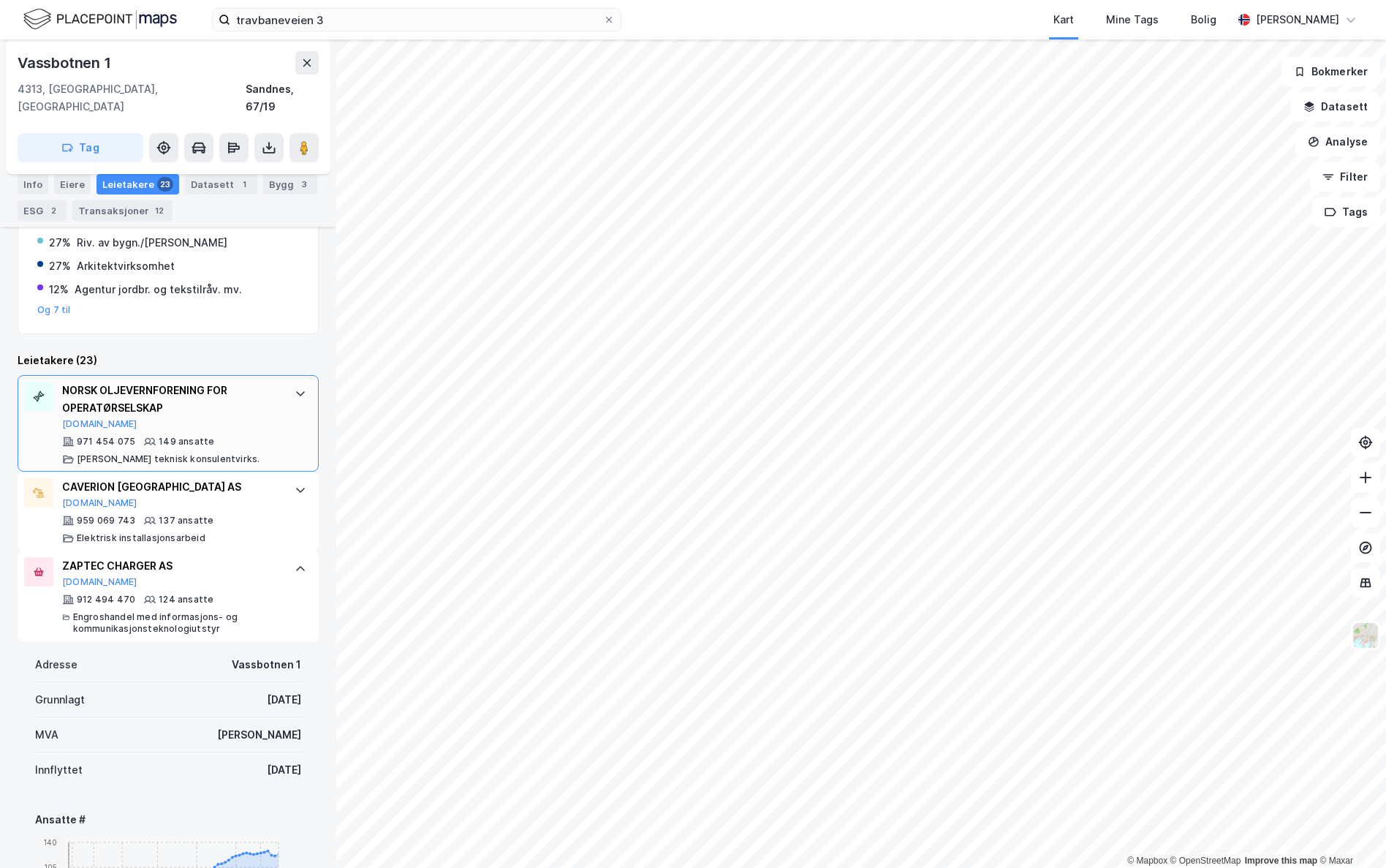
scroll to position [219, 0]
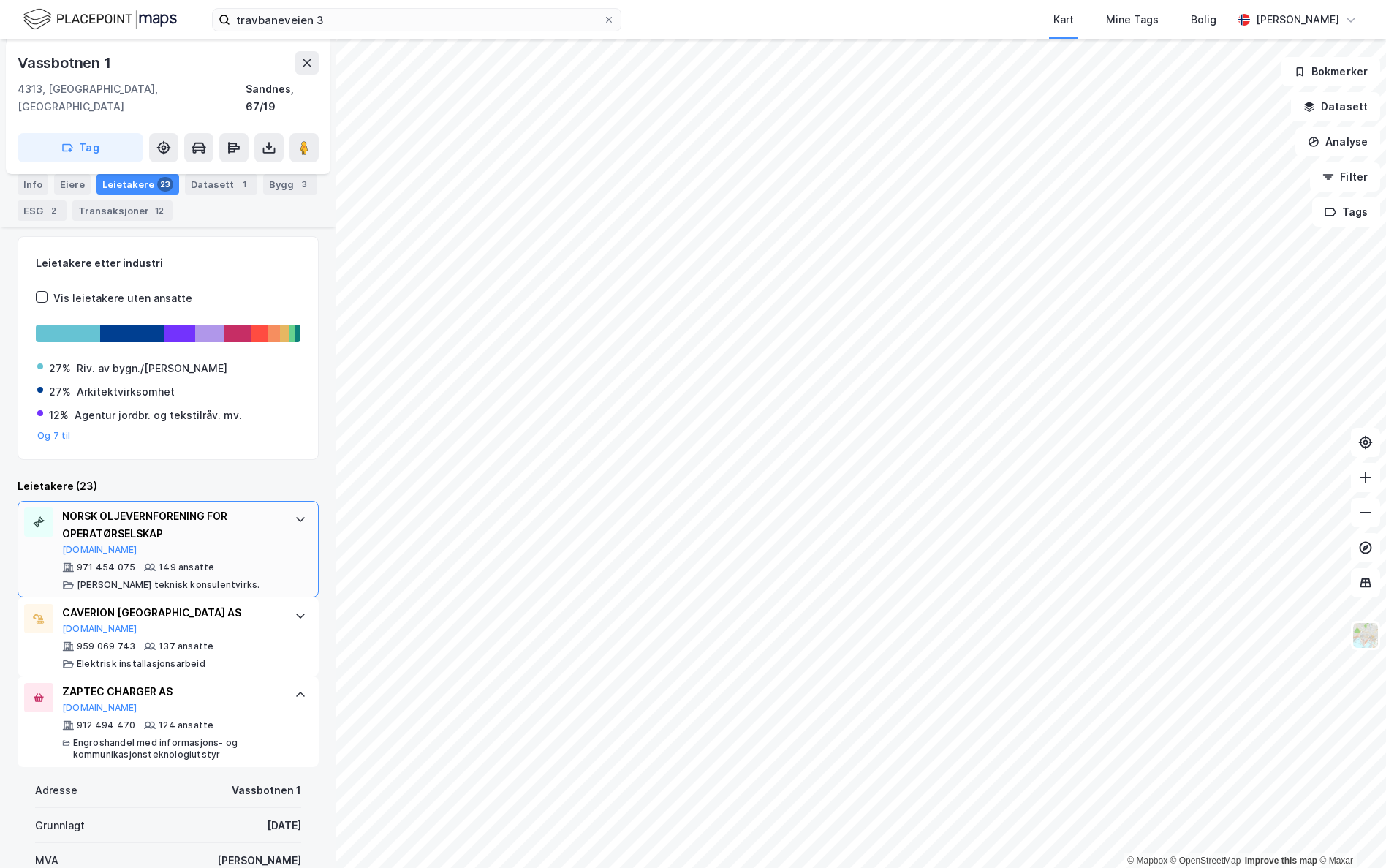
click at [205, 529] on div "NORSK OLJEVERNFORENING FOR OPERATØRSELSKAP [DOMAIN_NAME]" at bounding box center [171, 531] width 218 height 48
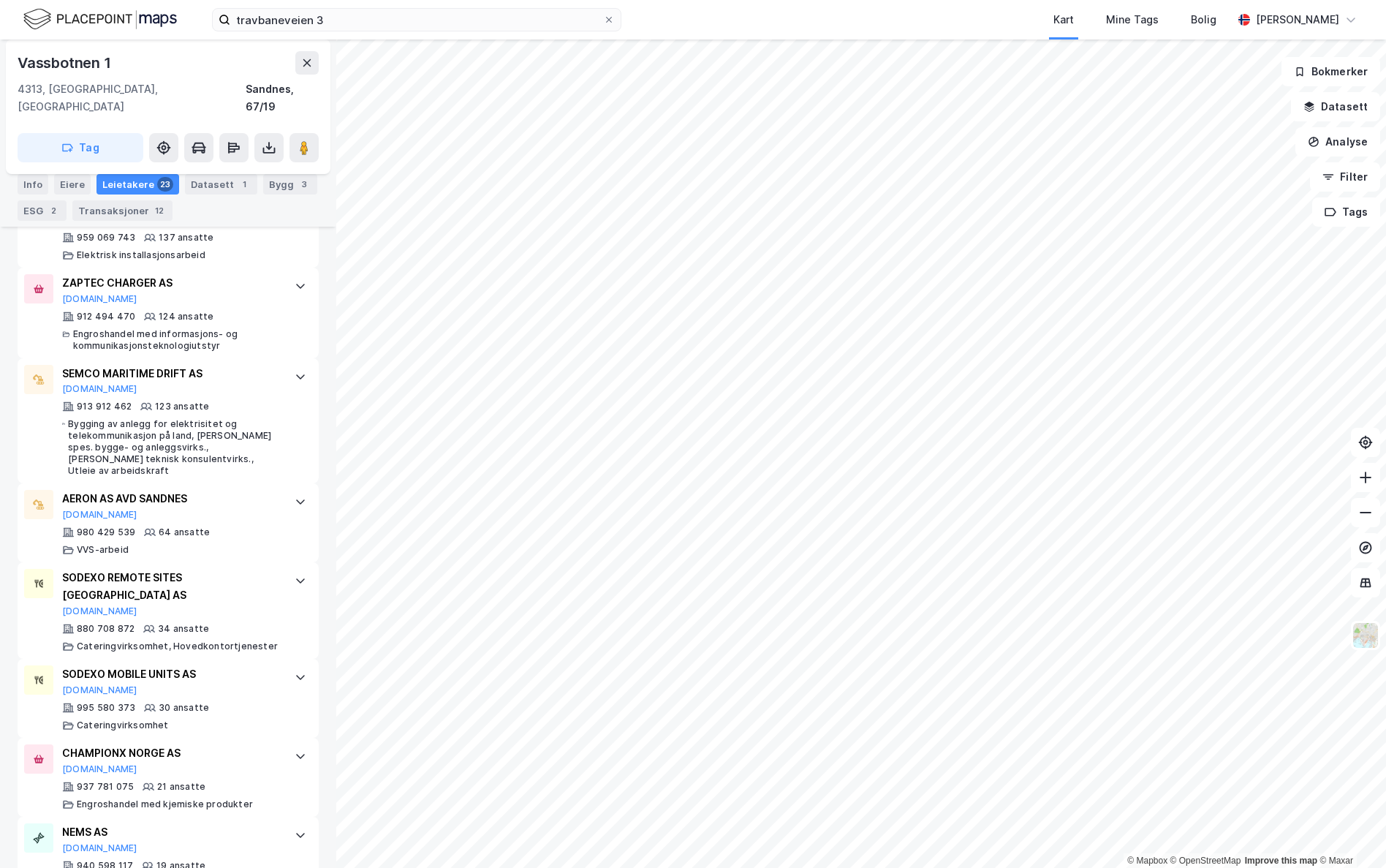
scroll to position [1462, 0]
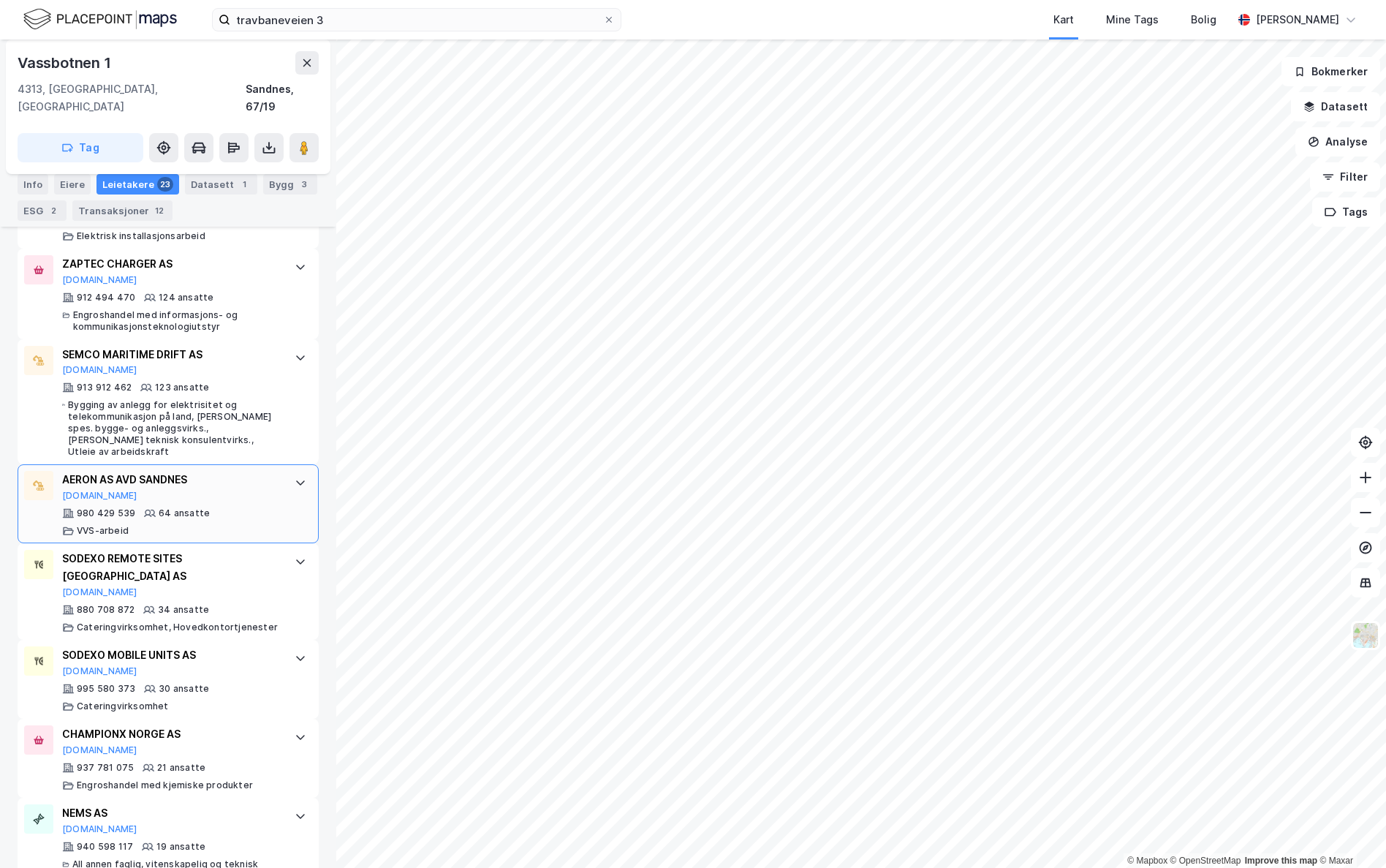
click at [208, 471] on div "AERON AS AVD SANDNES [DOMAIN_NAME]" at bounding box center [171, 486] width 218 height 31
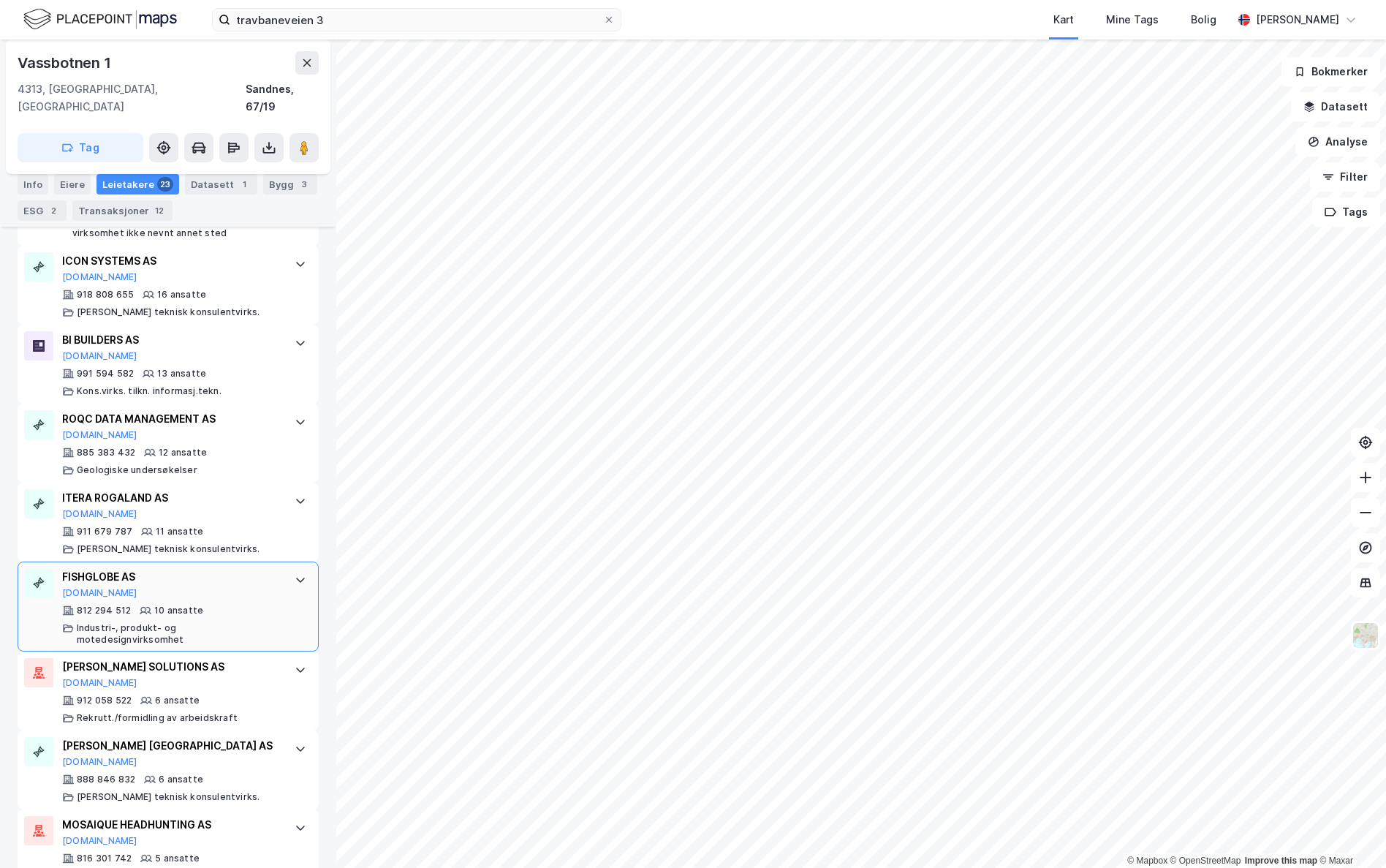
scroll to position [2248, 0]
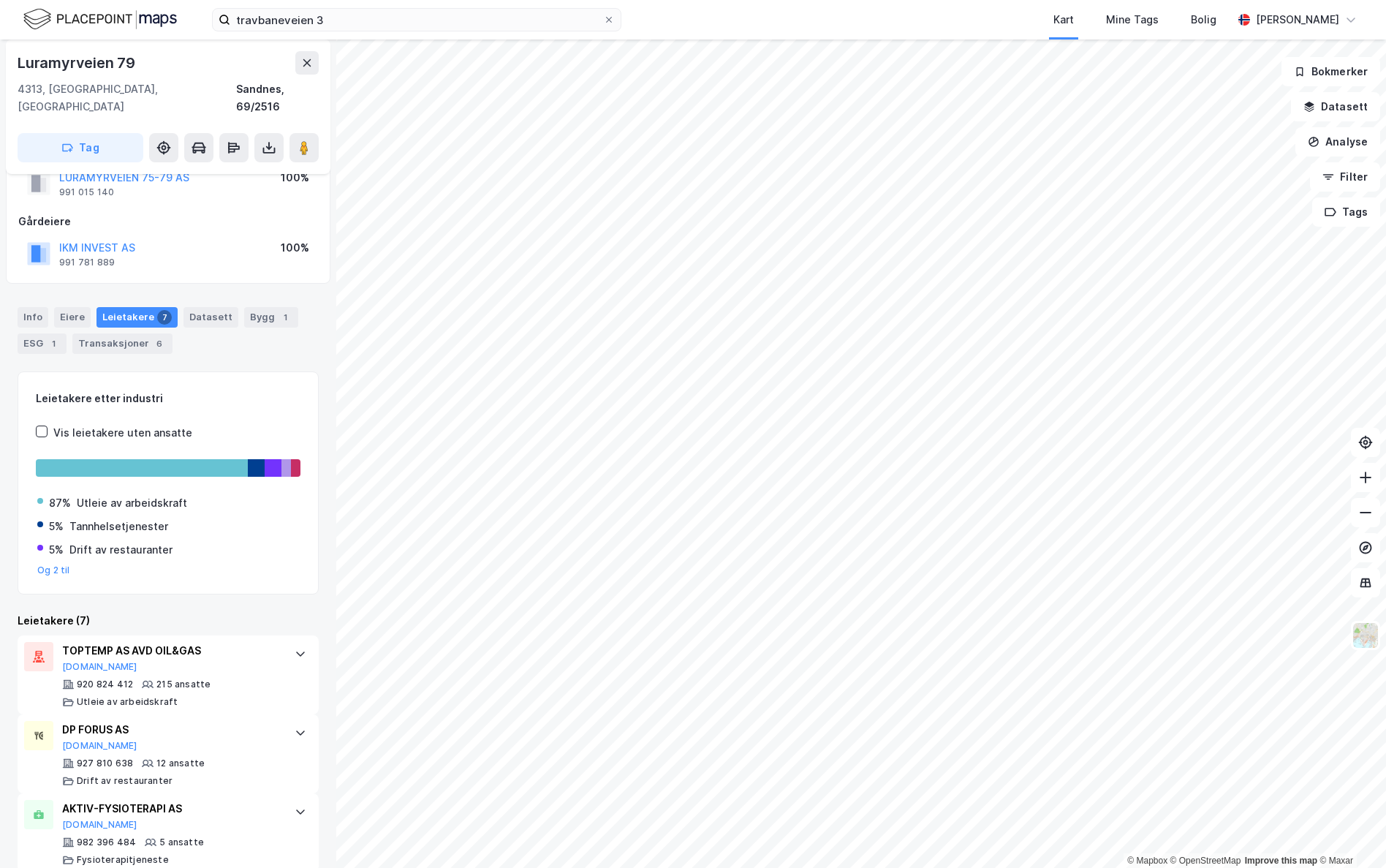
scroll to position [73, 0]
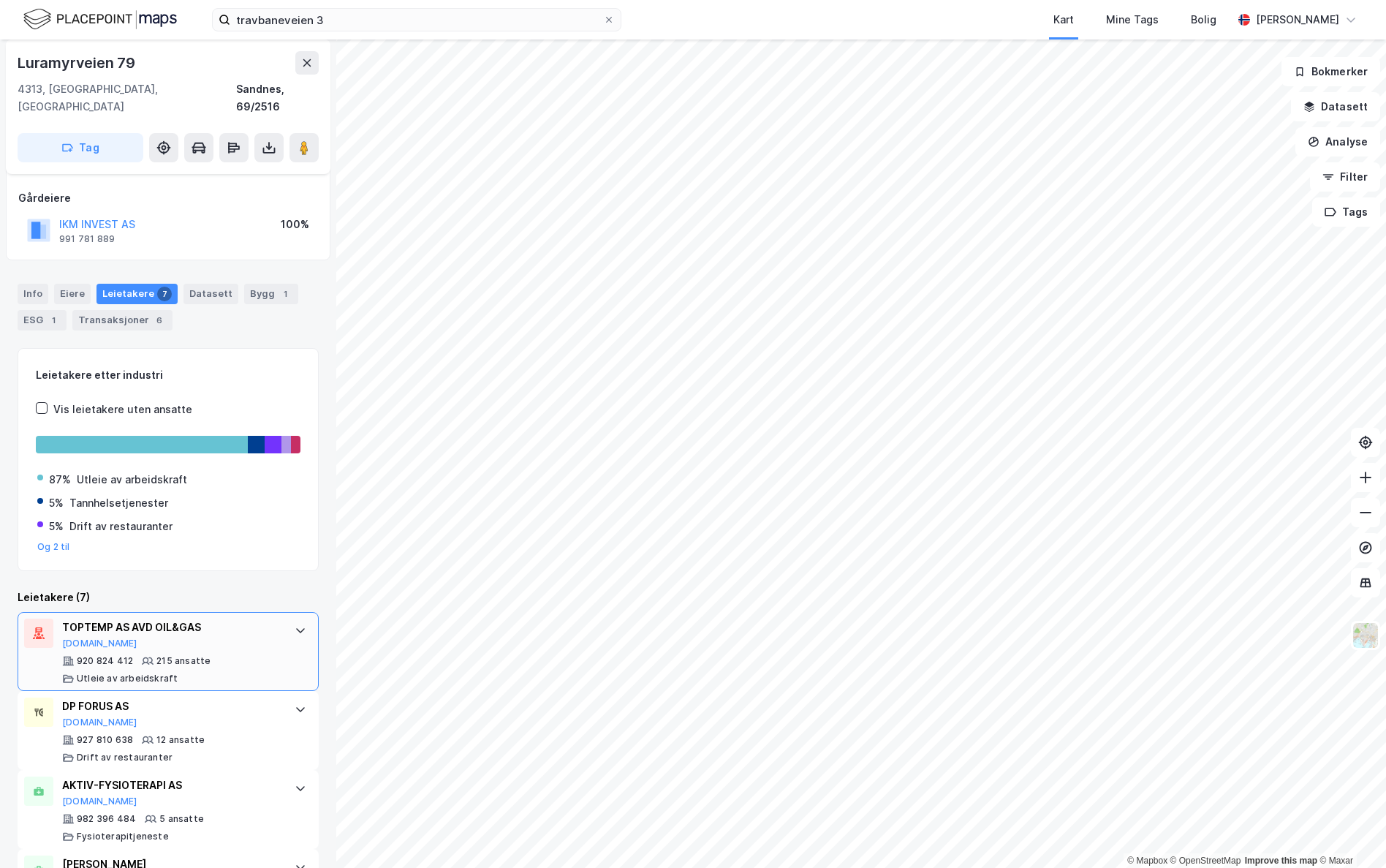
click at [173, 619] on div "TOPTEMP AS AVD OIL&GAS" at bounding box center [171, 627] width 218 height 17
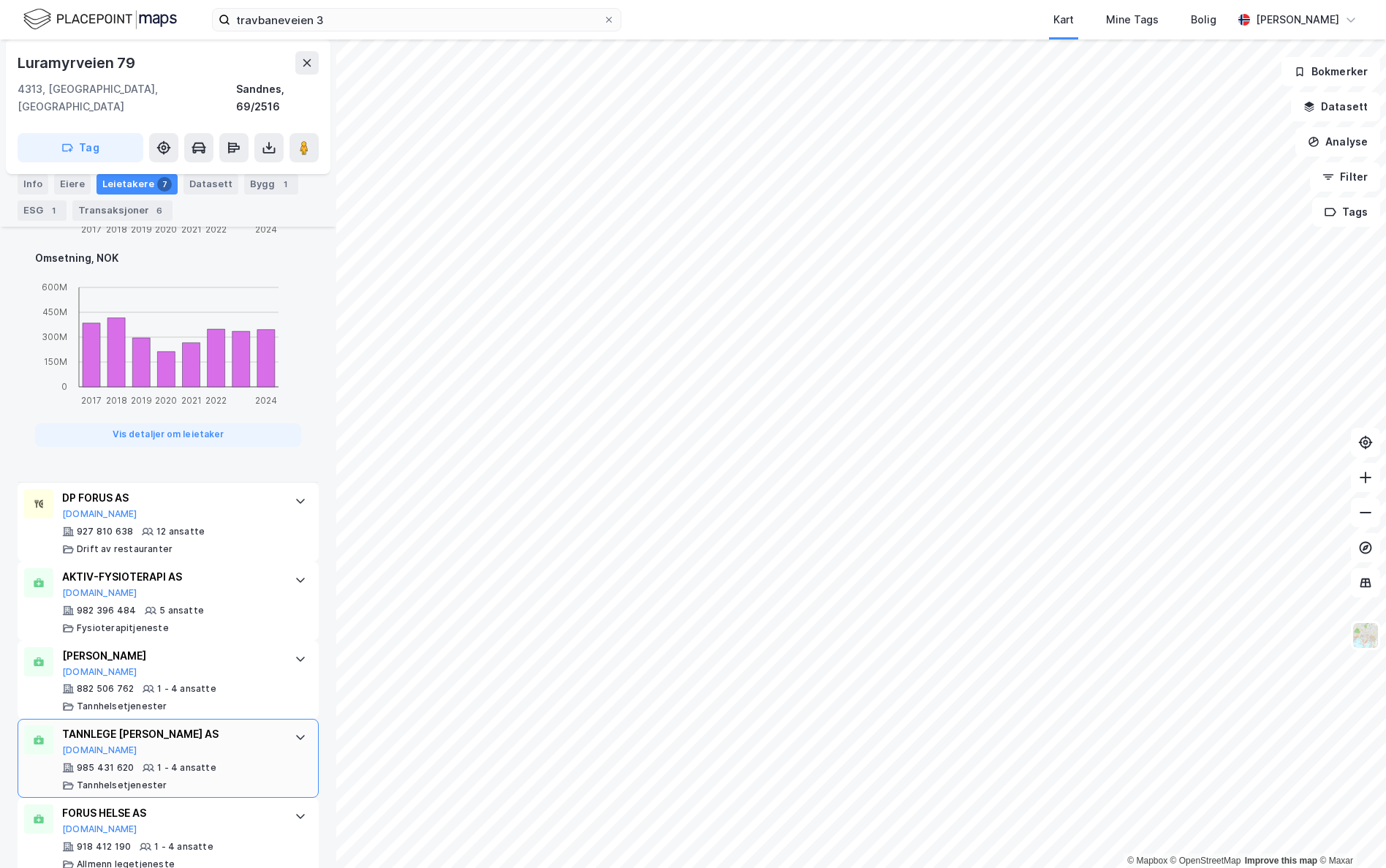
scroll to position [1154, 0]
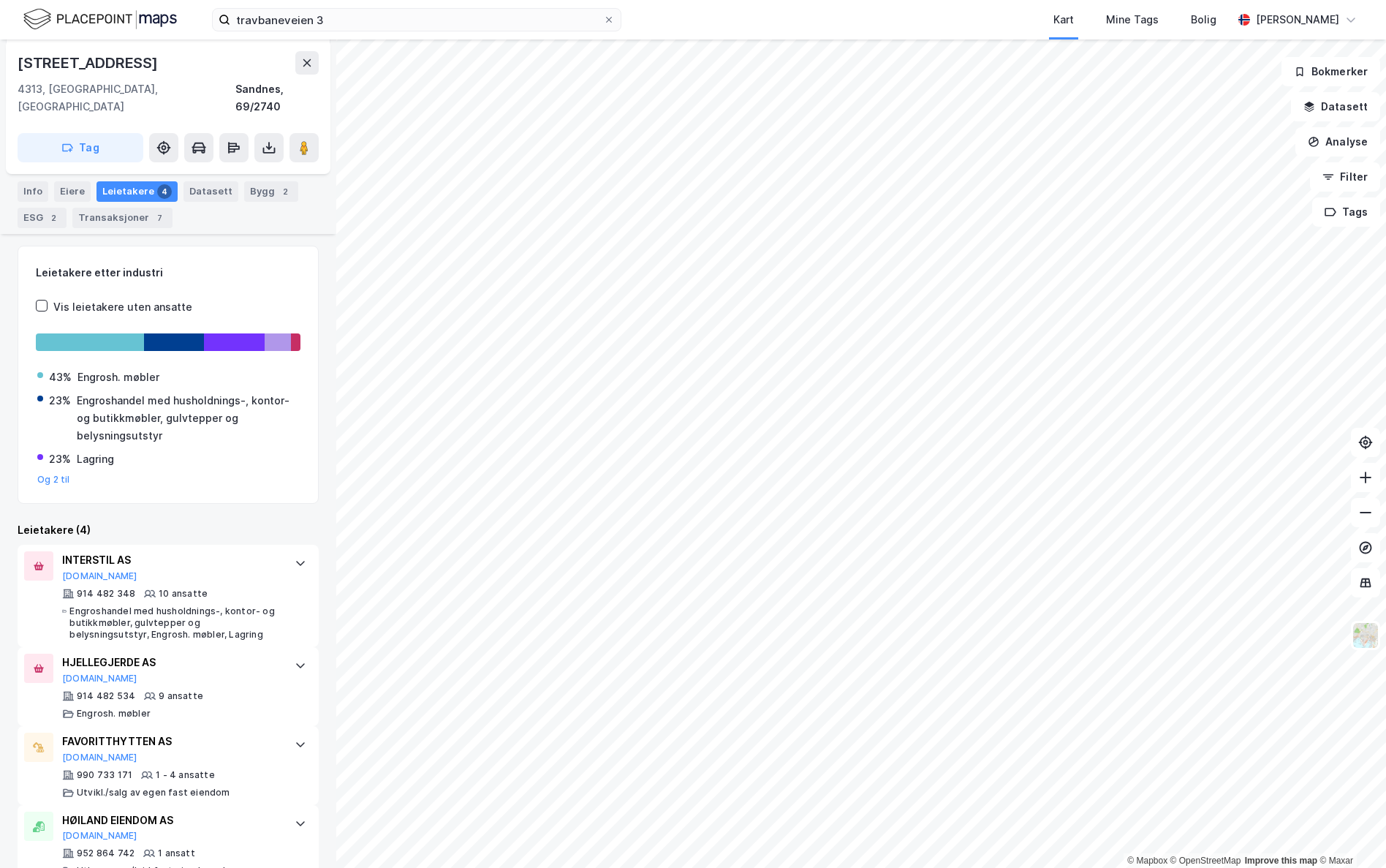
scroll to position [191, 0]
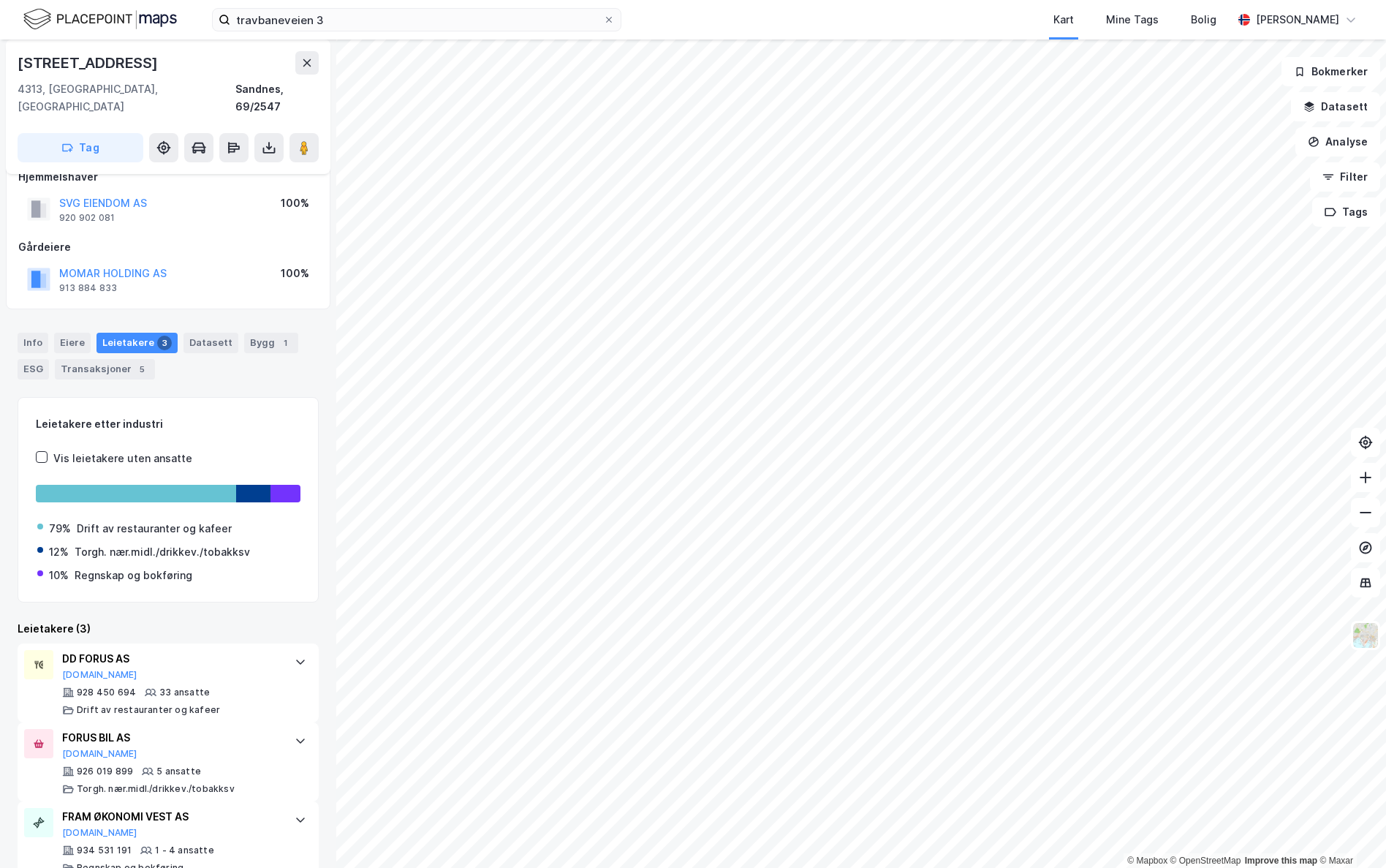
scroll to position [36, 0]
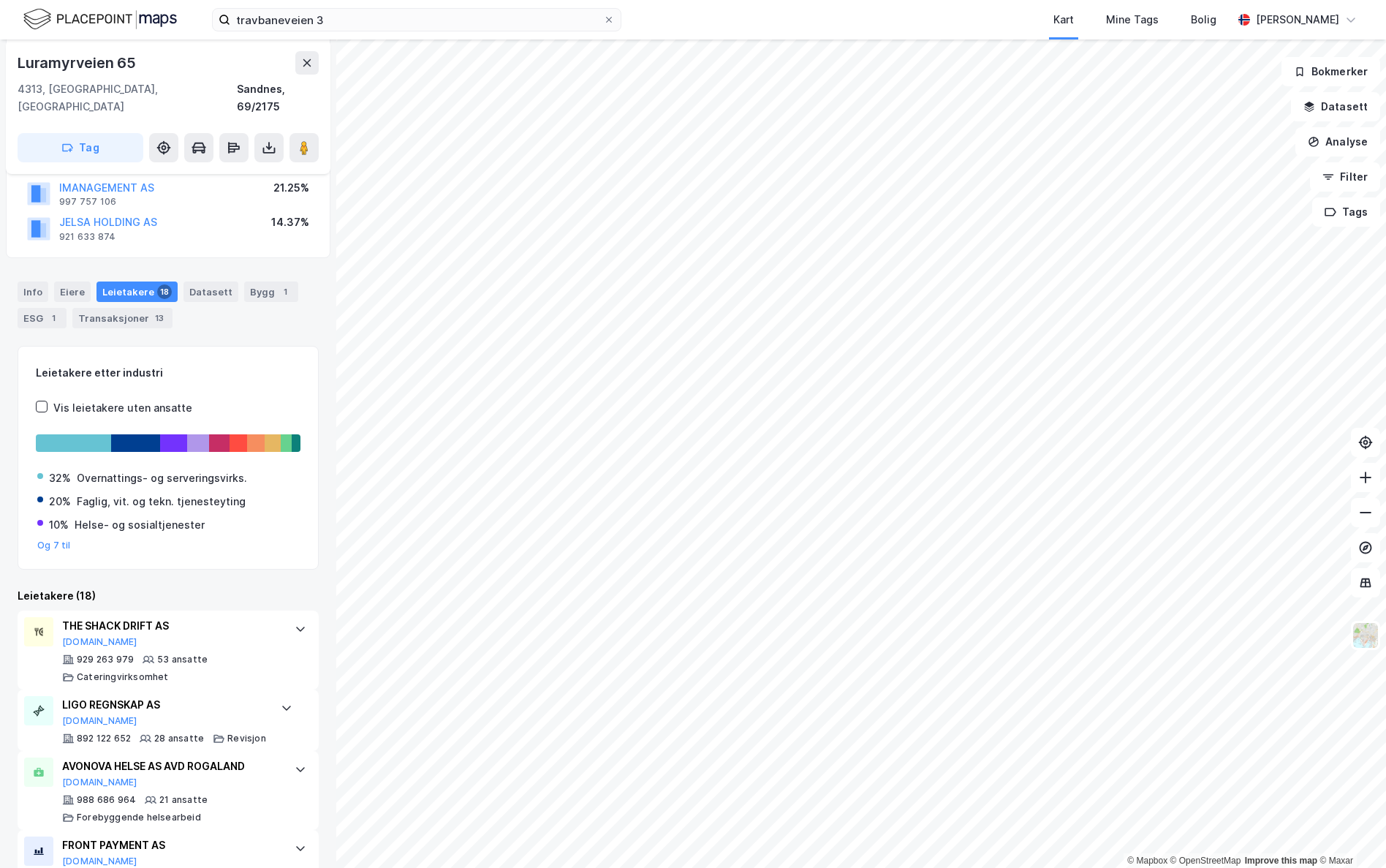
scroll to position [146, 0]
click at [172, 637] on div "LIGO REGNSKAP AS [DOMAIN_NAME]" at bounding box center [163, 710] width 204 height 31
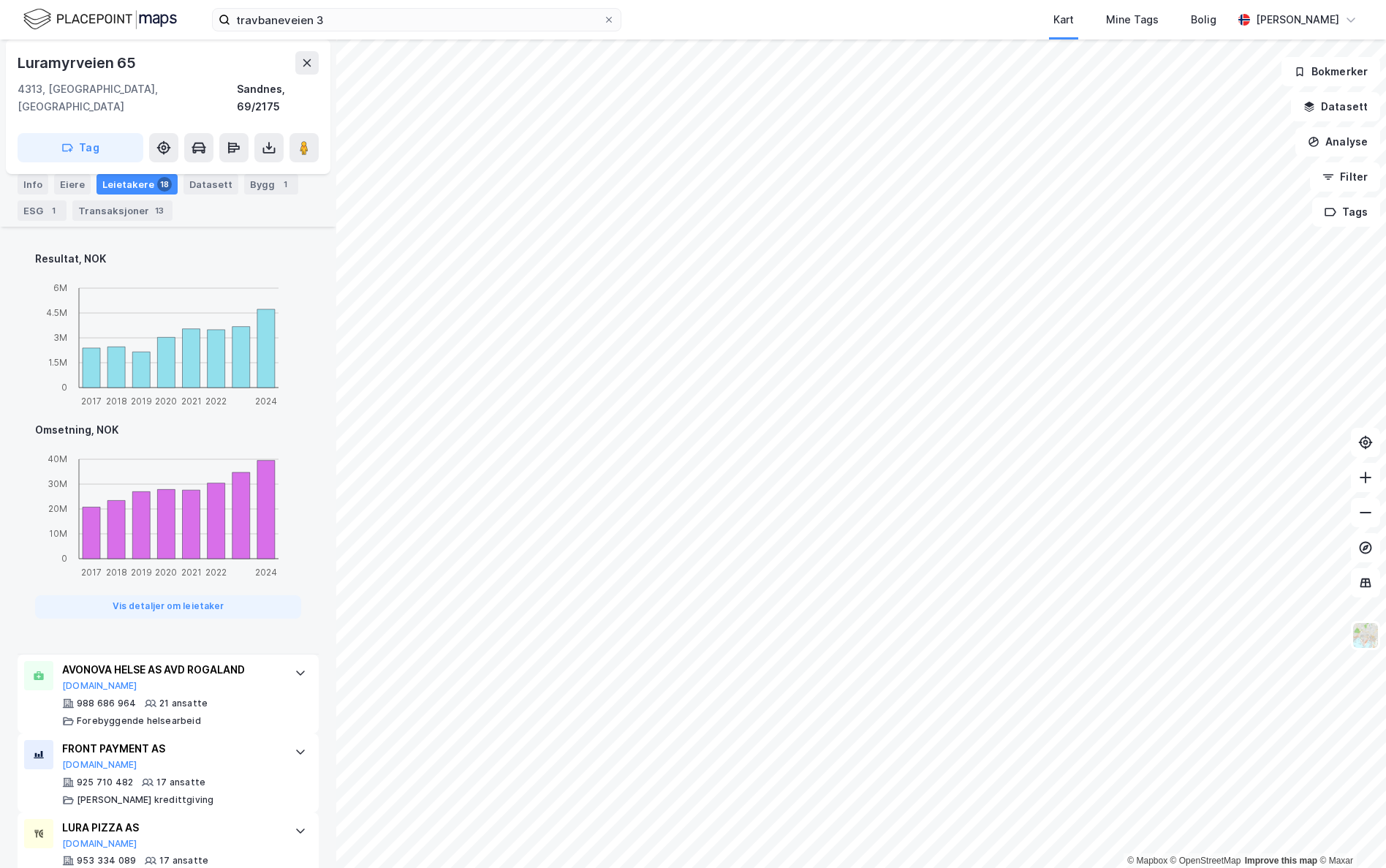
scroll to position [1024, 0]
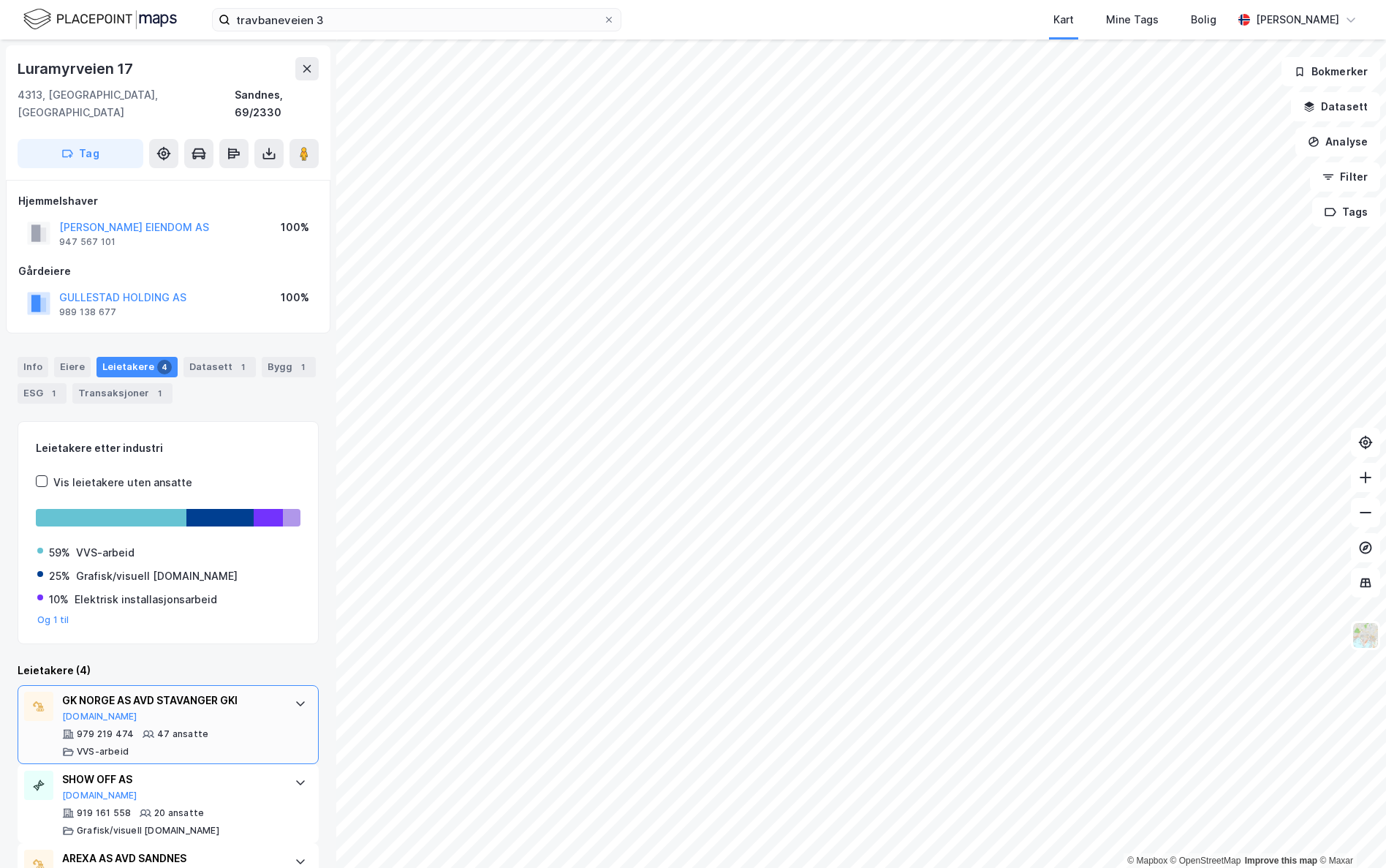
click at [158, 637] on div "GK NORGE AS AVD STAVANGER GKI [DOMAIN_NAME] 979 219 474 47 ansatte VVS-arbeid" at bounding box center [171, 724] width 218 height 66
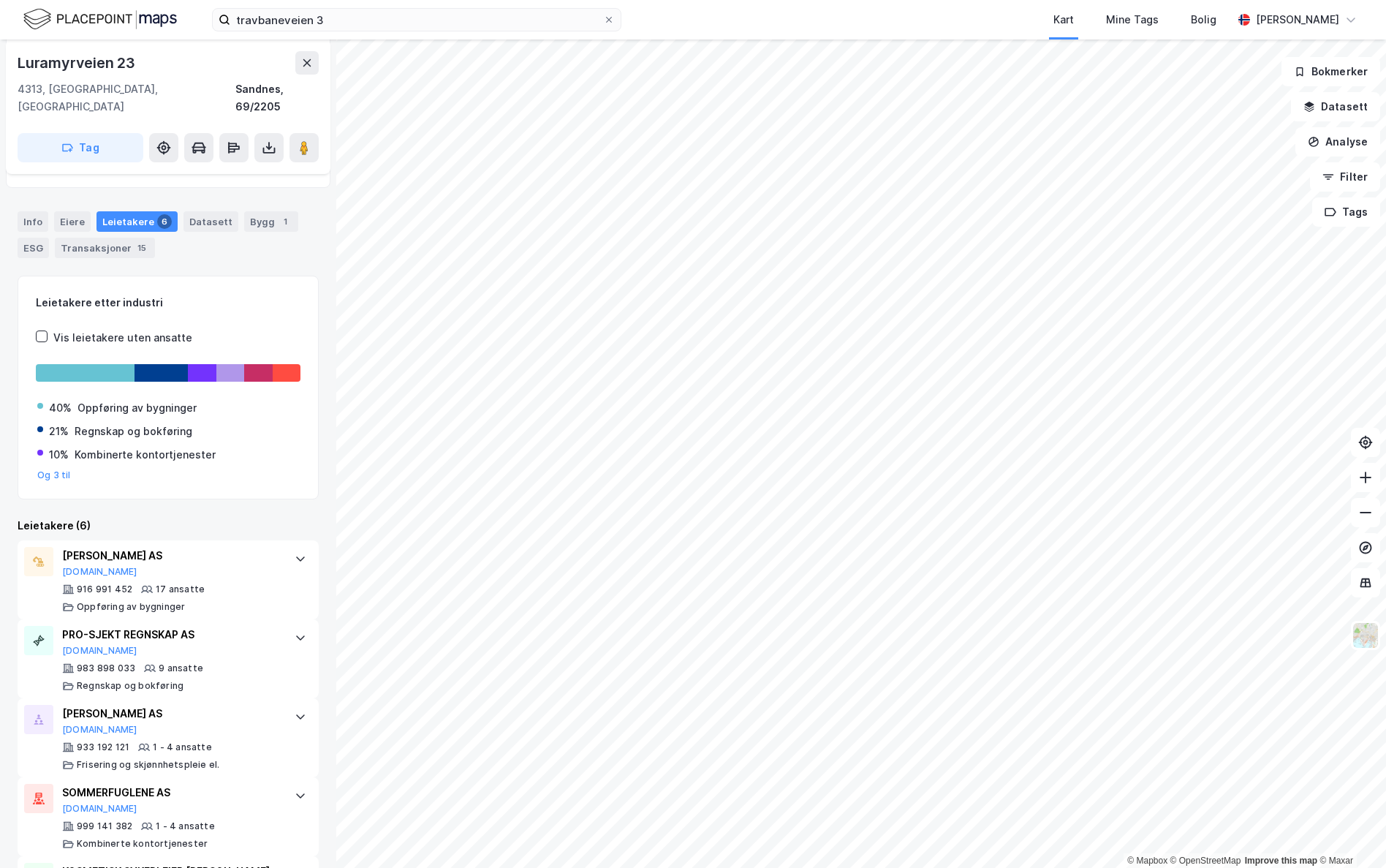
scroll to position [219, 0]
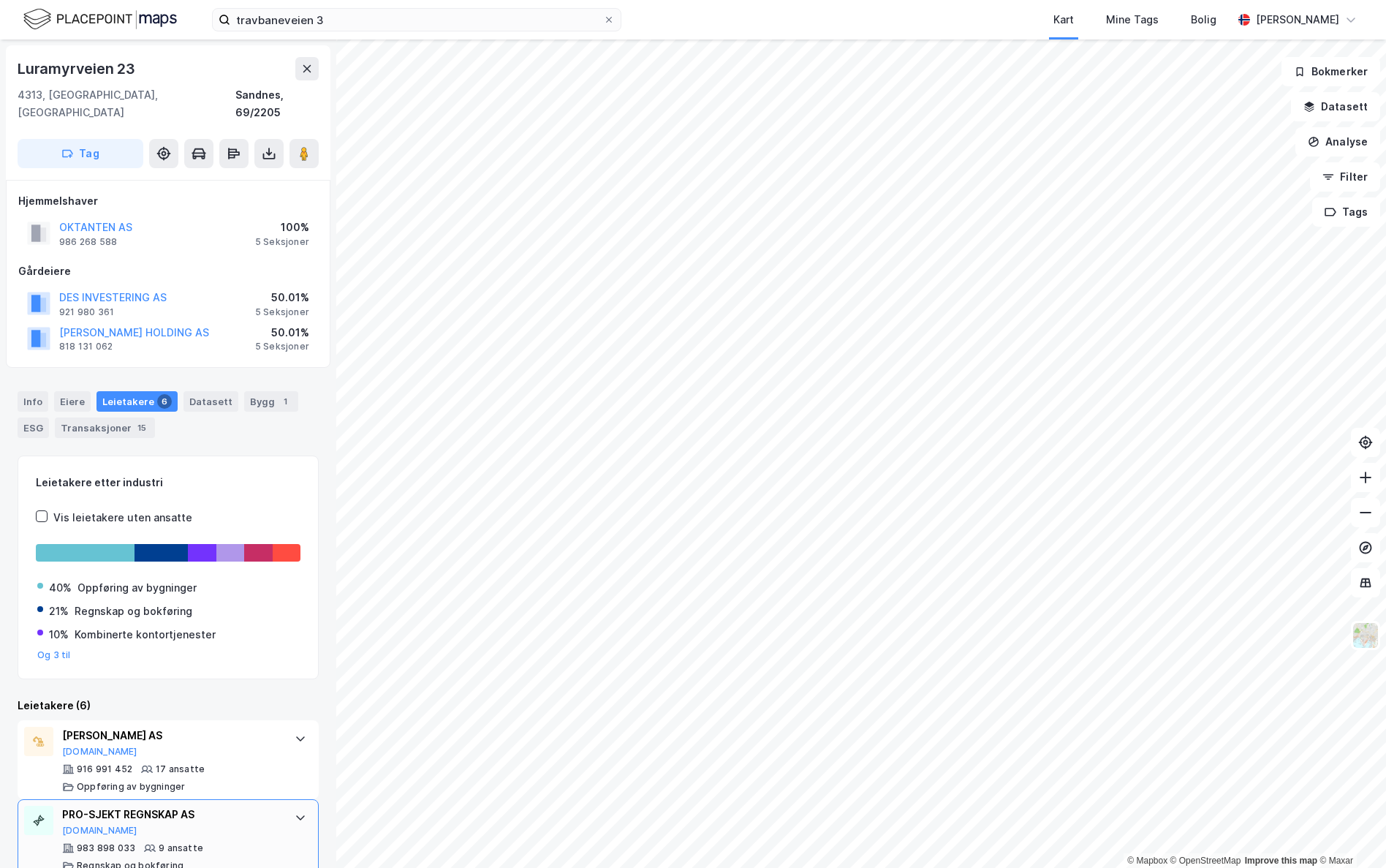
click at [156, 637] on div "PRO-SJEKT REGNSKAP AS [DOMAIN_NAME] 983 898 033 9 ansatte Regnskap og bokføring" at bounding box center [171, 839] width 218 height 66
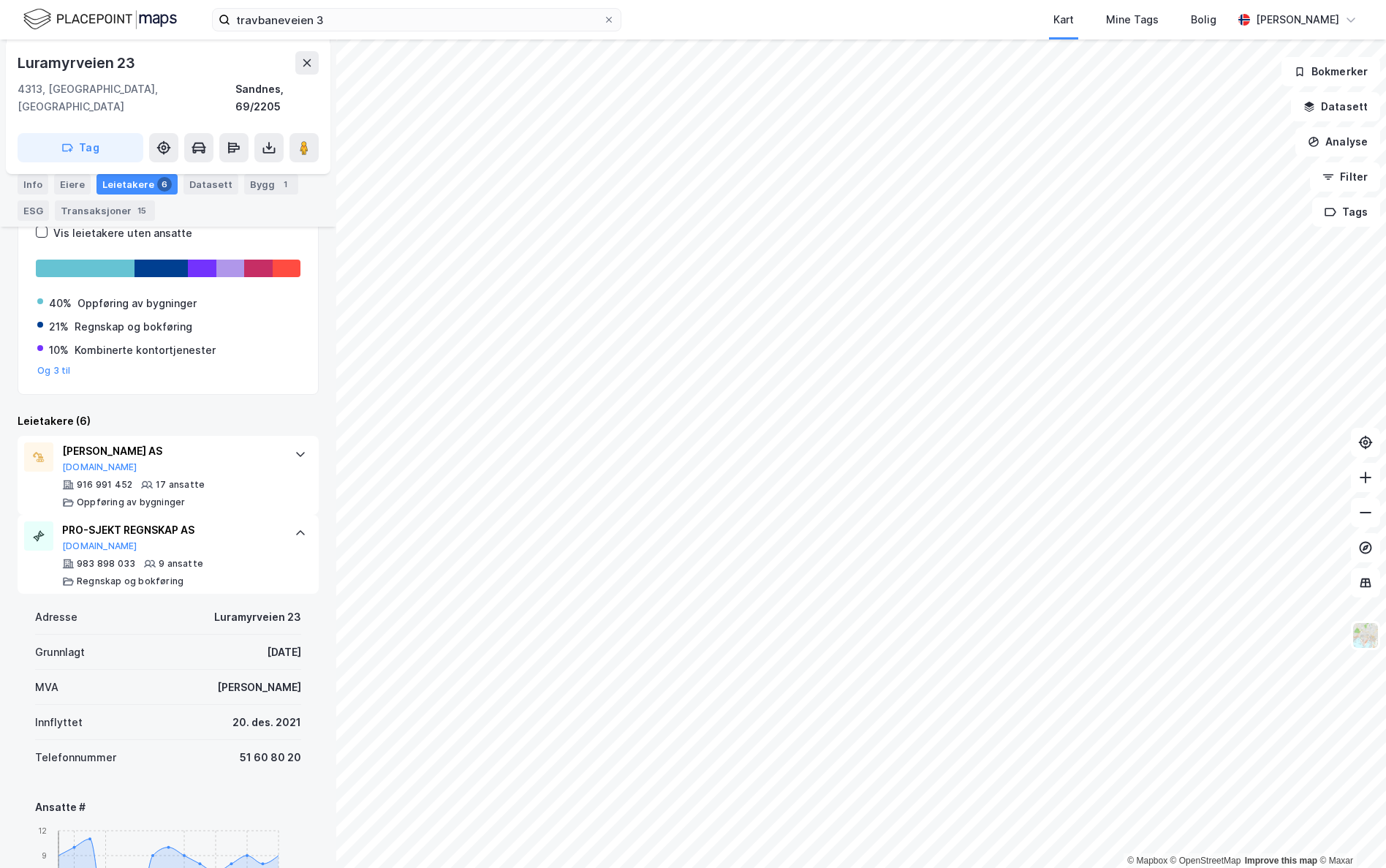
scroll to position [247, 0]
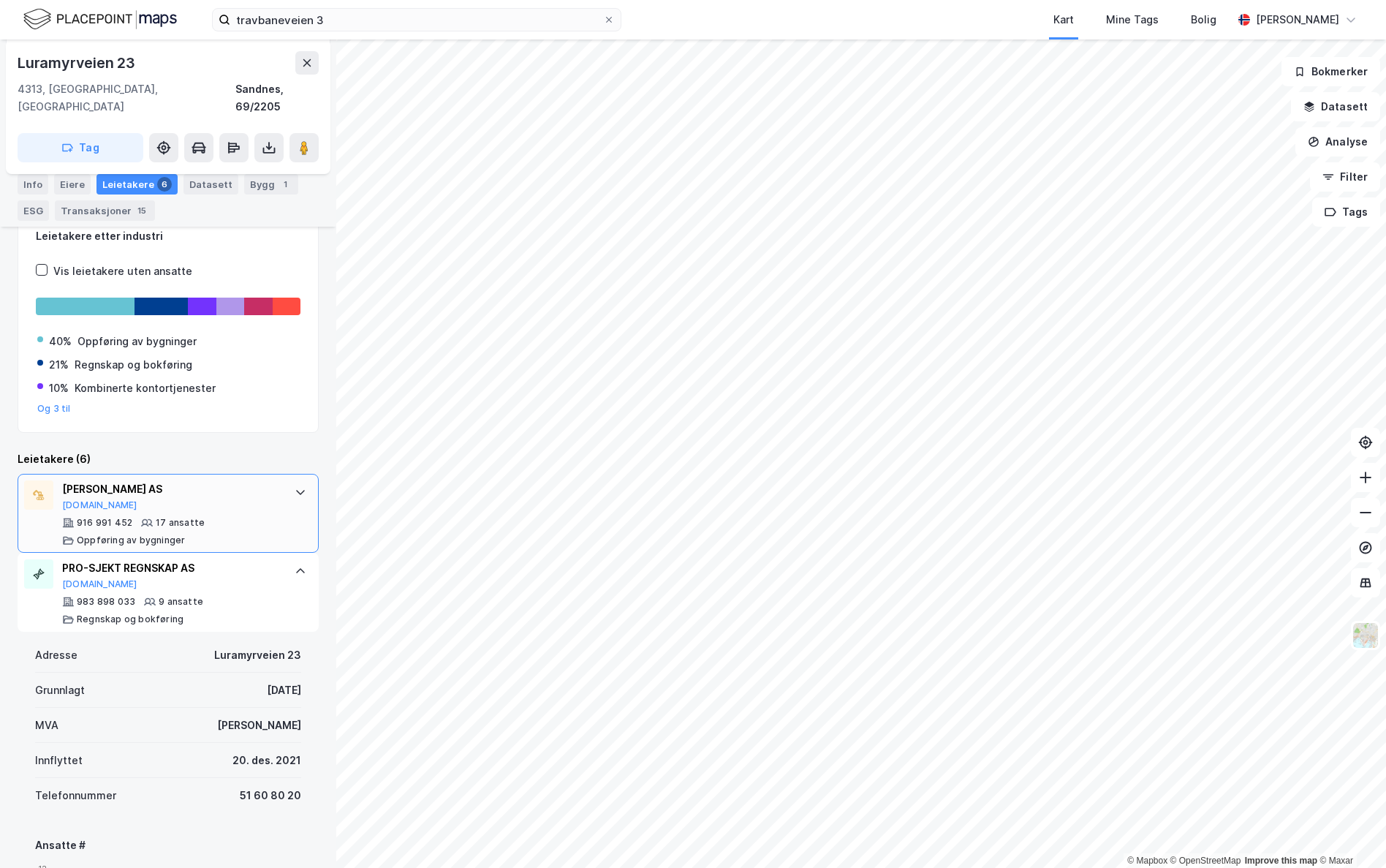
click at [167, 485] on div "[PERSON_NAME] AS [DOMAIN_NAME]" at bounding box center [171, 495] width 218 height 31
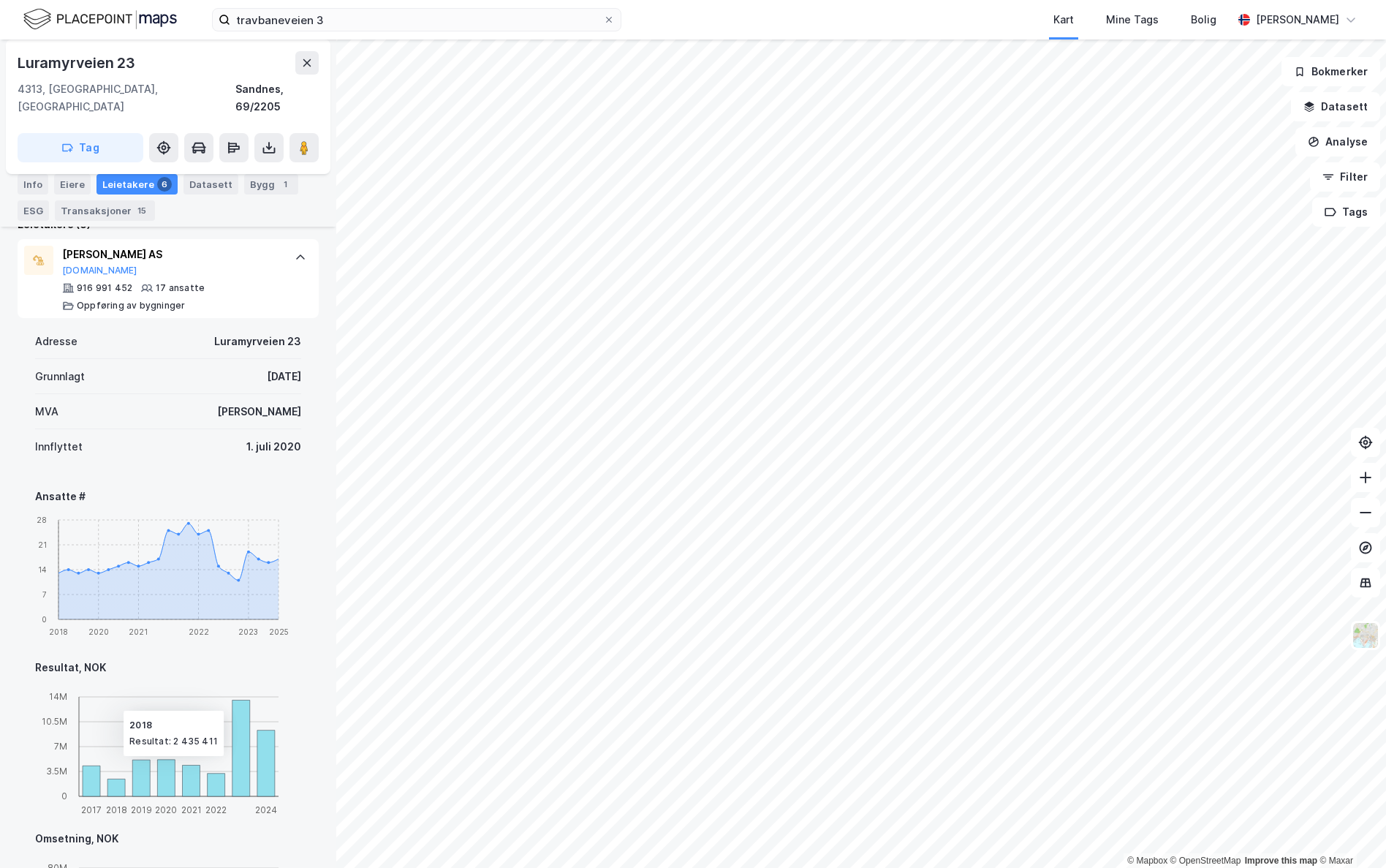
scroll to position [466, 0]
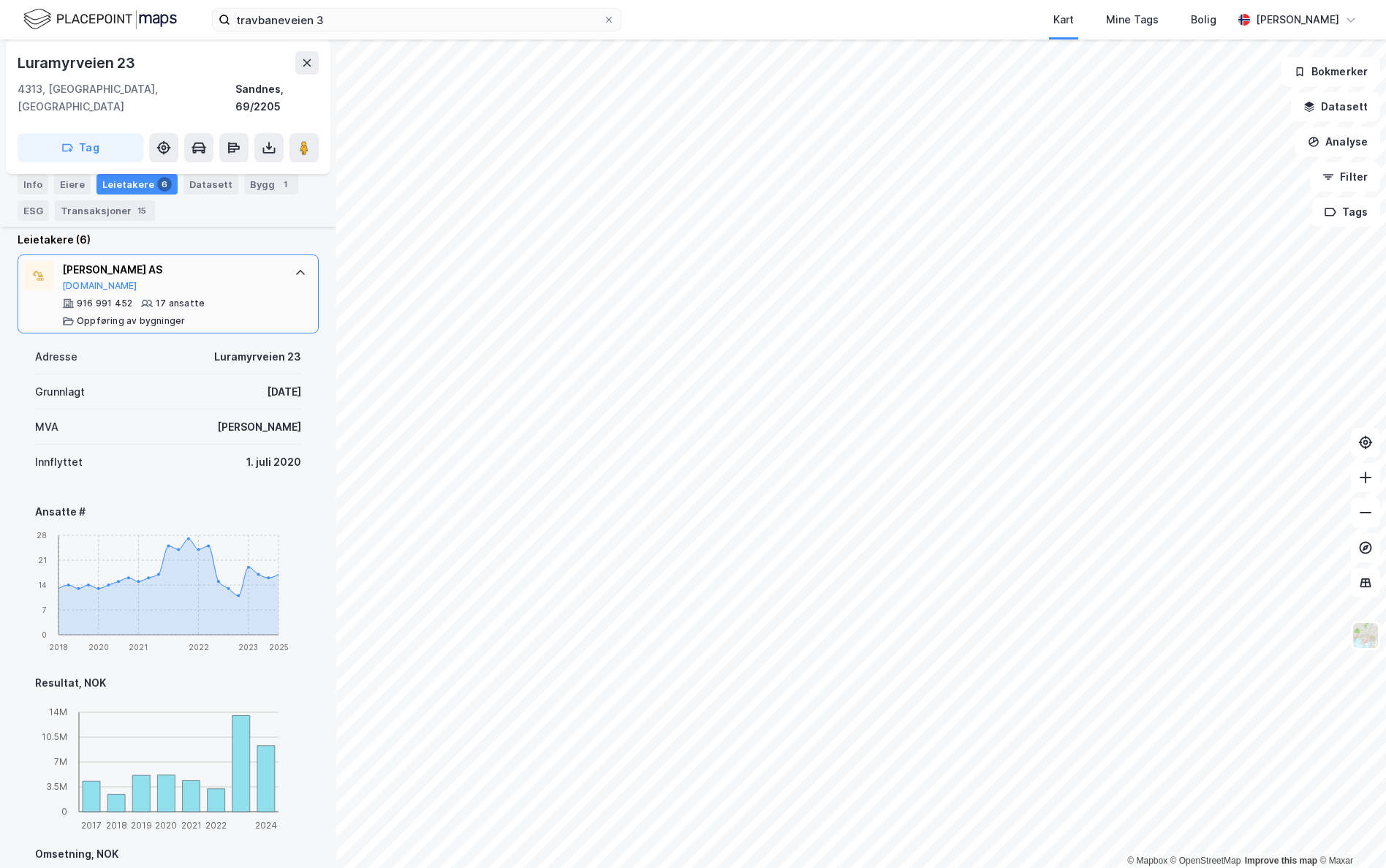
click at [295, 267] on icon at bounding box center [300, 272] width 12 height 12
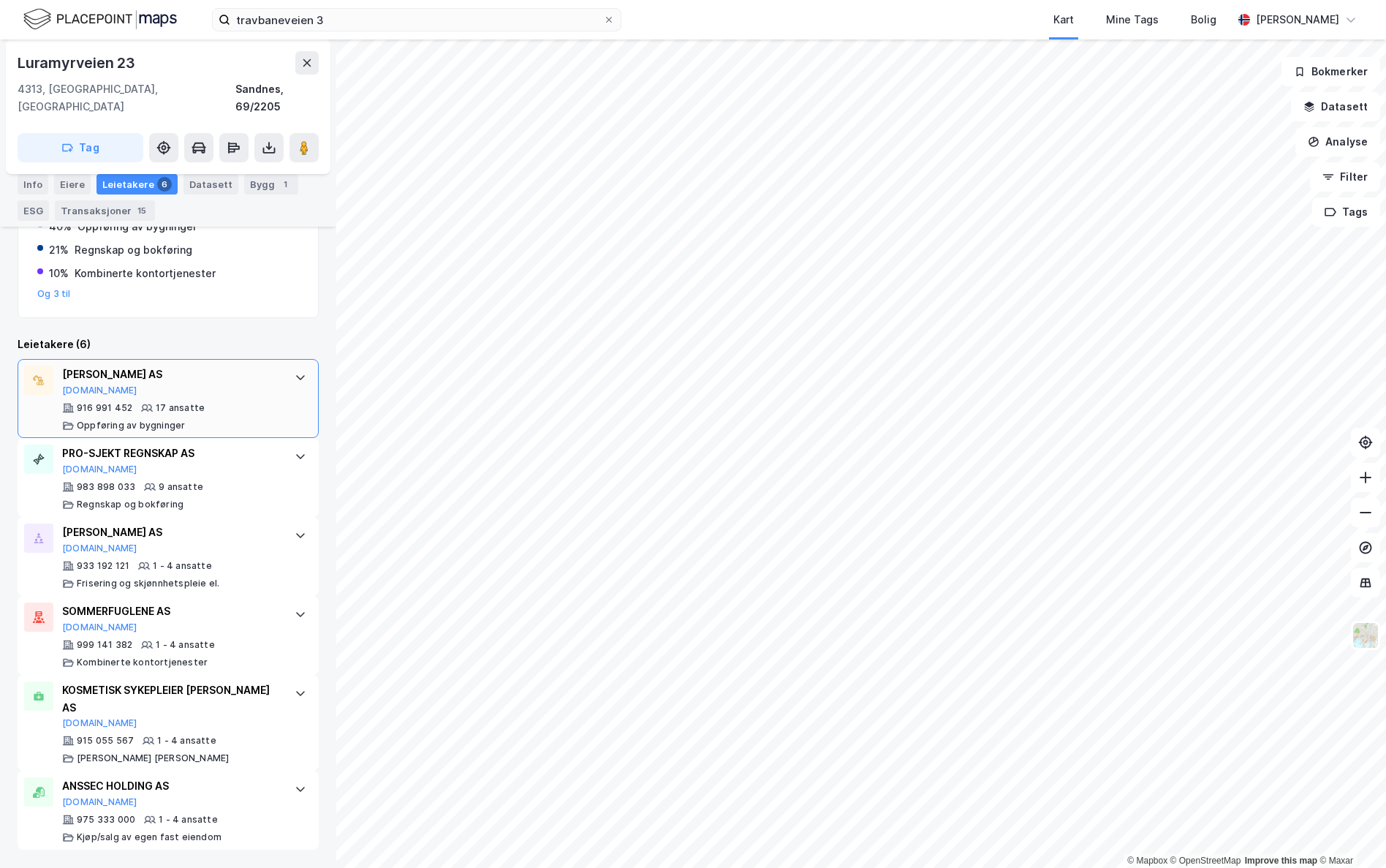
scroll to position [344, 0]
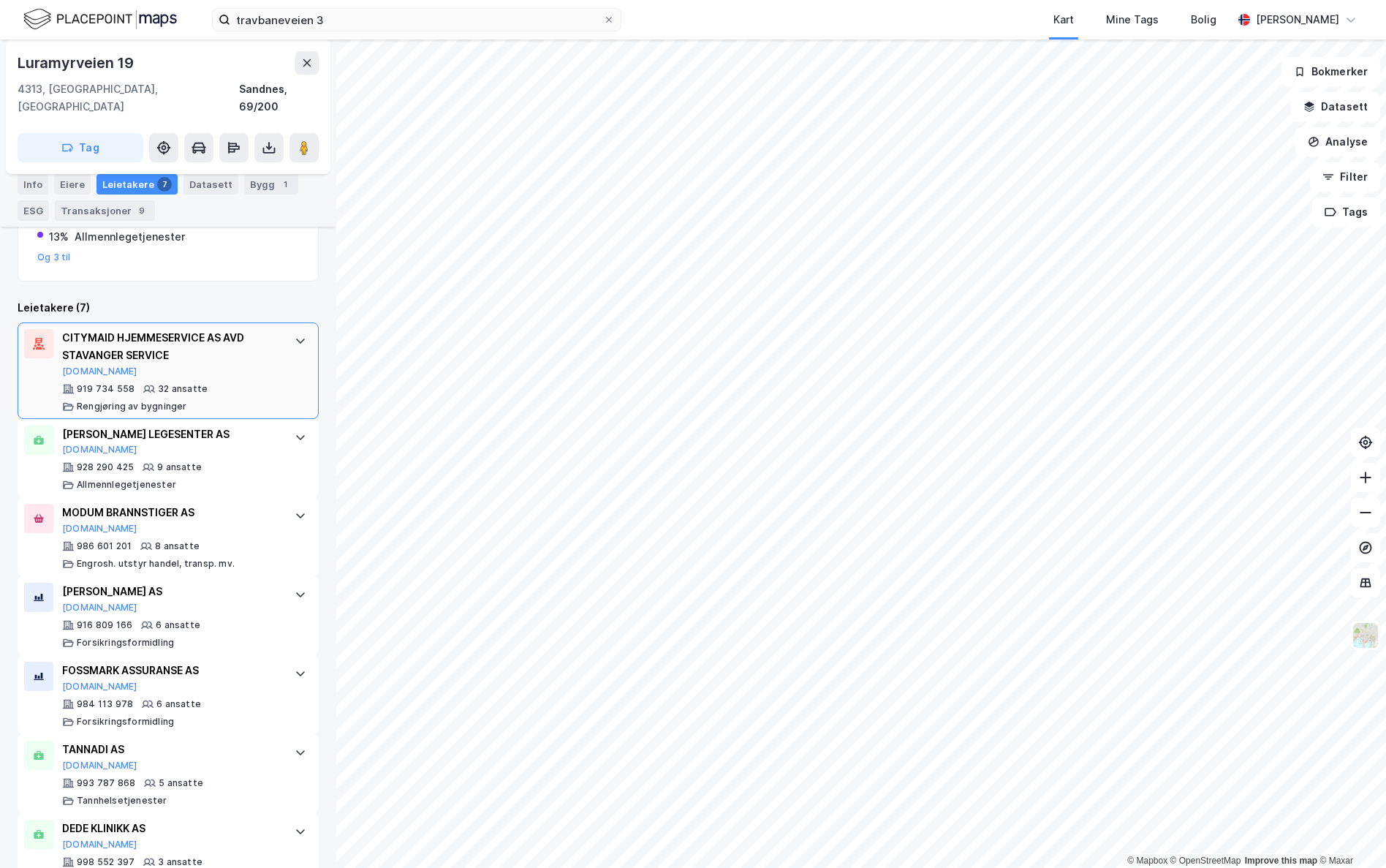
scroll to position [587, 0]
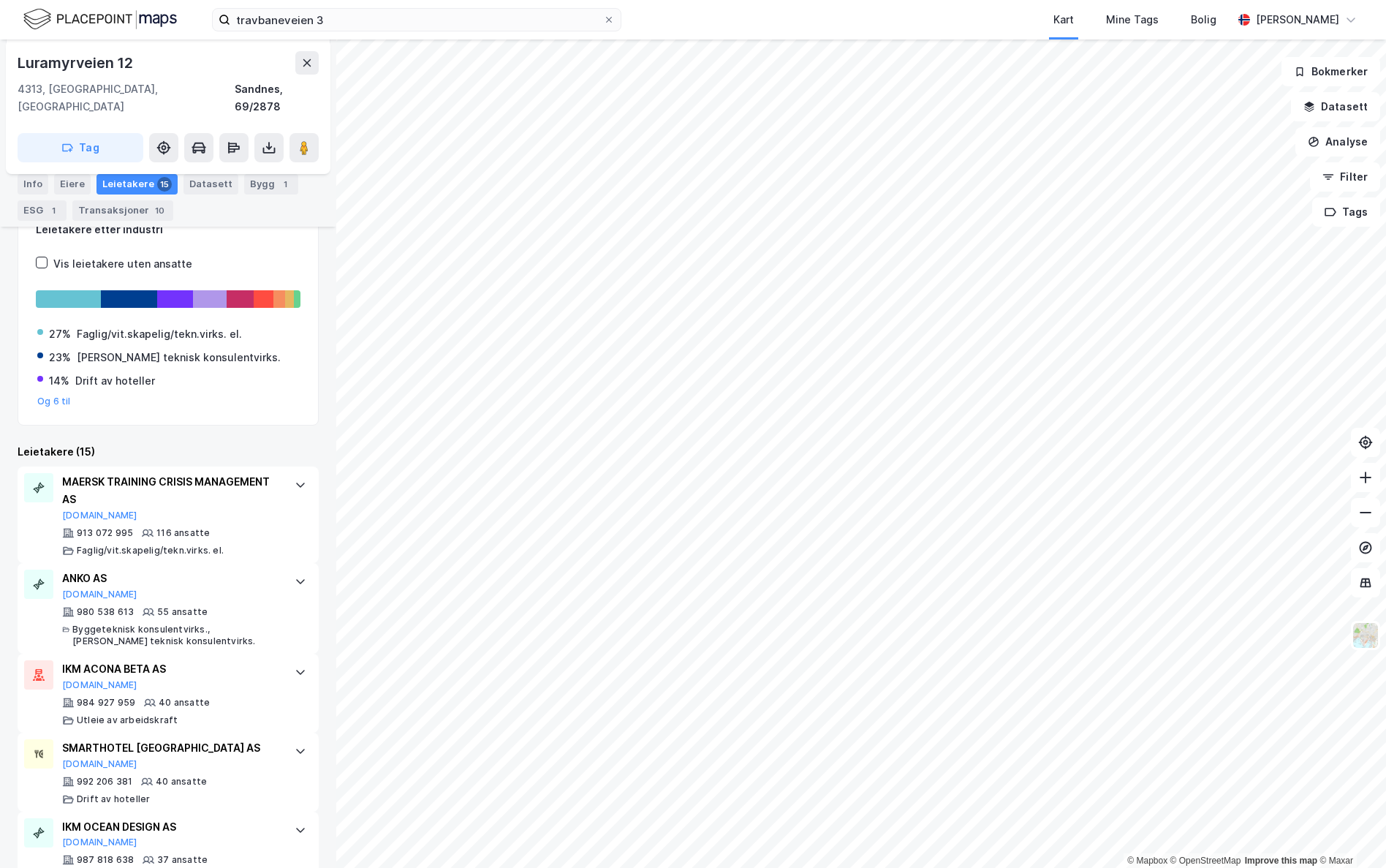
scroll to position [219, 0]
click at [234, 606] on div "980 538 613 55 ansatte Byggeteknisk konsulentvirks., [PERSON_NAME] teknisk kons…" at bounding box center [171, 626] width 218 height 41
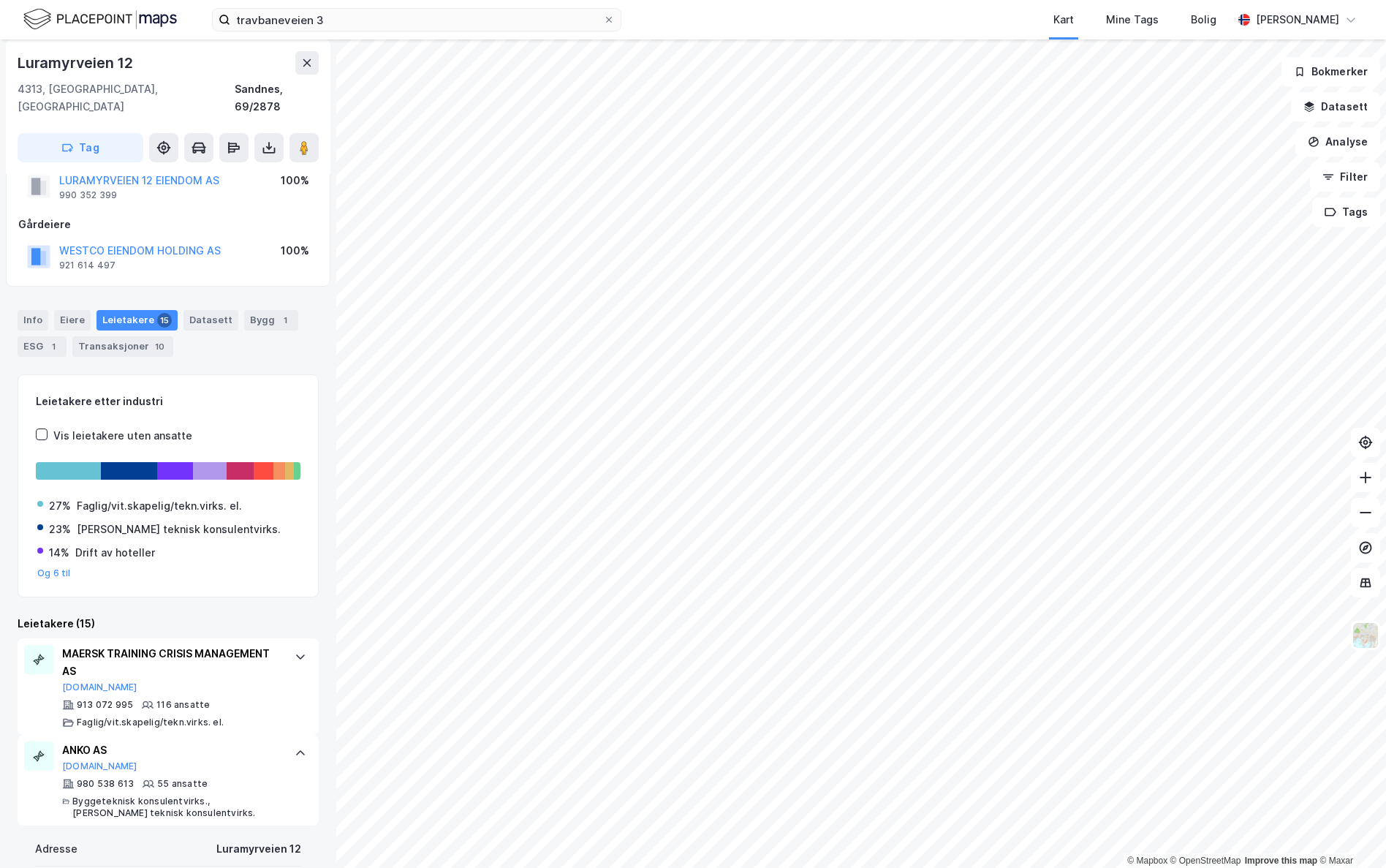
scroll to position [0, 0]
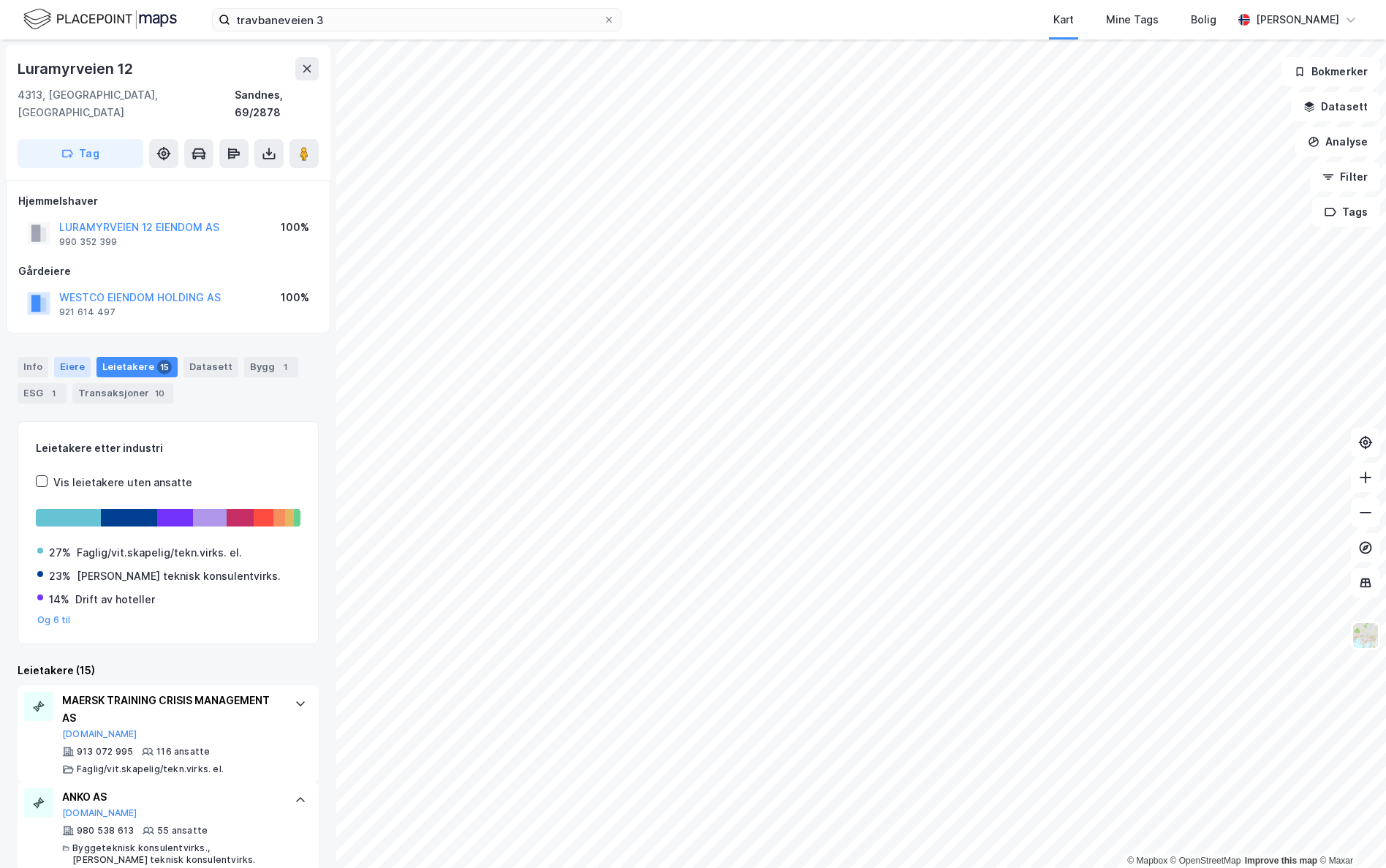
click at [78, 356] on div "Eiere" at bounding box center [73, 366] width 36 height 21
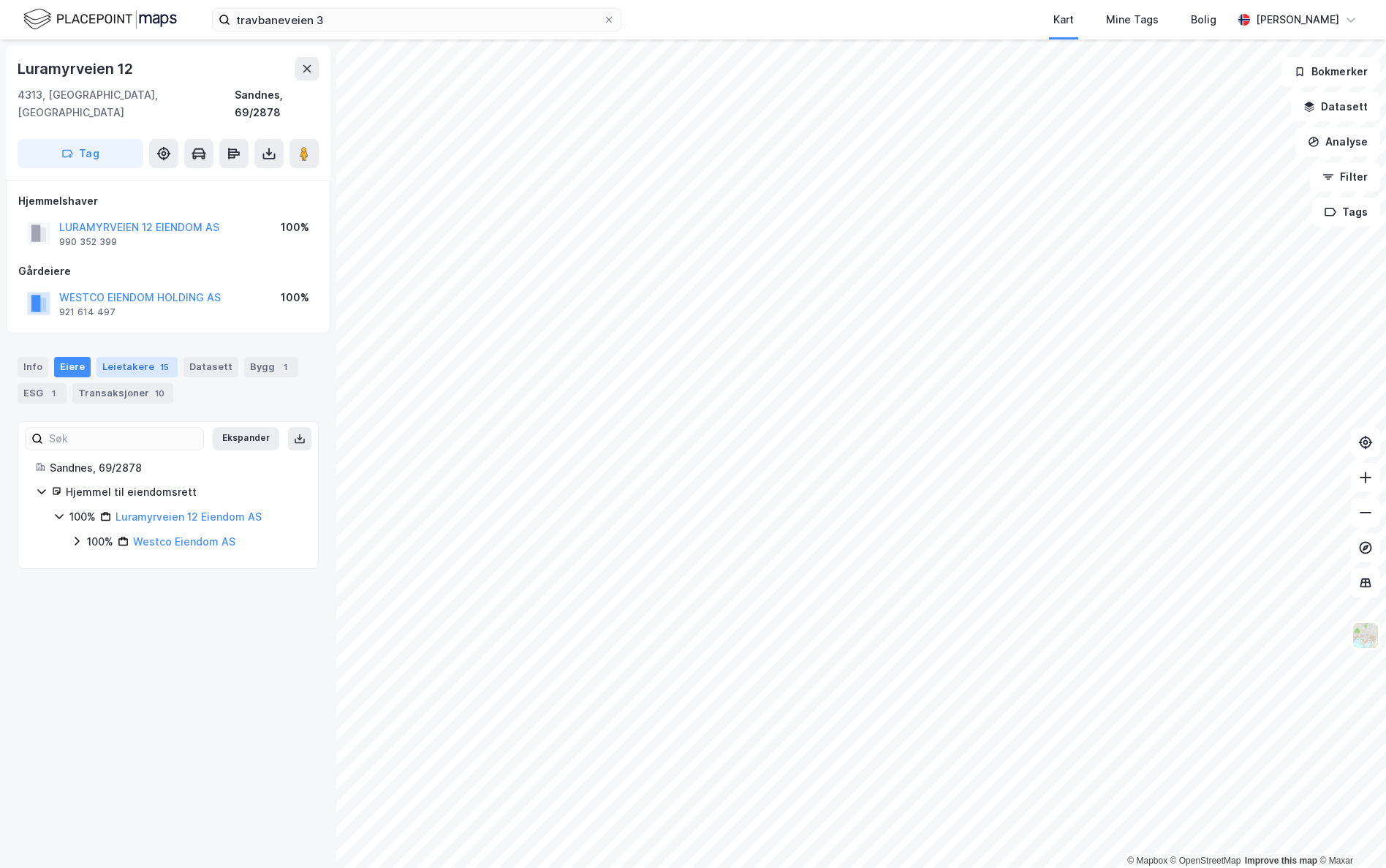
click at [164, 360] on div "15" at bounding box center [165, 367] width 15 height 15
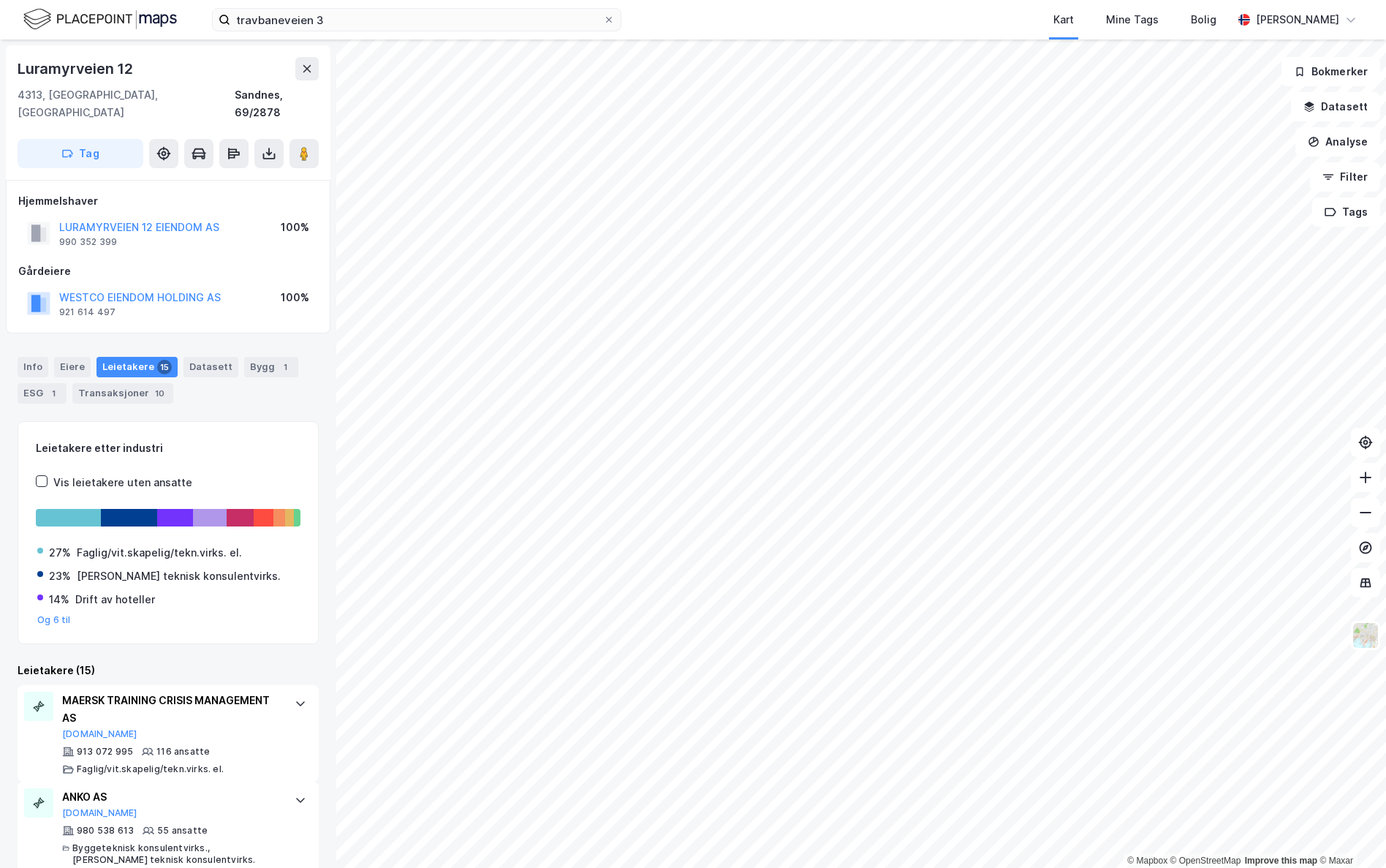
click at [871, 637] on html "travbaneveien 3 Kart Mine Tags [PERSON_NAME] [PERSON_NAME] © Mapbox © OpenStree…" at bounding box center [693, 434] width 1386 height 868
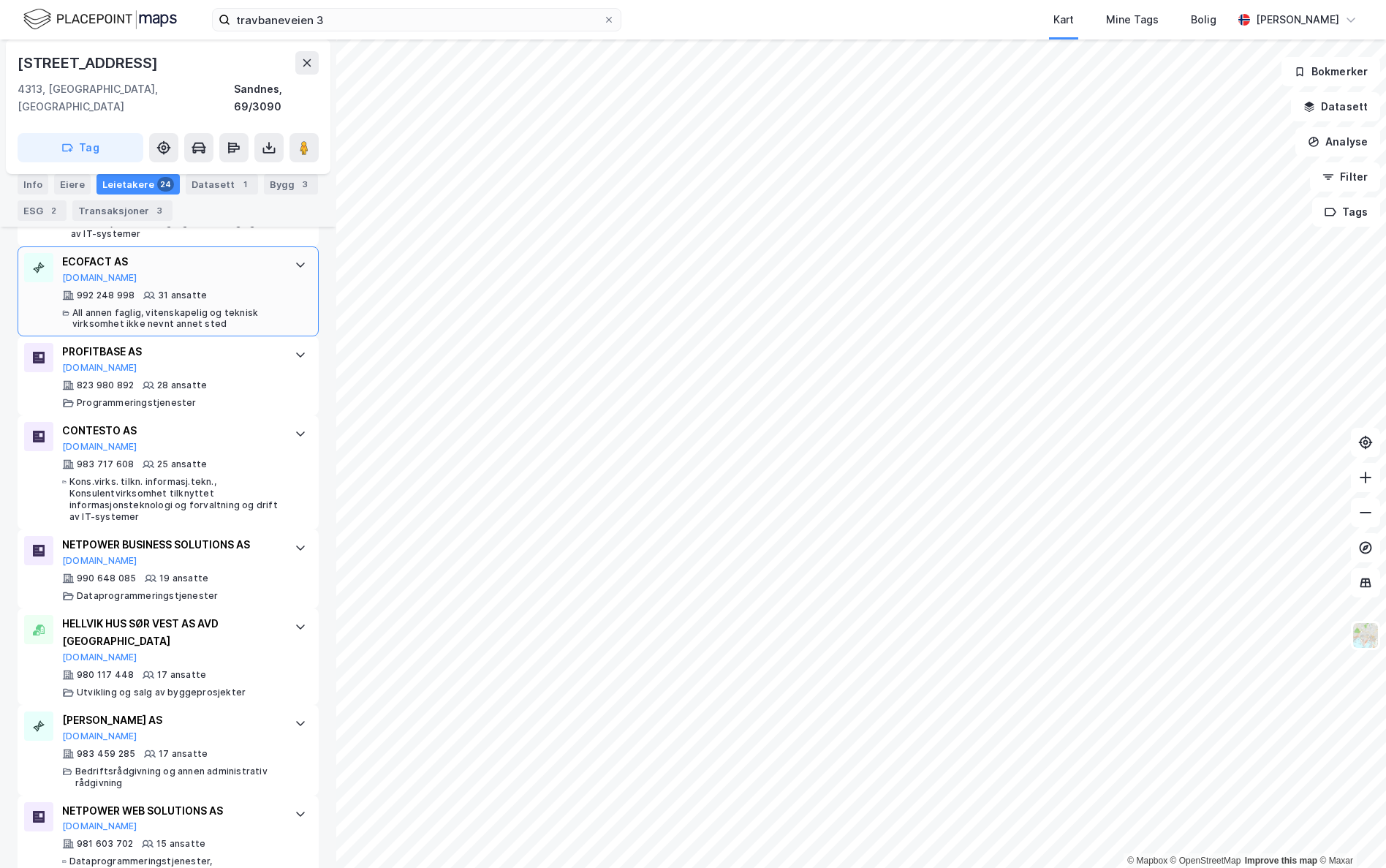
scroll to position [658, 0]
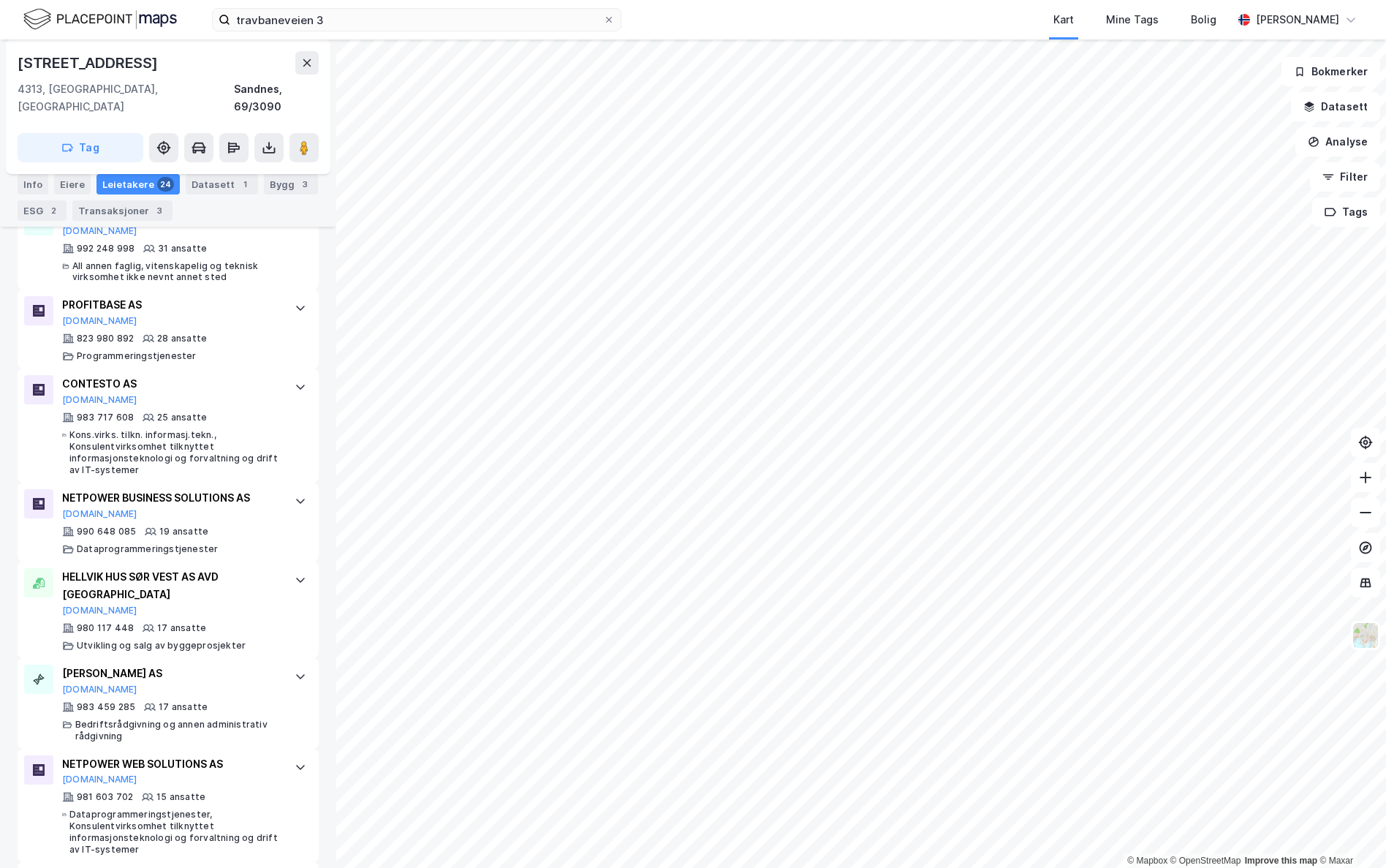
click at [790, 637] on html "travbaneveien 3 Kart Mine Tags [PERSON_NAME] [PERSON_NAME] © Mapbox © OpenStree…" at bounding box center [693, 434] width 1386 height 868
click at [1048, 637] on html "travbaneveien 3 Kart Mine Tags [PERSON_NAME] [PERSON_NAME] © Mapbox © OpenStree…" at bounding box center [693, 434] width 1386 height 868
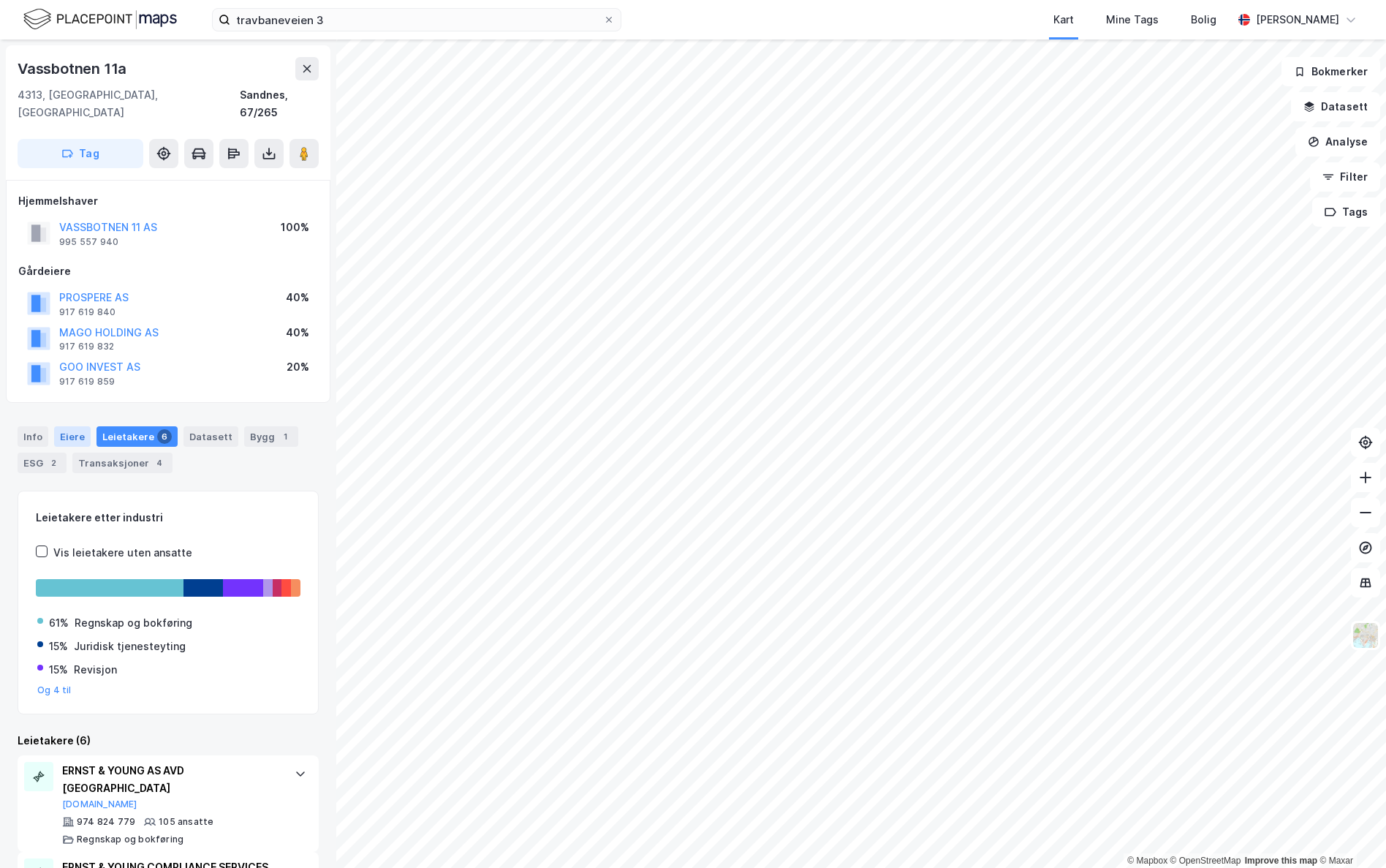
click at [59, 427] on div "Eiere" at bounding box center [73, 436] width 36 height 21
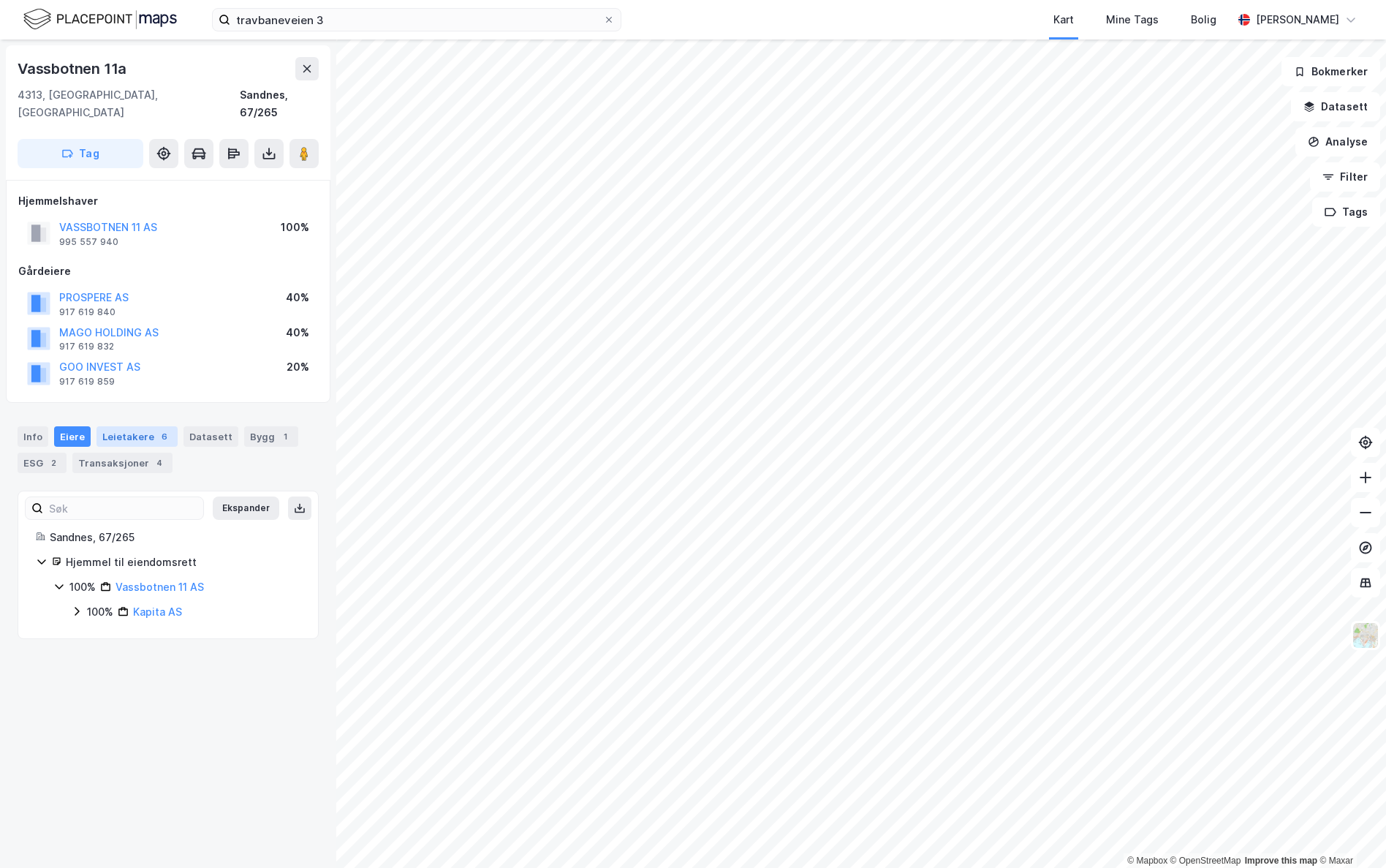
click at [112, 427] on div "Leietakere 6" at bounding box center [137, 436] width 81 height 21
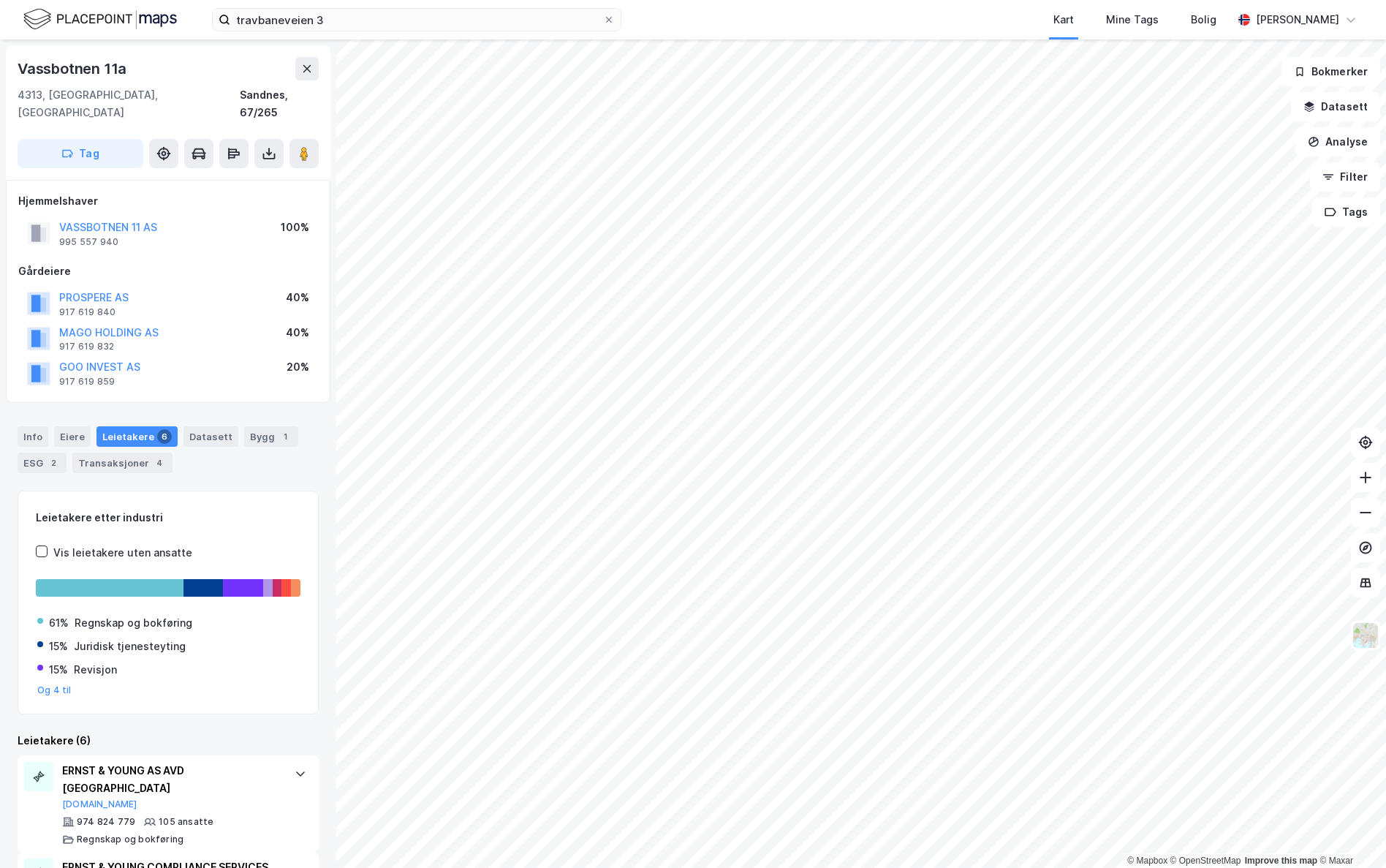
click at [1385, 637] on html "travbaneveien 3 Kart Mine Tags [PERSON_NAME] [PERSON_NAME] © Mapbox © OpenStree…" at bounding box center [693, 434] width 1386 height 868
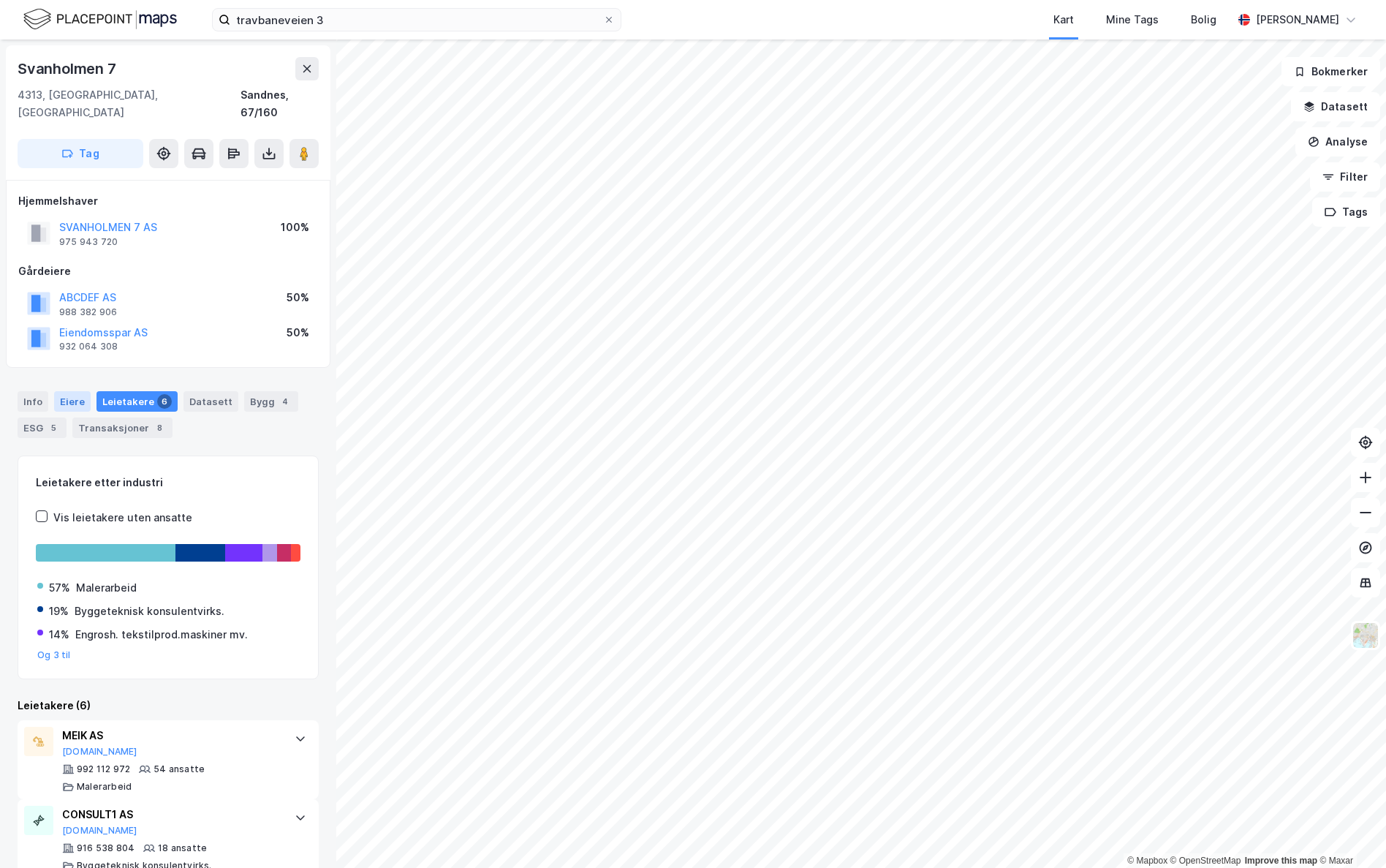
click at [80, 391] on div "Eiere" at bounding box center [73, 401] width 36 height 21
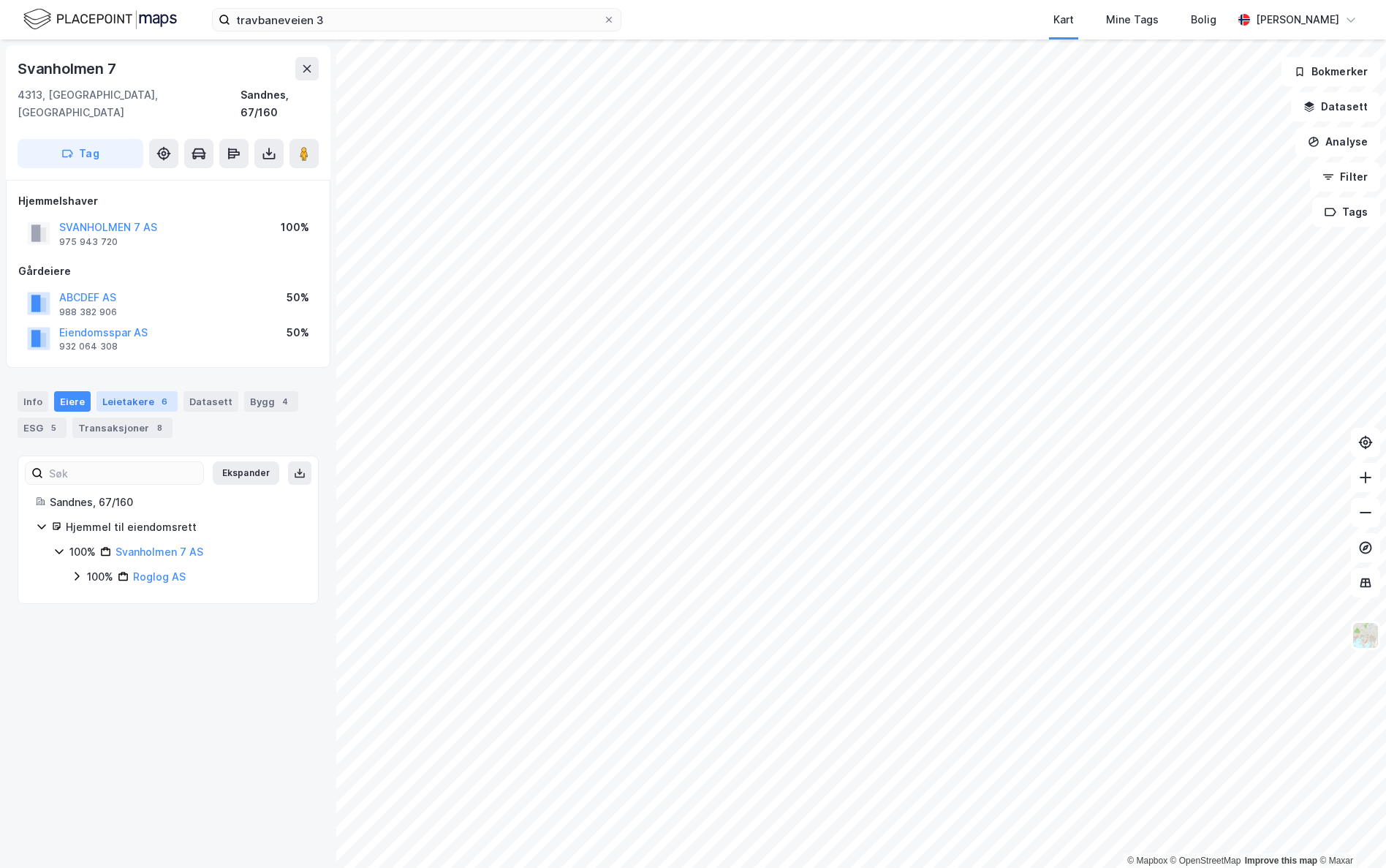
click at [122, 391] on div "Leietakere 6" at bounding box center [137, 401] width 81 height 21
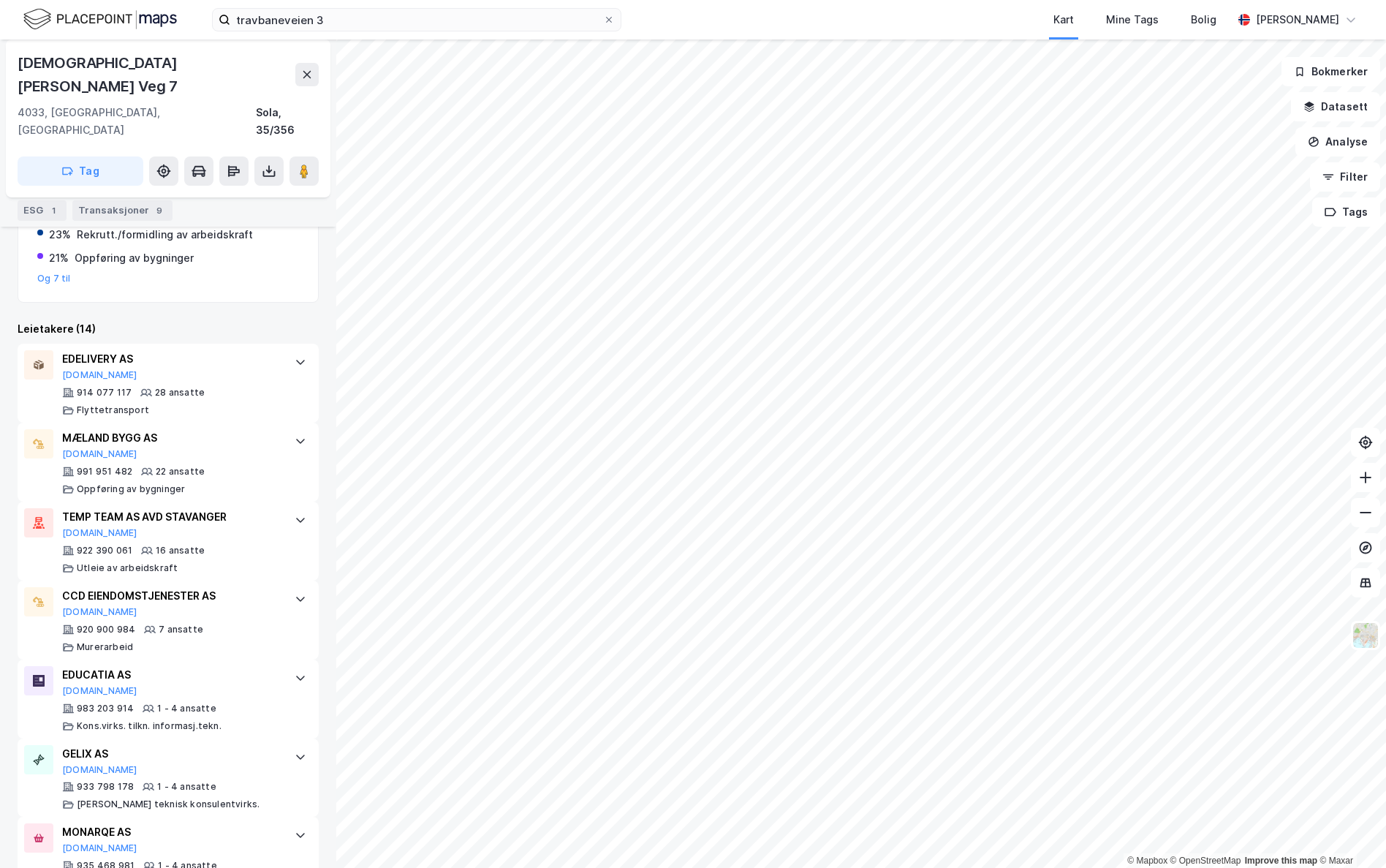
scroll to position [366, 0]
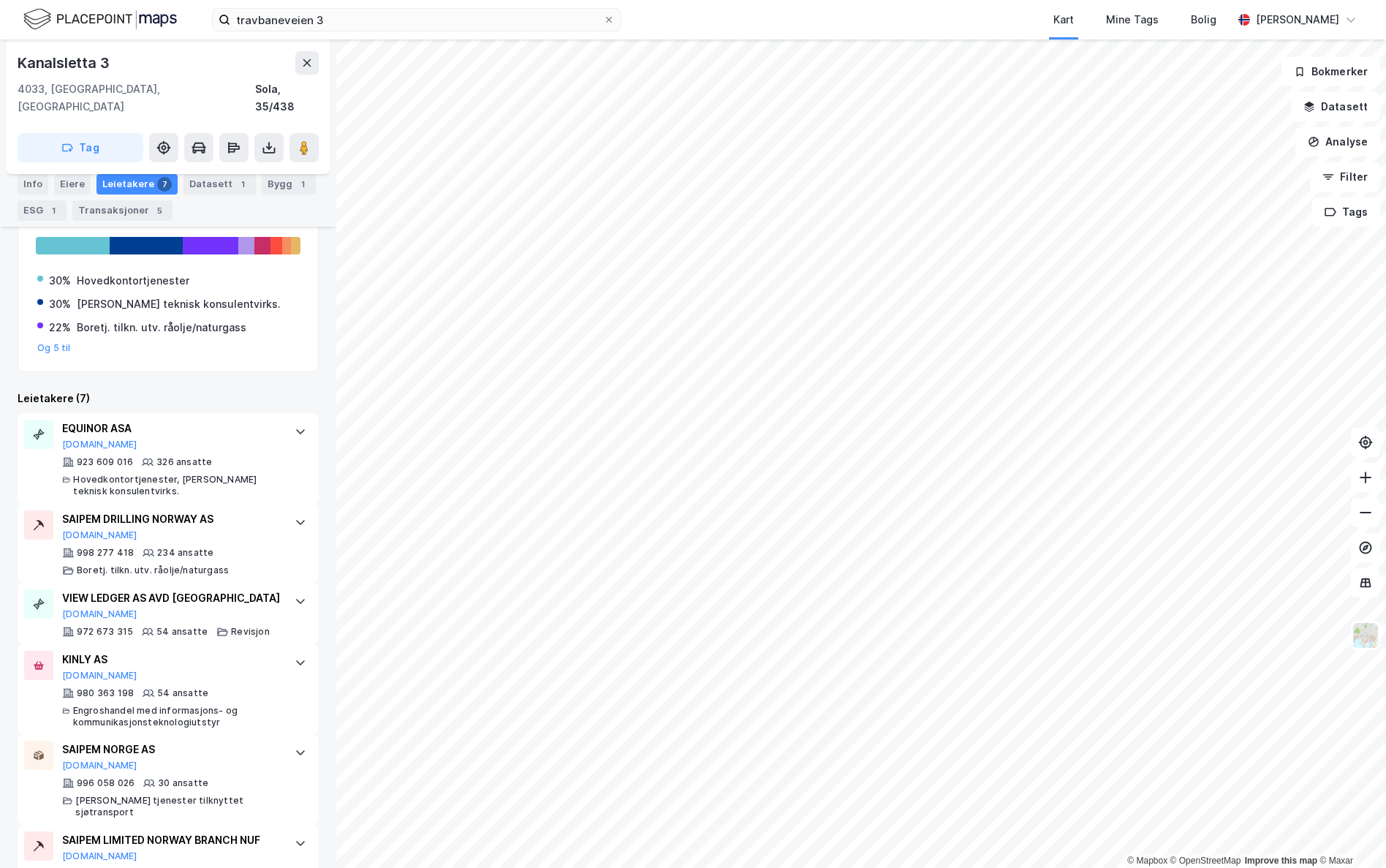
scroll to position [292, 0]
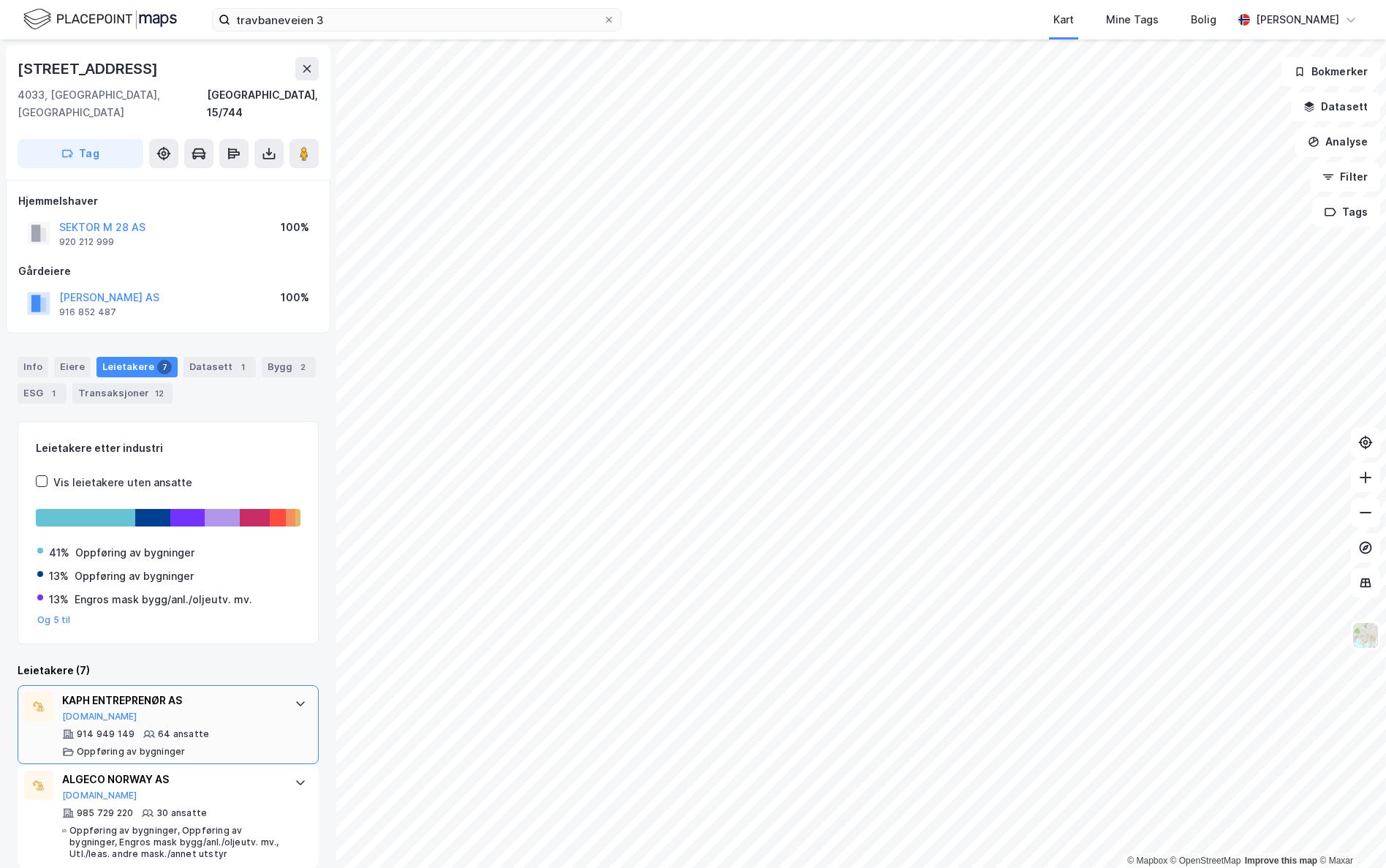
click at [144, 637] on icon at bounding box center [149, 734] width 12 height 7
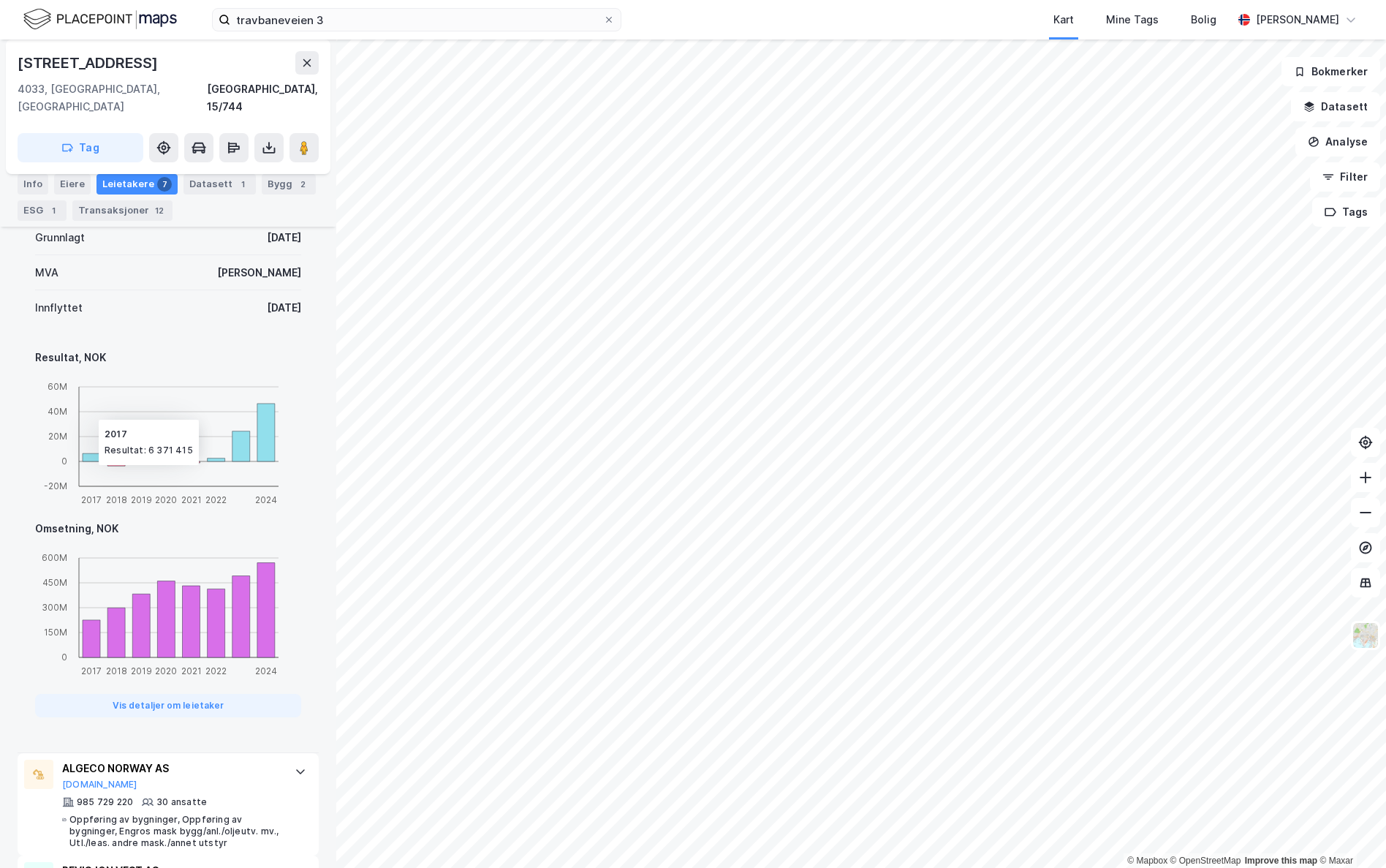
scroll to position [877, 0]
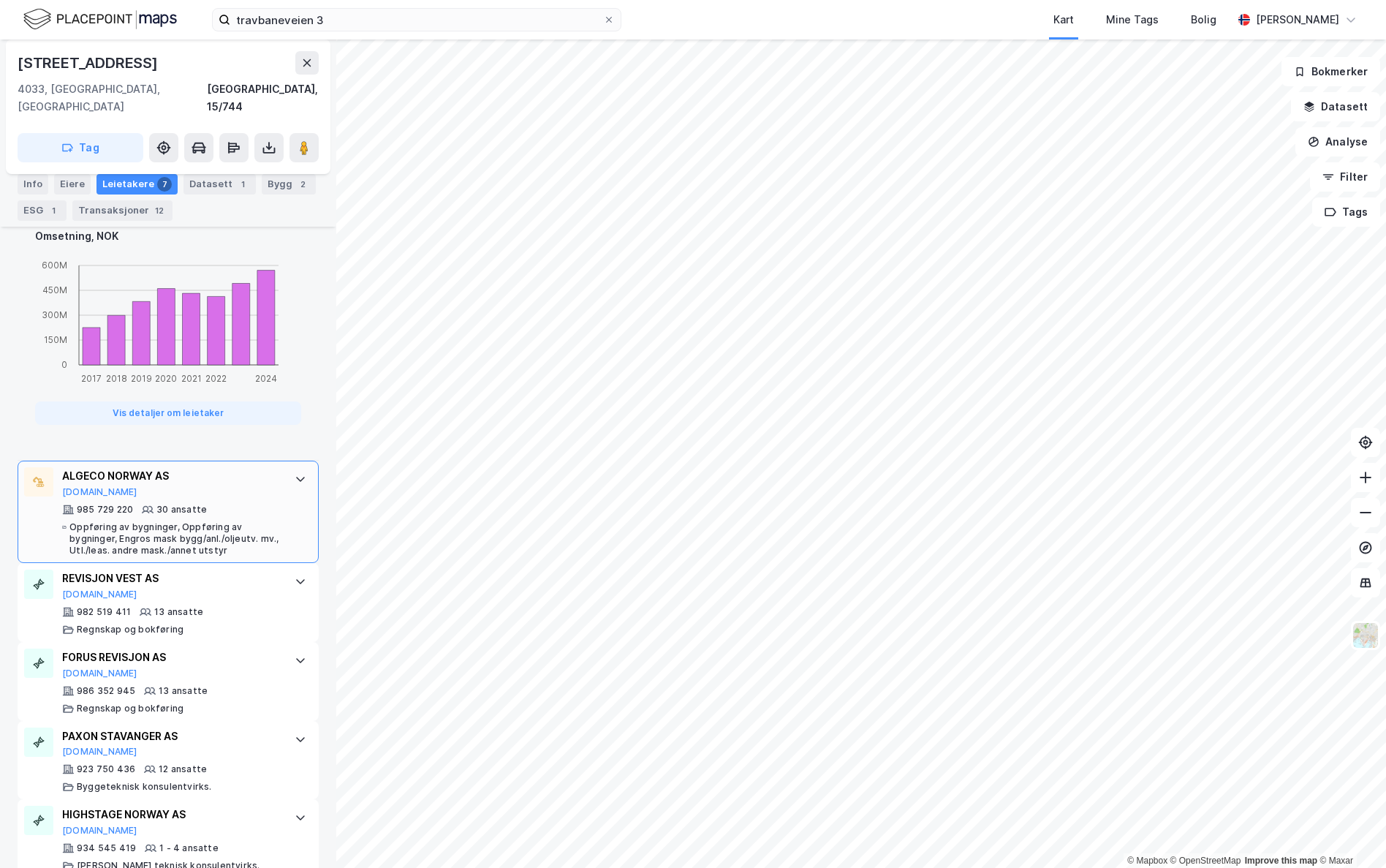
click at [144, 481] on div "ALGECO NORWAY AS [DOMAIN_NAME] 985 729 220 30 ansatte Oppføring av bygninger, O…" at bounding box center [171, 512] width 218 height 89
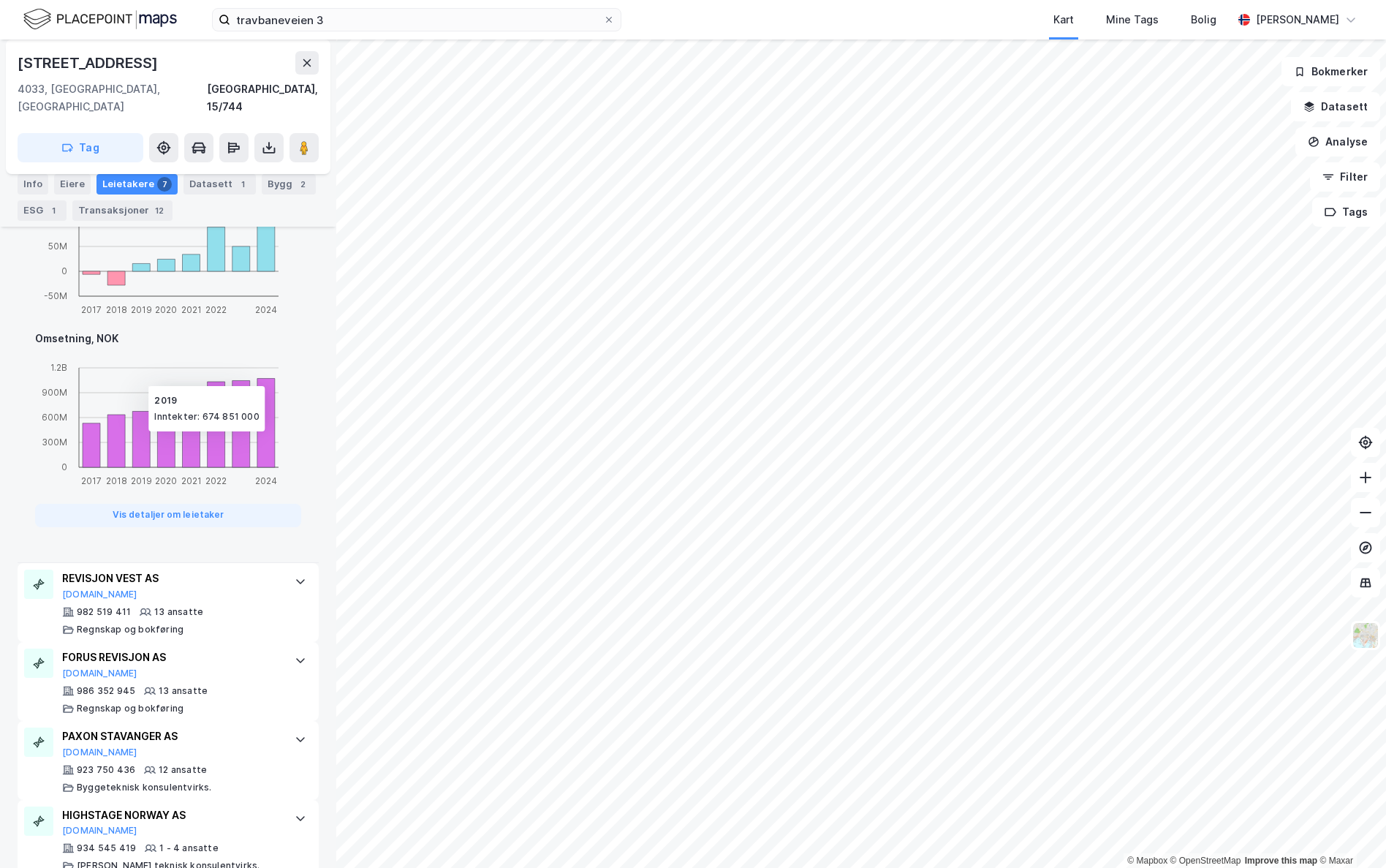
scroll to position [1038, 0]
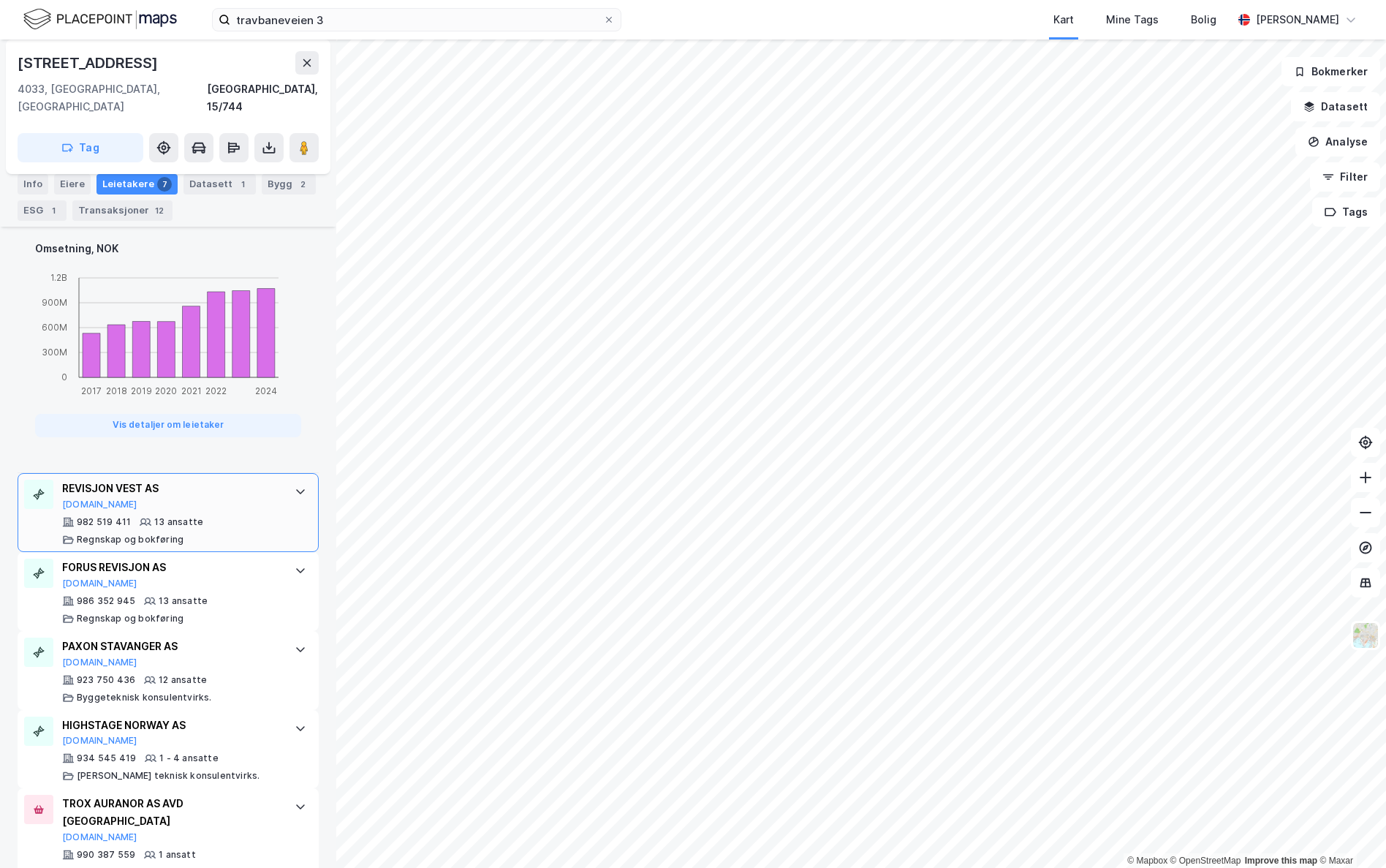
click at [183, 490] on div "REVISJON VEST AS [DOMAIN_NAME]" at bounding box center [171, 494] width 218 height 31
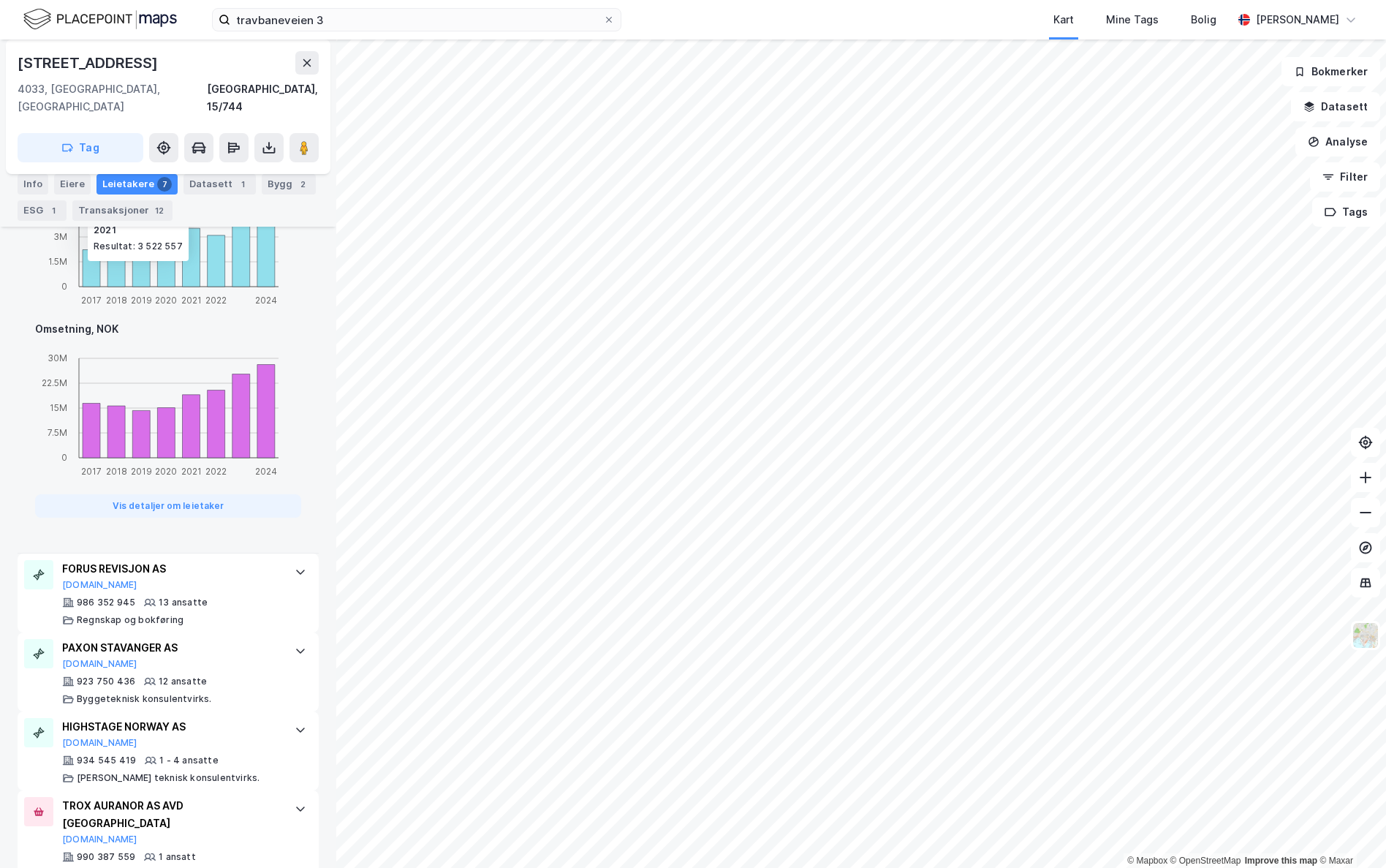
scroll to position [1209, 0]
click at [172, 568] on div "FORUS REVISJON AS [DOMAIN_NAME]" at bounding box center [171, 573] width 218 height 31
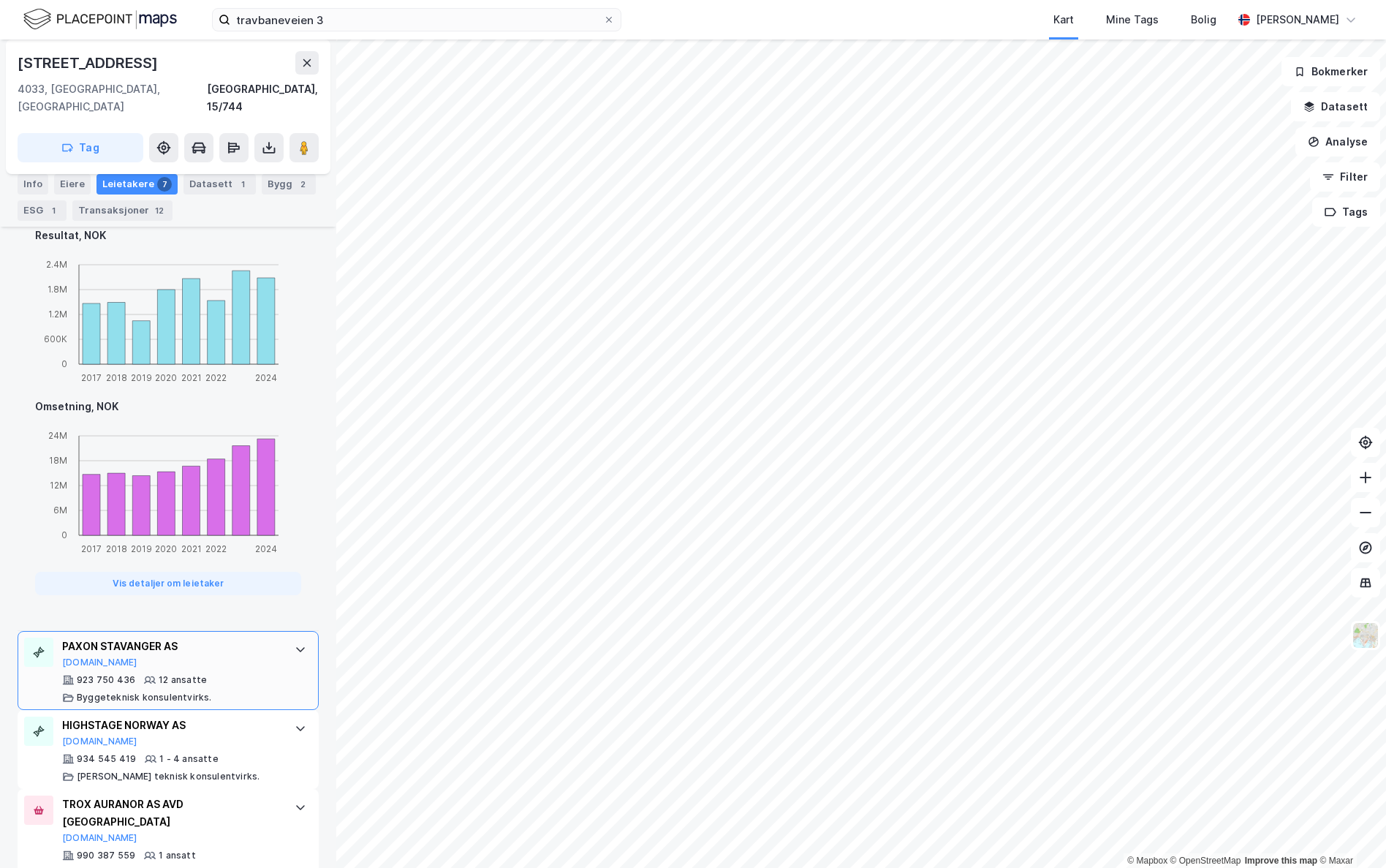
click at [182, 637] on div "PAXON STAVANGER AS [DOMAIN_NAME] 923 750 436 12 ansatte Byggeteknisk konsulentv…" at bounding box center [171, 671] width 218 height 66
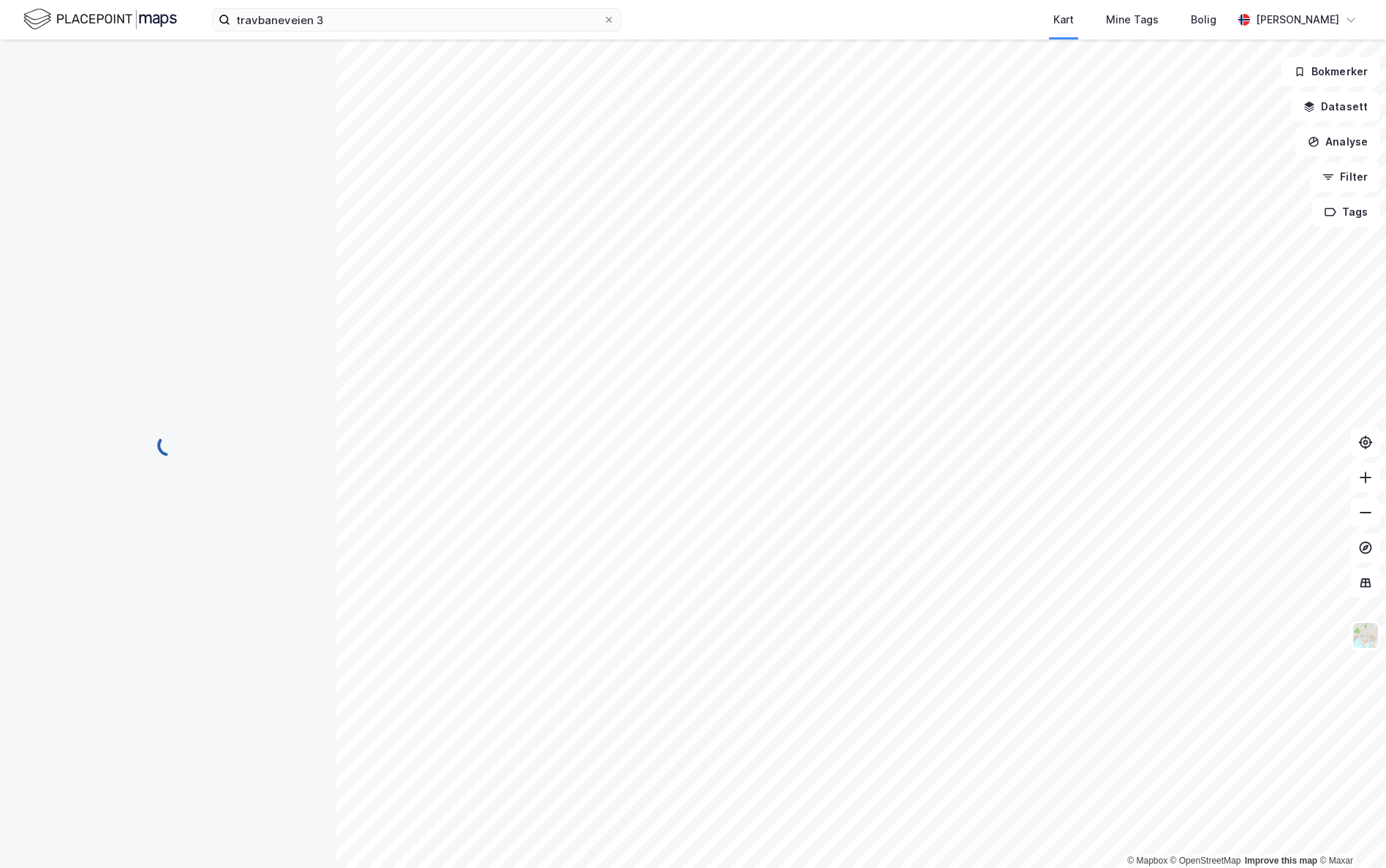
scroll to position [0, 0]
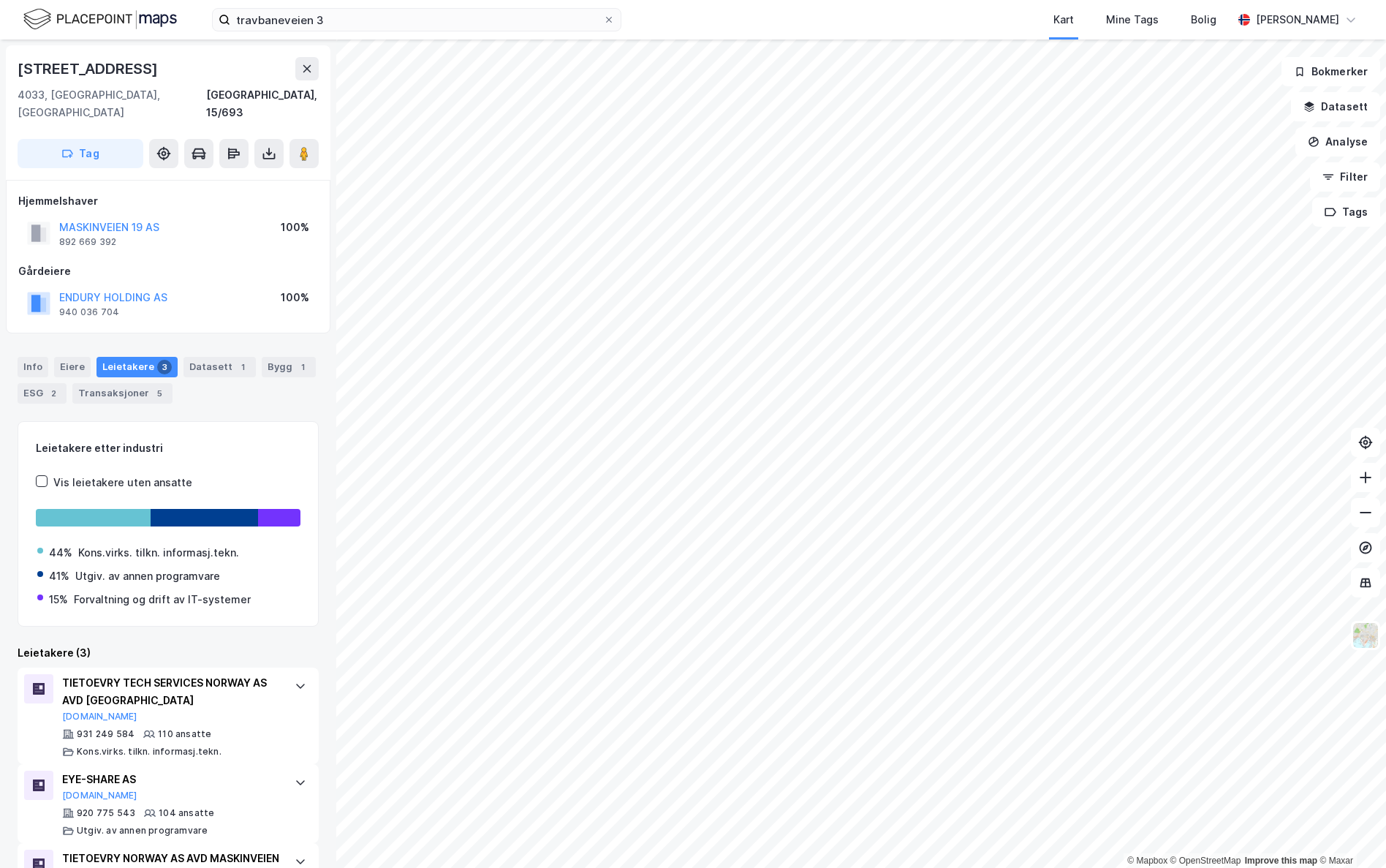
scroll to position [72, 0]
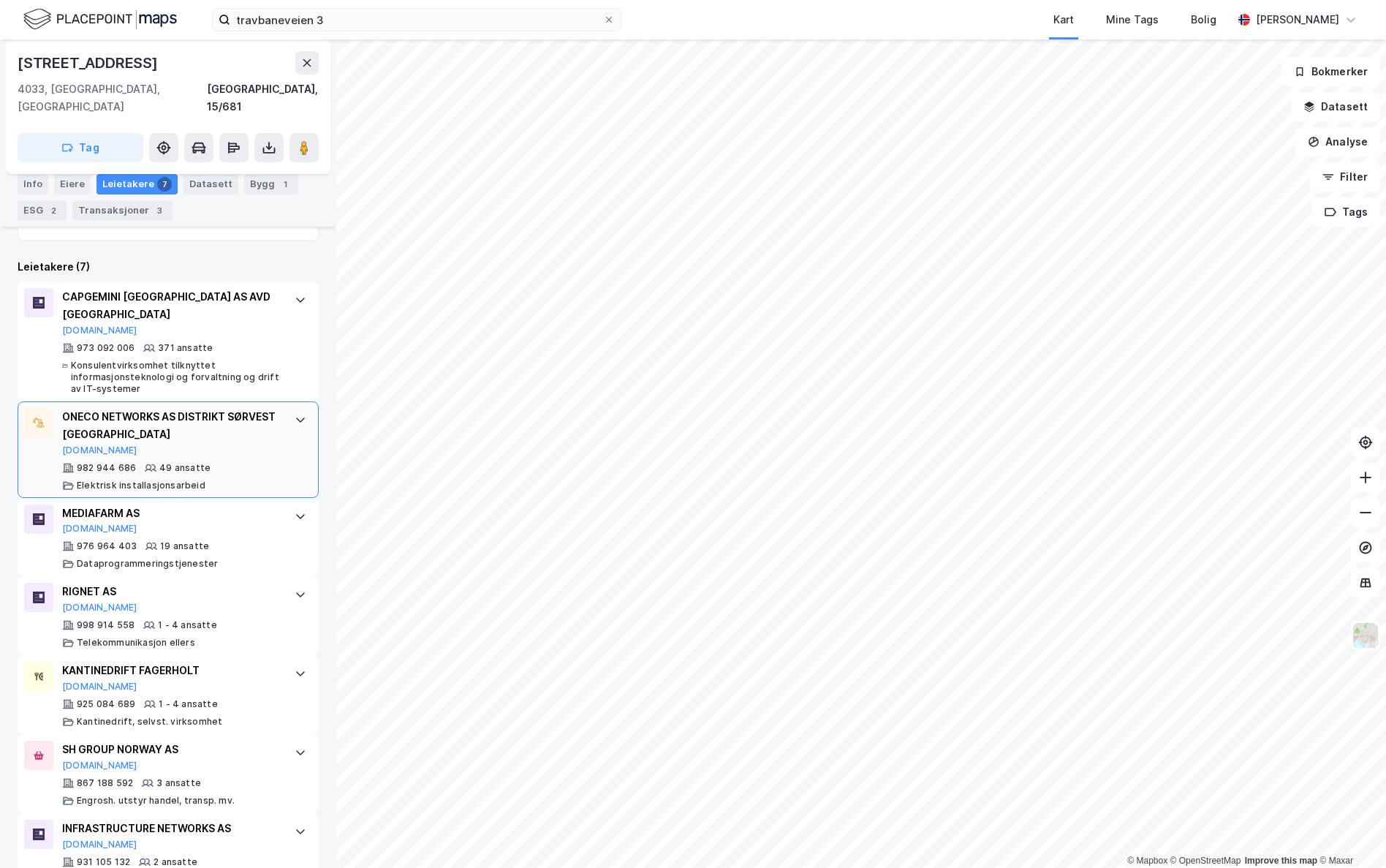
scroll to position [458, 0]
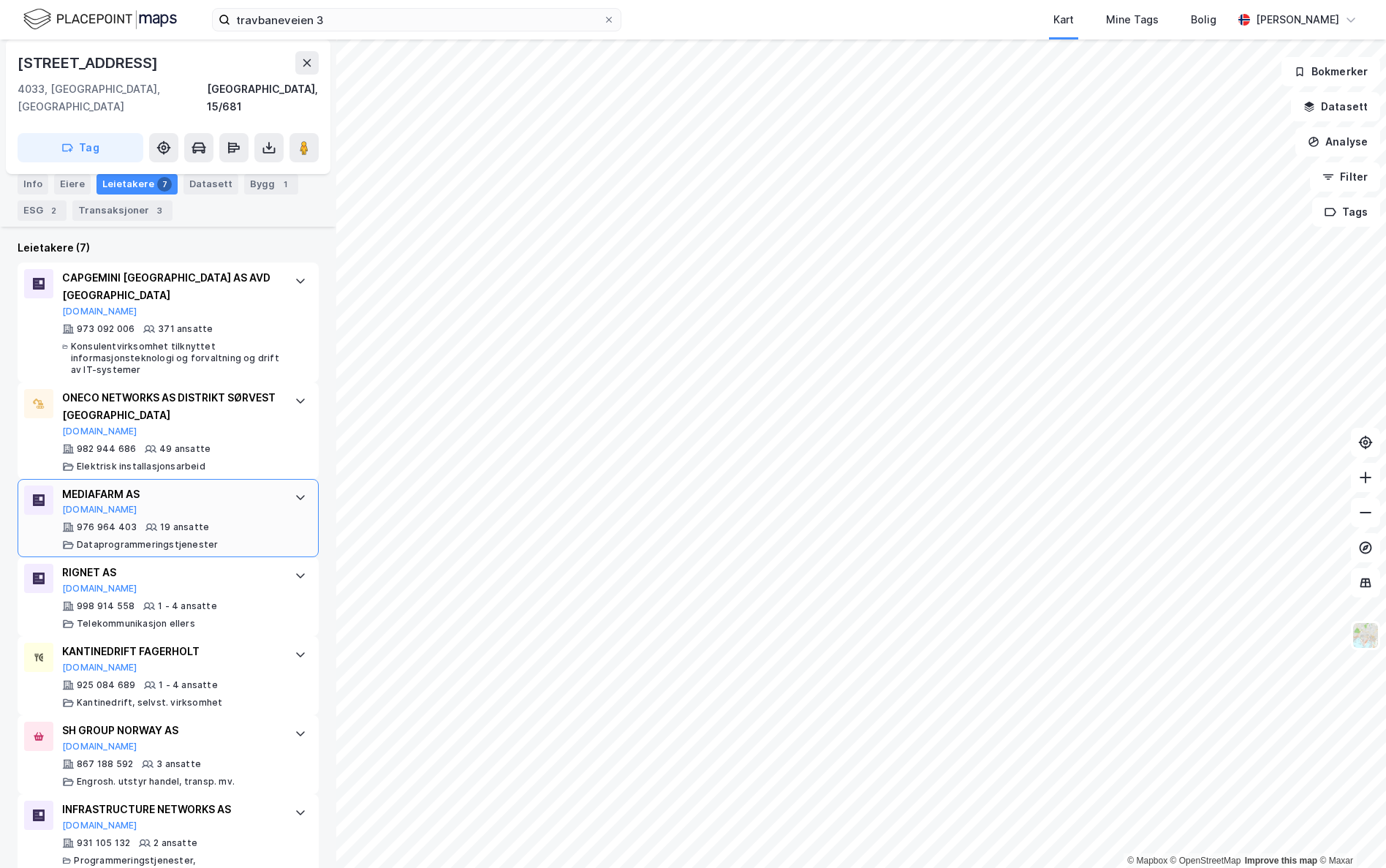
click at [223, 521] on div "976 964 403 19 ansatte Dataprogrammeringstjenester" at bounding box center [171, 535] width 218 height 29
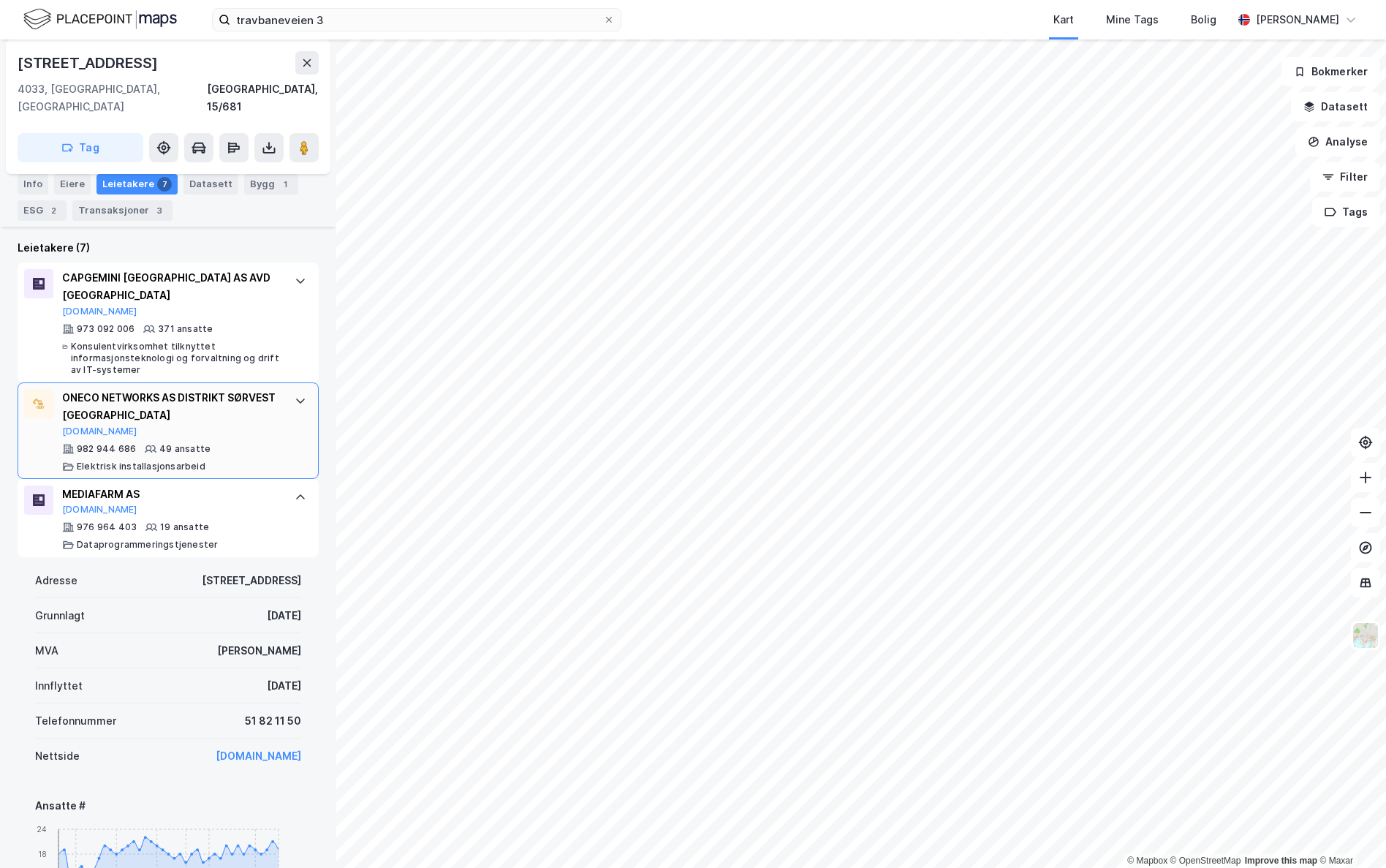
click at [222, 393] on div "ONECO NETWORKS AS DISTRIKT SØRVEST [GEOGRAPHIC_DATA][DOMAIN_NAME]" at bounding box center [171, 413] width 218 height 48
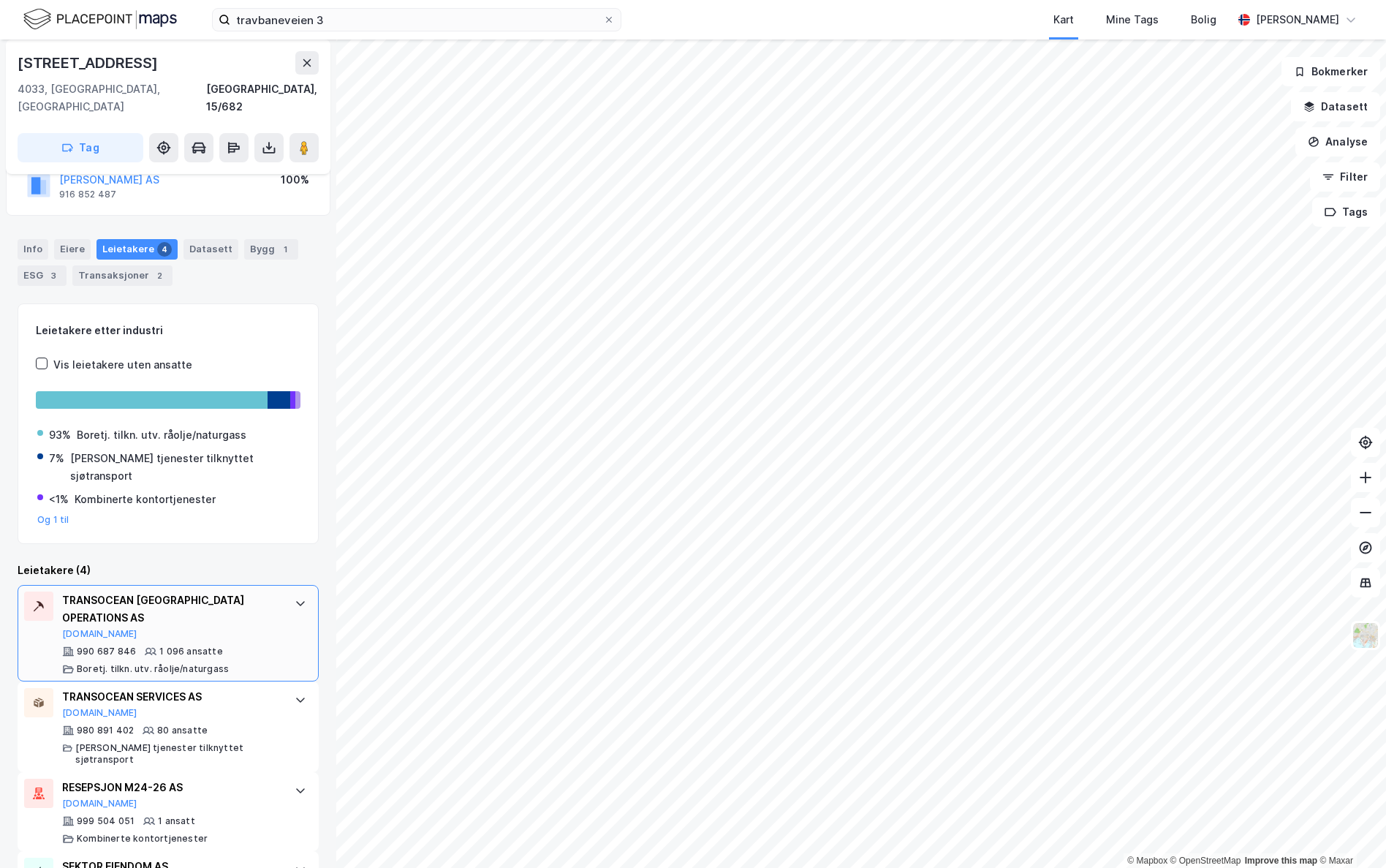
scroll to position [133, 0]
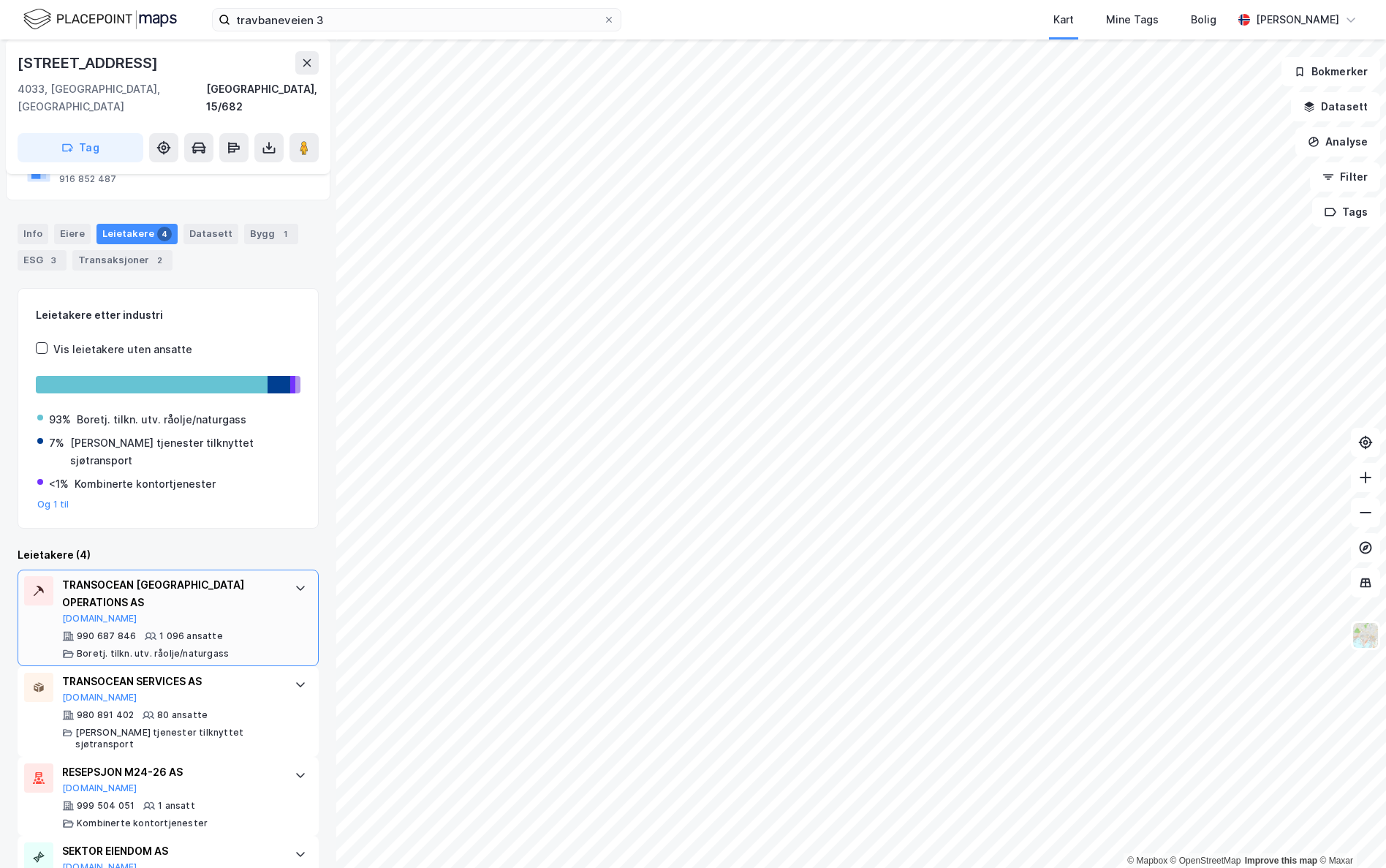
click at [215, 630] on div "990 687 846 1 096 ansatte [PERSON_NAME]. [GEOGRAPHIC_DATA]. utv. råolje/naturga…" at bounding box center [171, 644] width 218 height 29
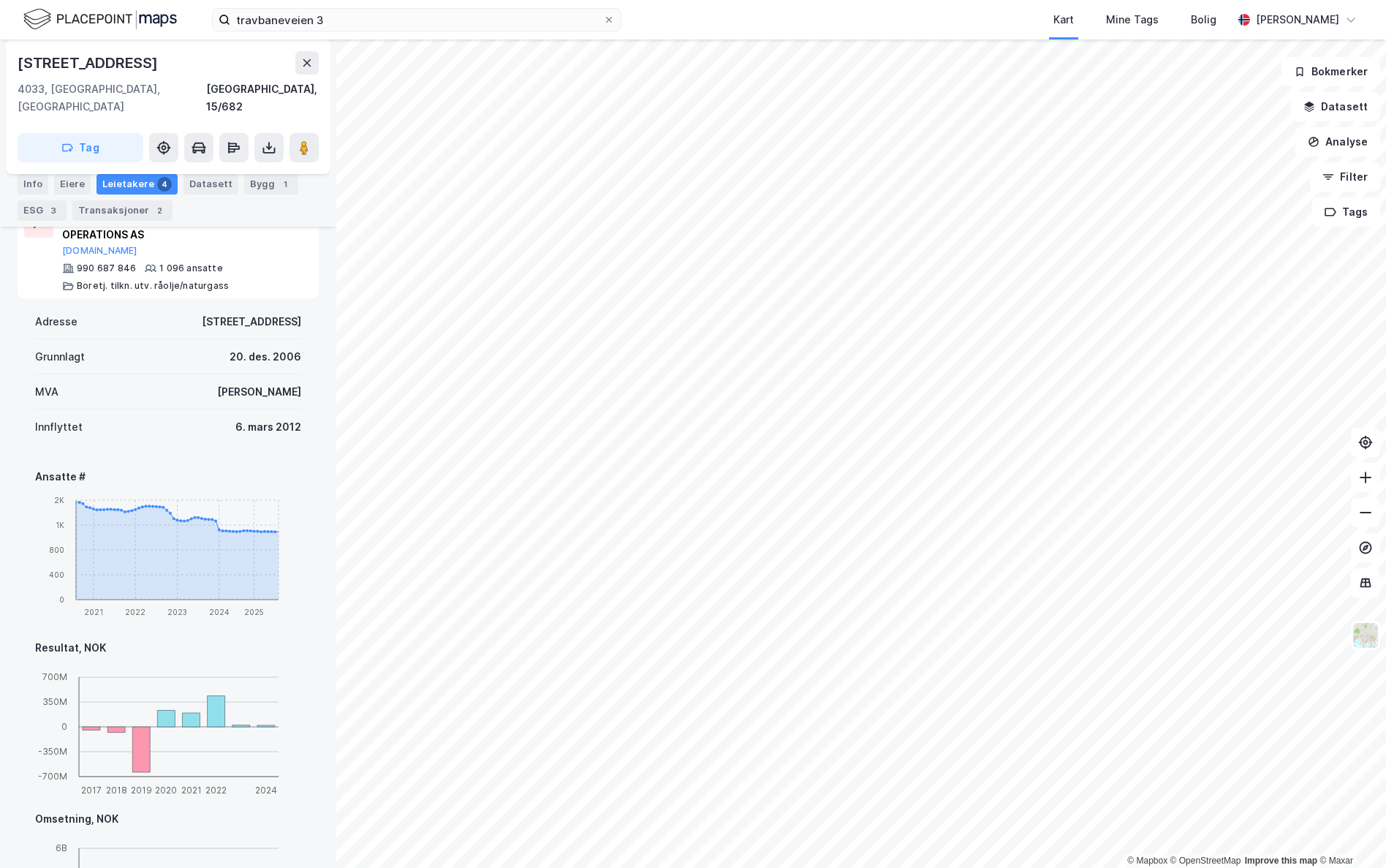
scroll to position [572, 0]
